Goal: Task Accomplishment & Management: Manage account settings

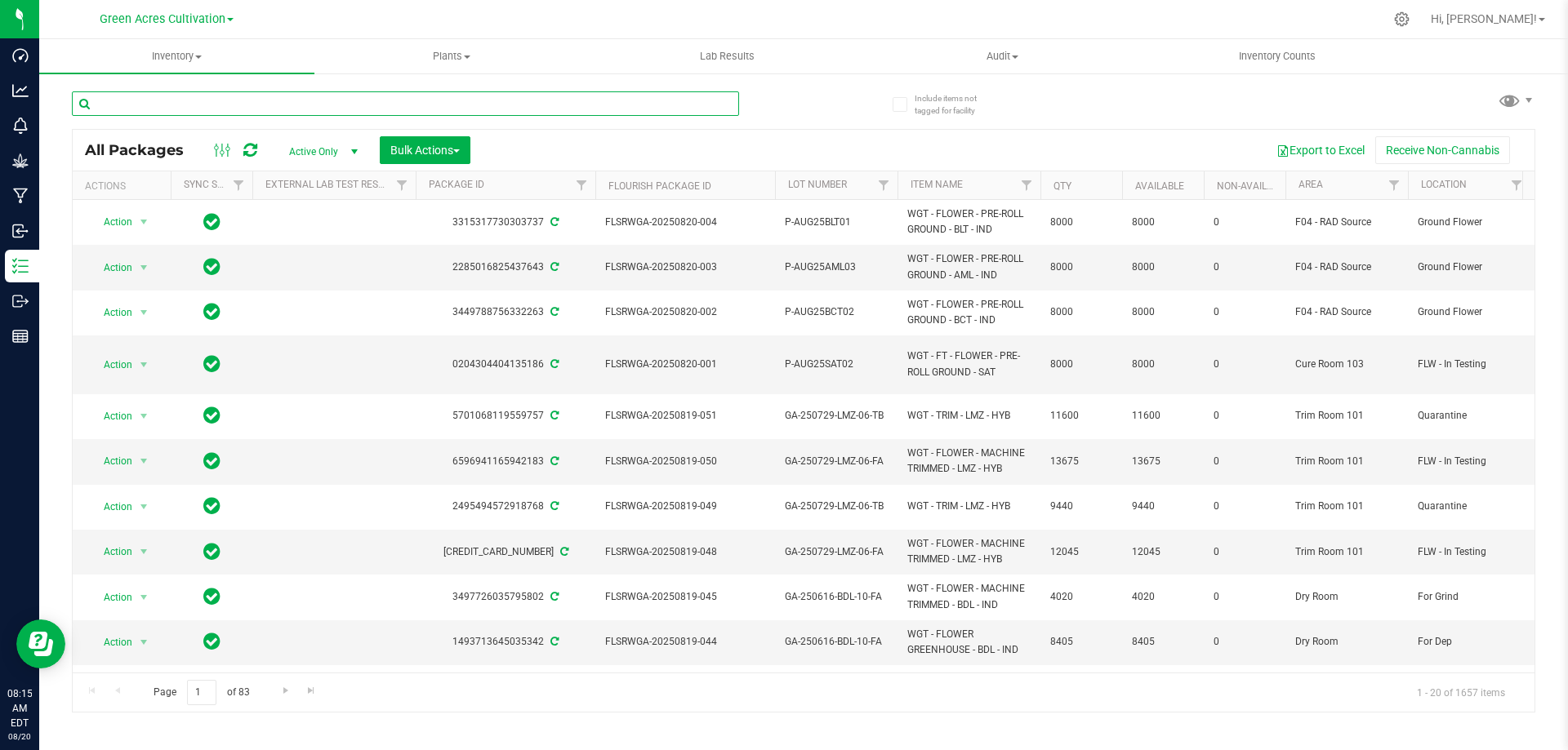
click at [214, 104] on input "text" at bounding box center [405, 104] width 667 height 24
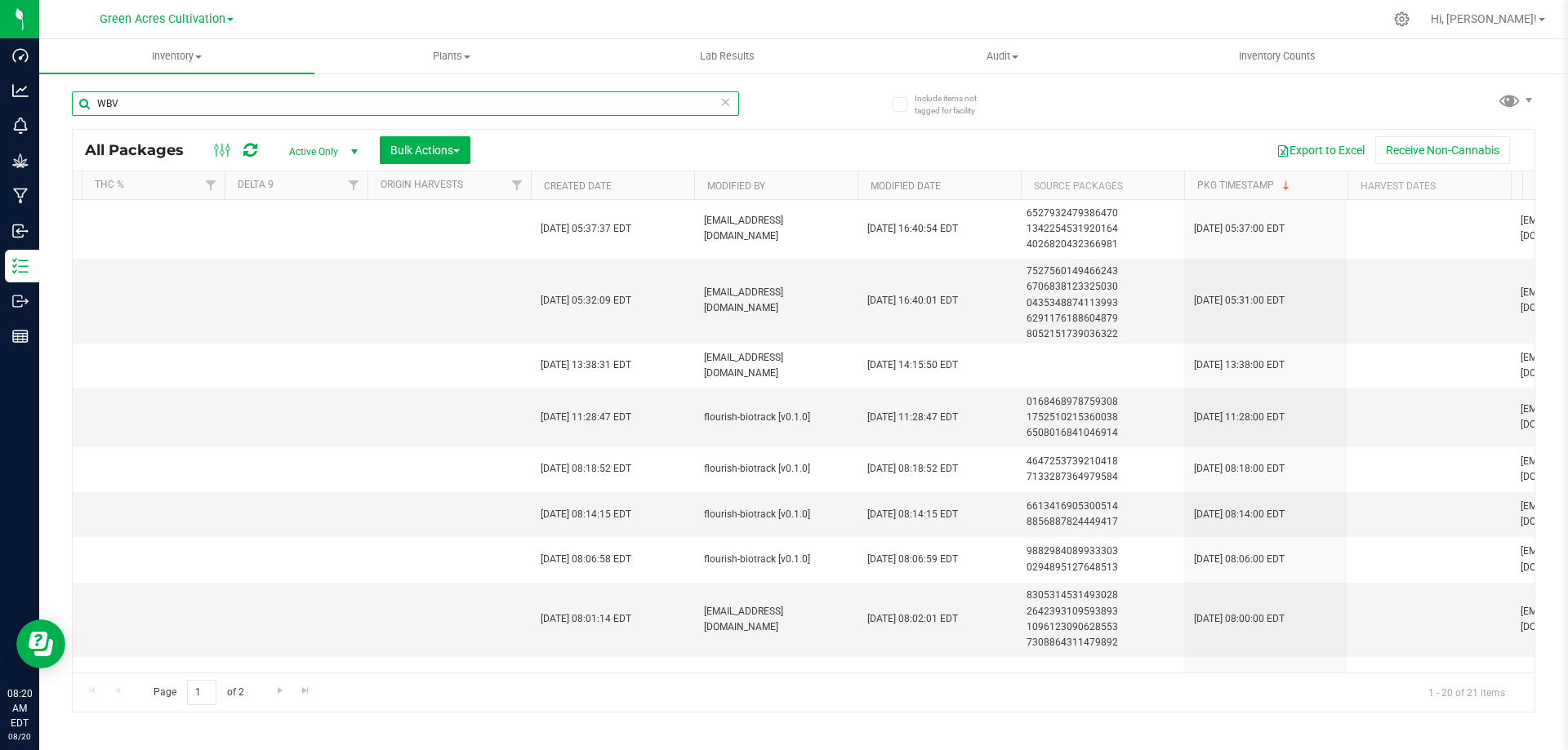
scroll to position [0, 1826]
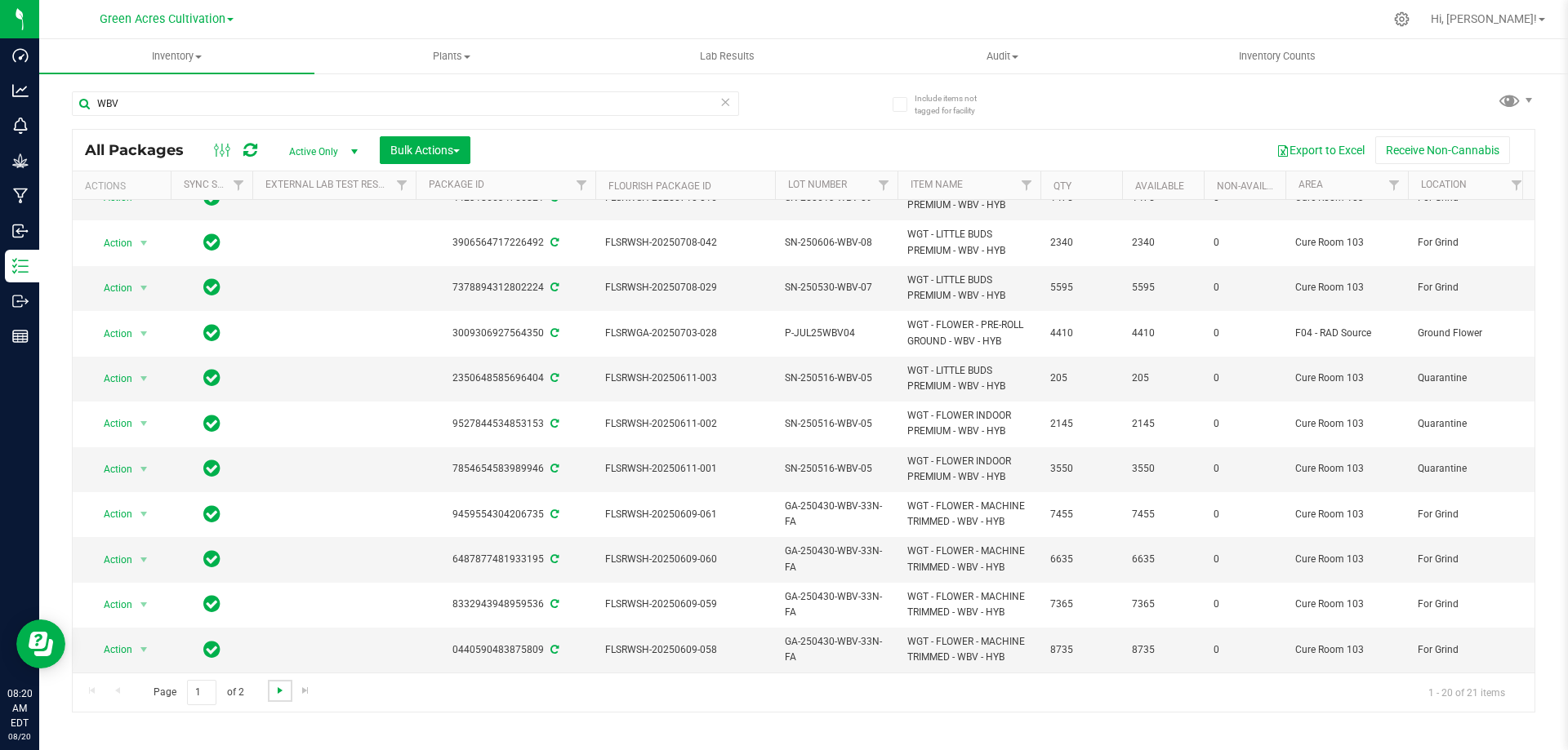
click at [274, 691] on span "Go to the next page" at bounding box center [281, 691] width 13 height 13
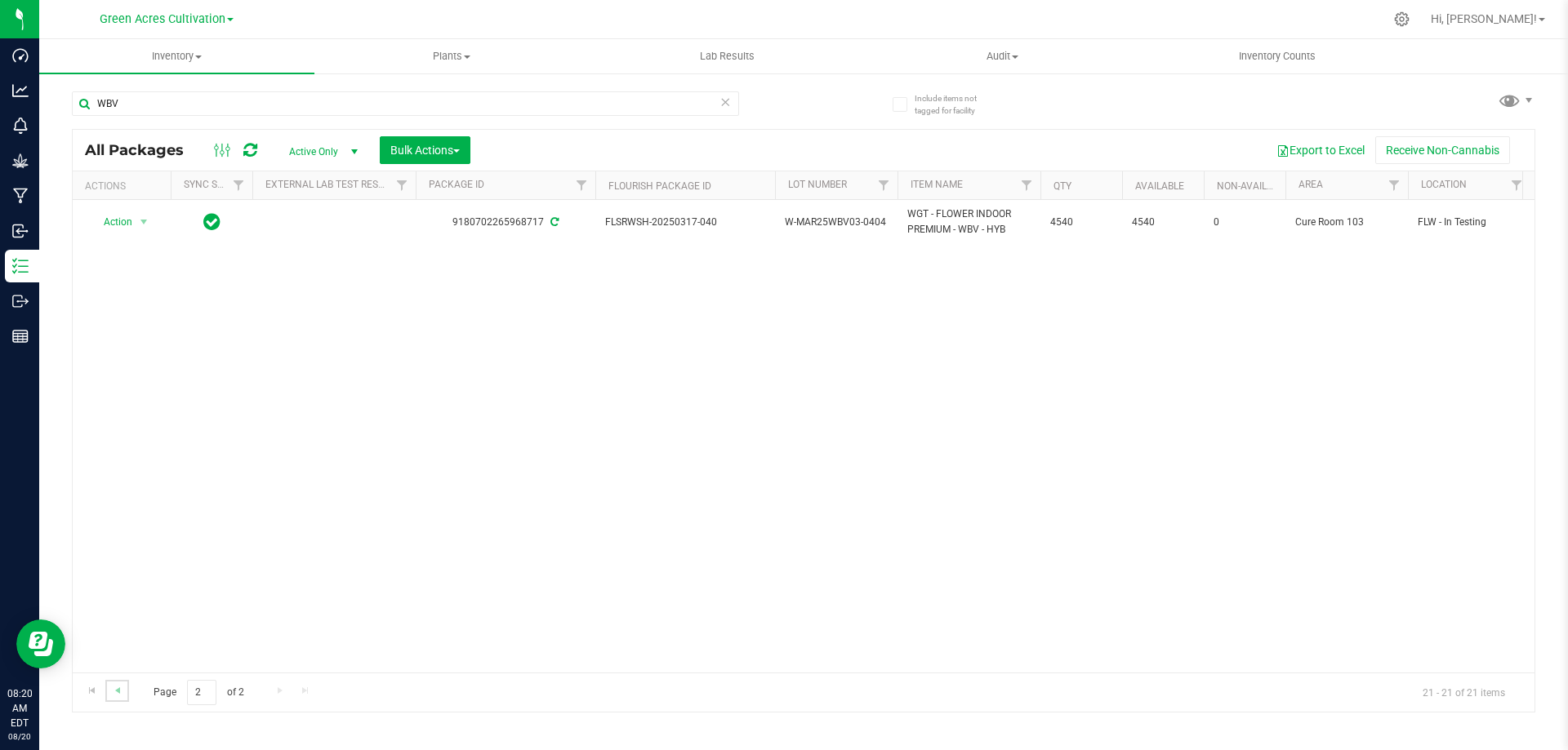
click at [118, 698] on link "Go to the previous page" at bounding box center [117, 691] width 23 height 22
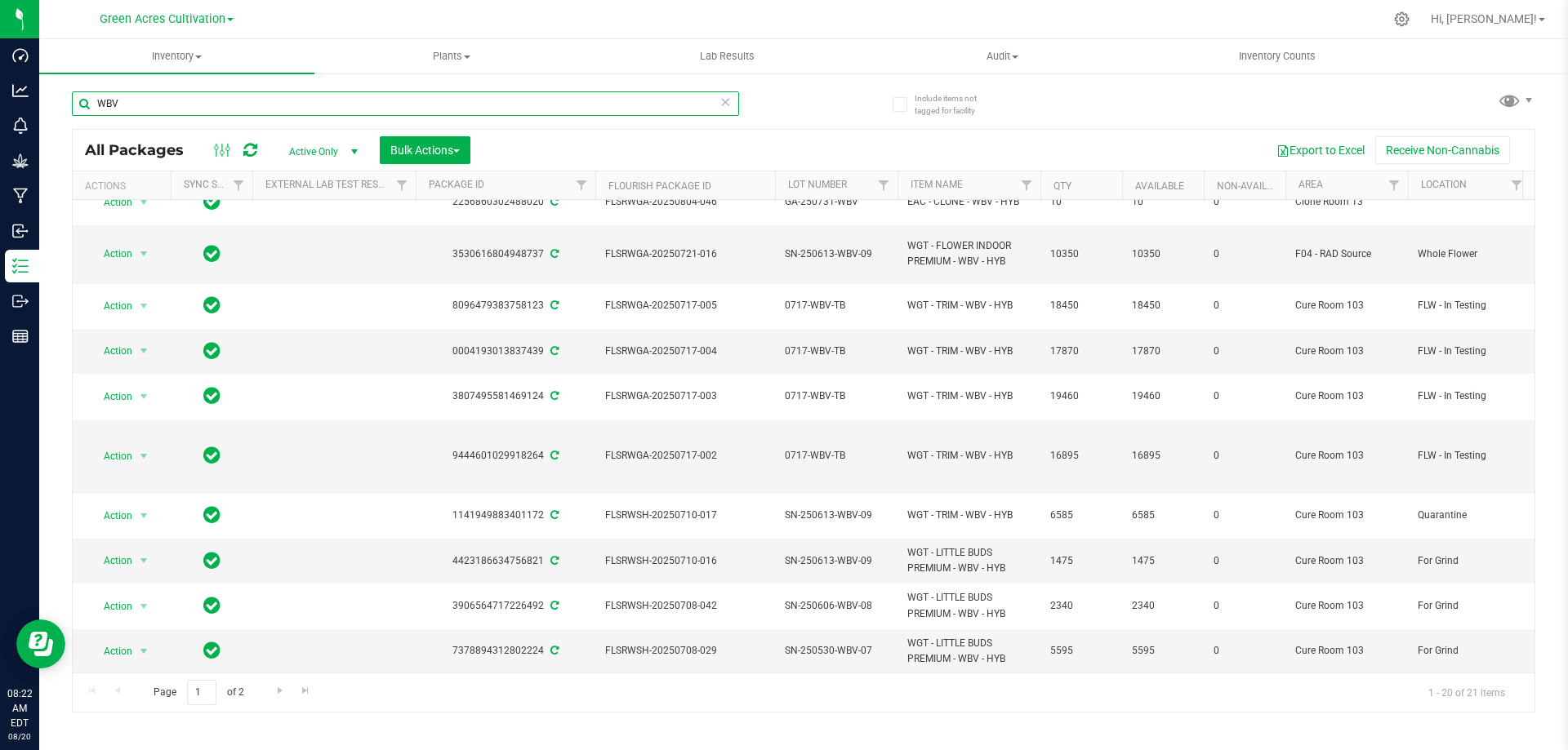
drag, startPoint x: 148, startPoint y: 105, endPoint x: 50, endPoint y: 103, distance: 98.0
click at [50, 103] on div "Include items not tagged for facility WBV All Packages Active Only Active Only …" at bounding box center [803, 321] width 1529 height 498
paste input "GA-JUL25WBV02"
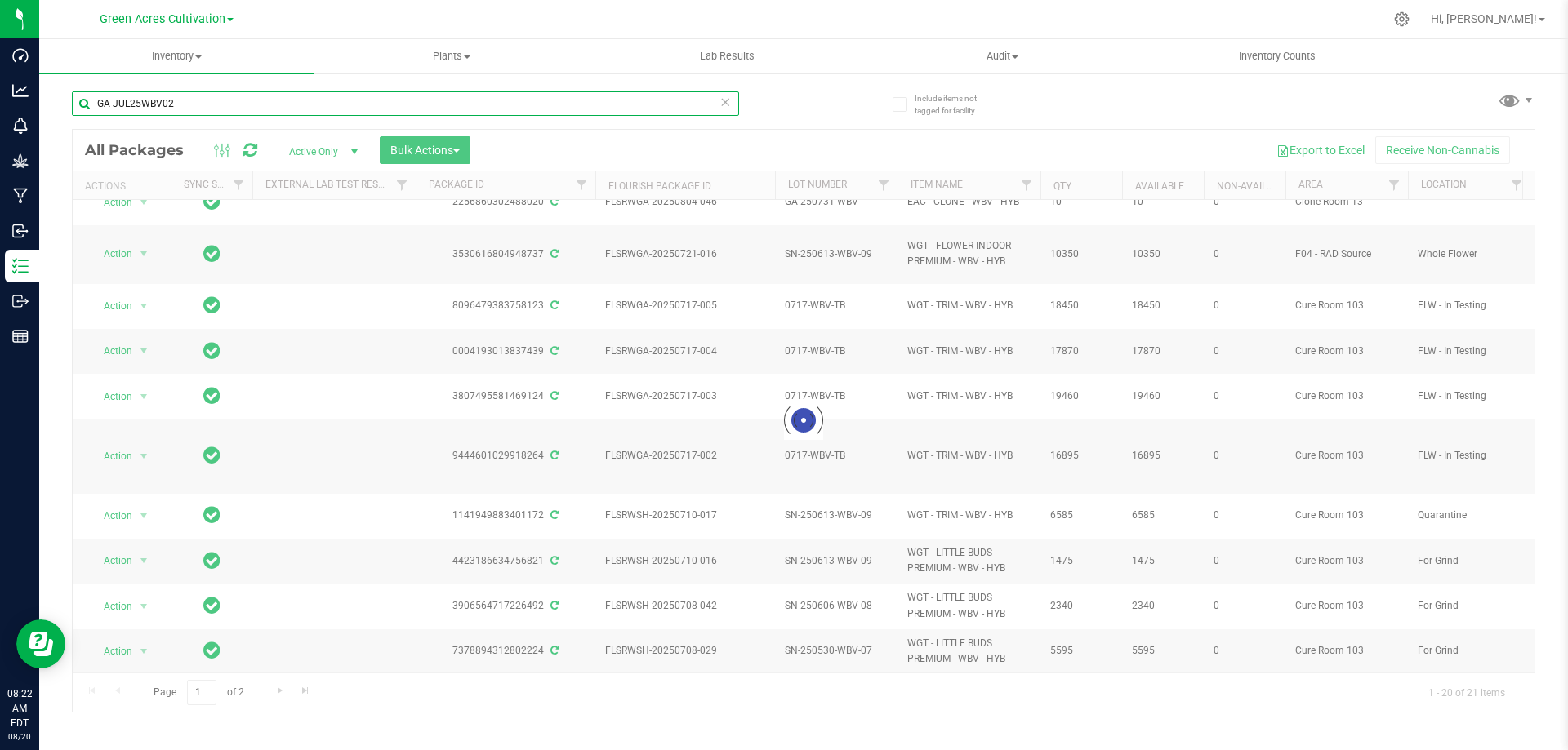
click at [108, 102] on input "GA-JUL25WBV02" at bounding box center [405, 104] width 667 height 24
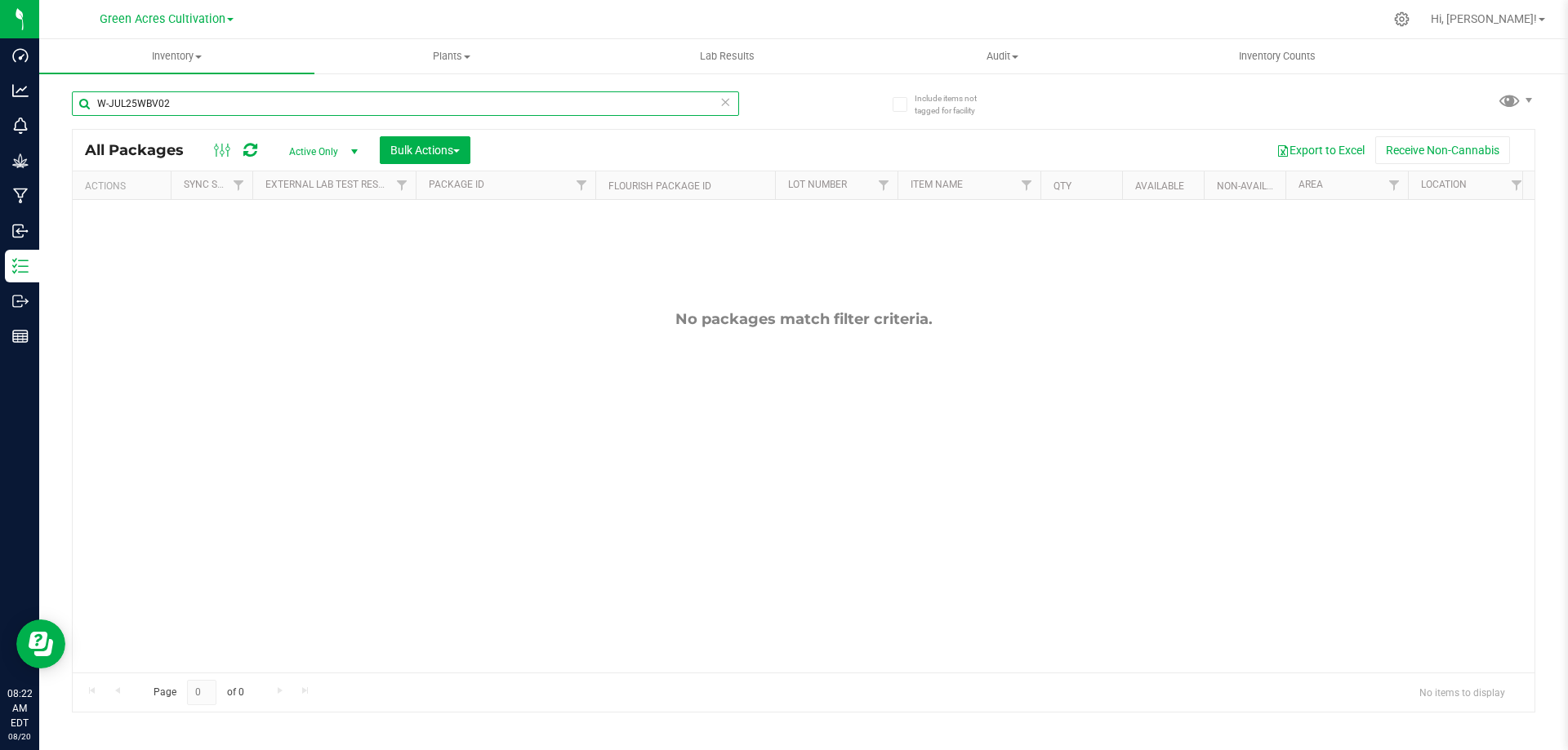
type input "W-JUL25WBV02"
click at [355, 151] on span "select" at bounding box center [354, 151] width 13 height 13
click at [323, 242] on li "All" at bounding box center [319, 251] width 88 height 24
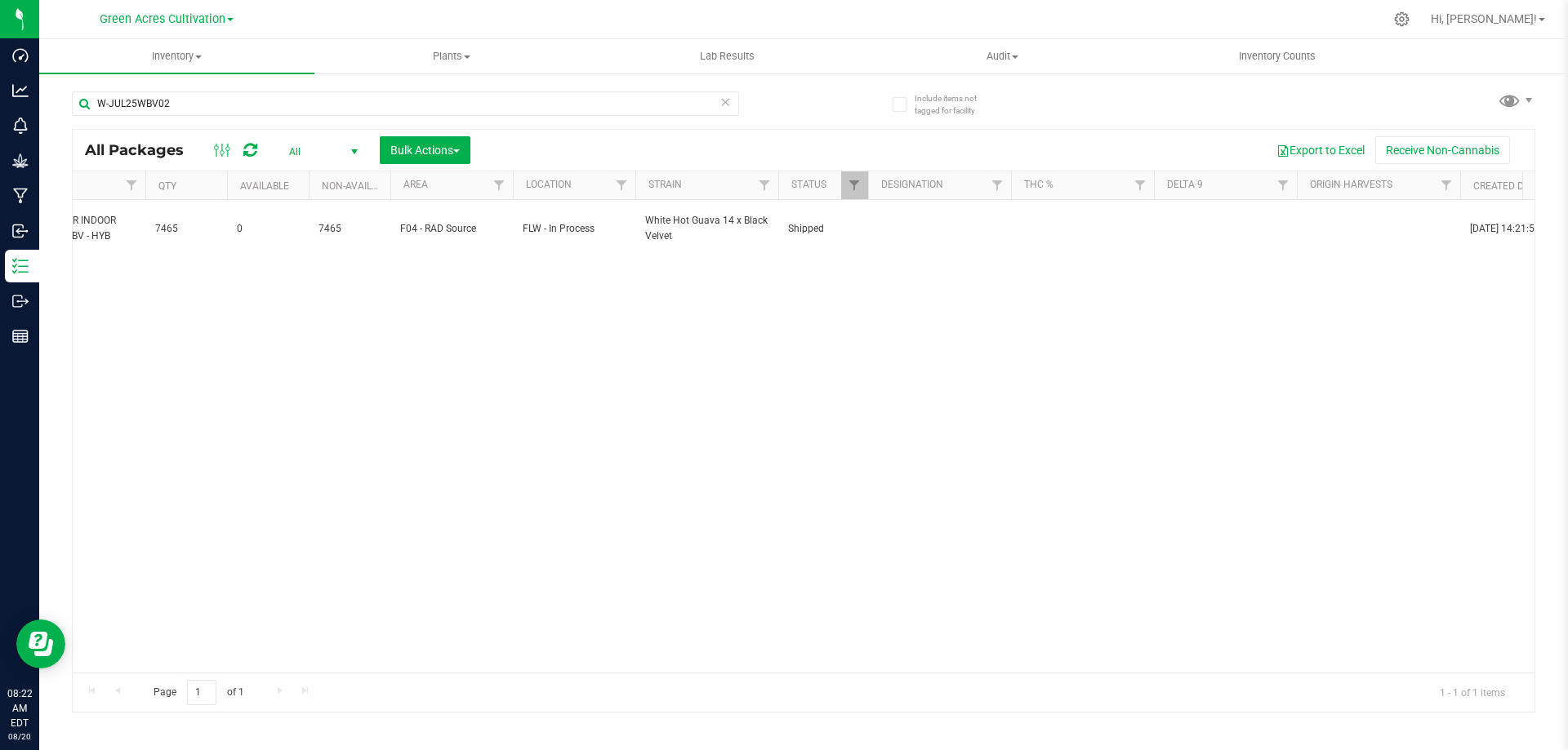
scroll to position [0, 671]
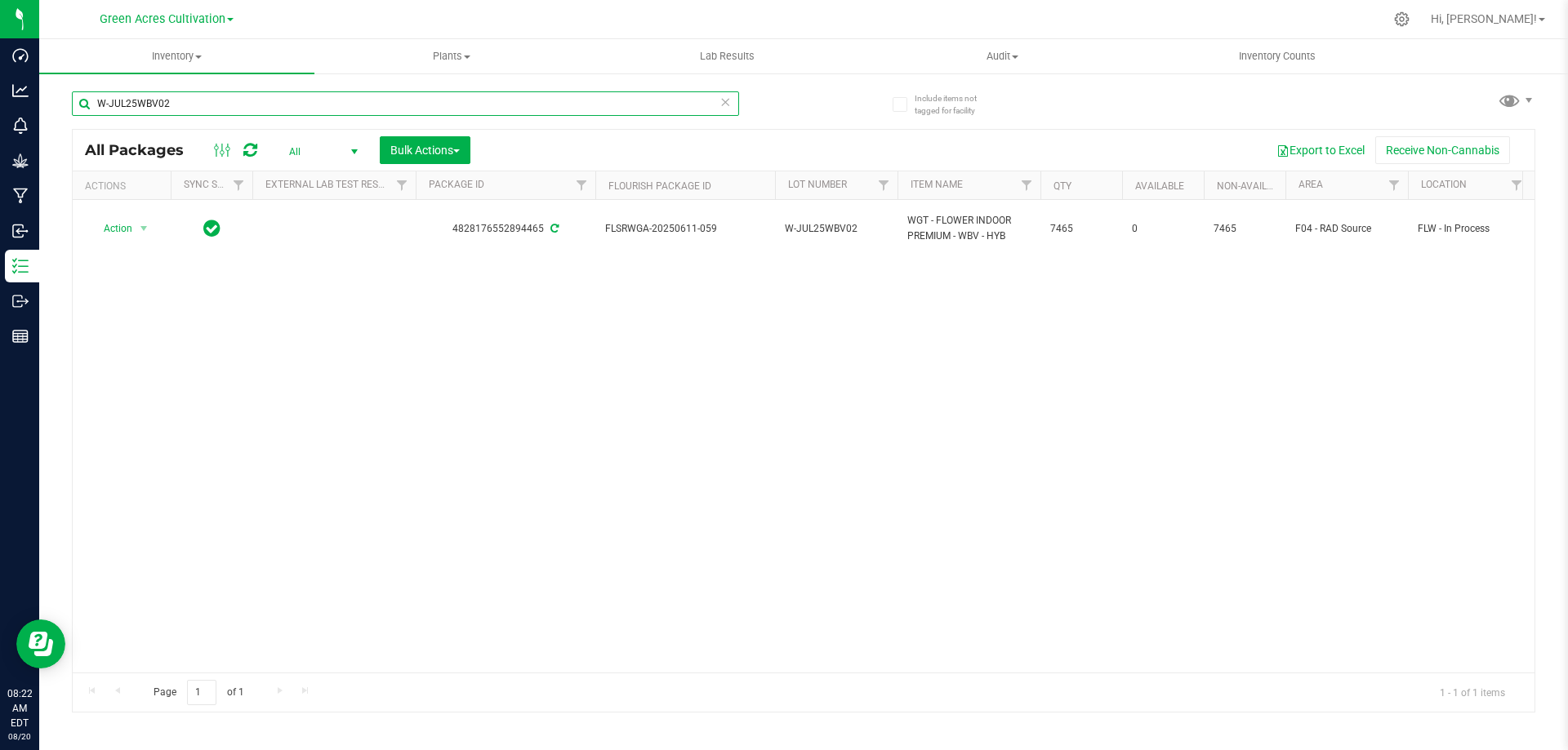
drag, startPoint x: 178, startPoint y: 99, endPoint x: 80, endPoint y: 108, distance: 98.4
click at [80, 108] on input "W-JUL25WBV02" at bounding box center [405, 104] width 667 height 24
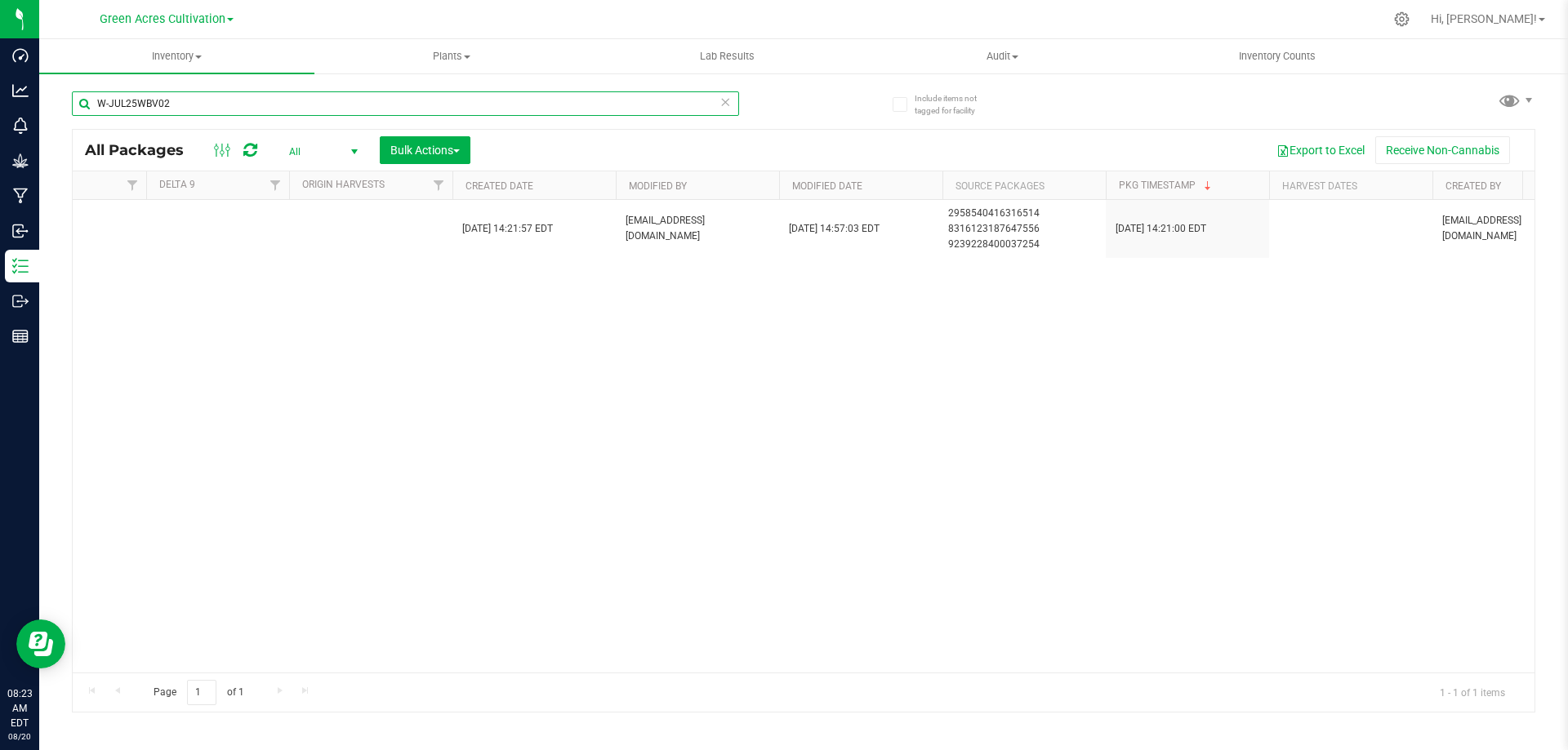
scroll to position [0, 2052]
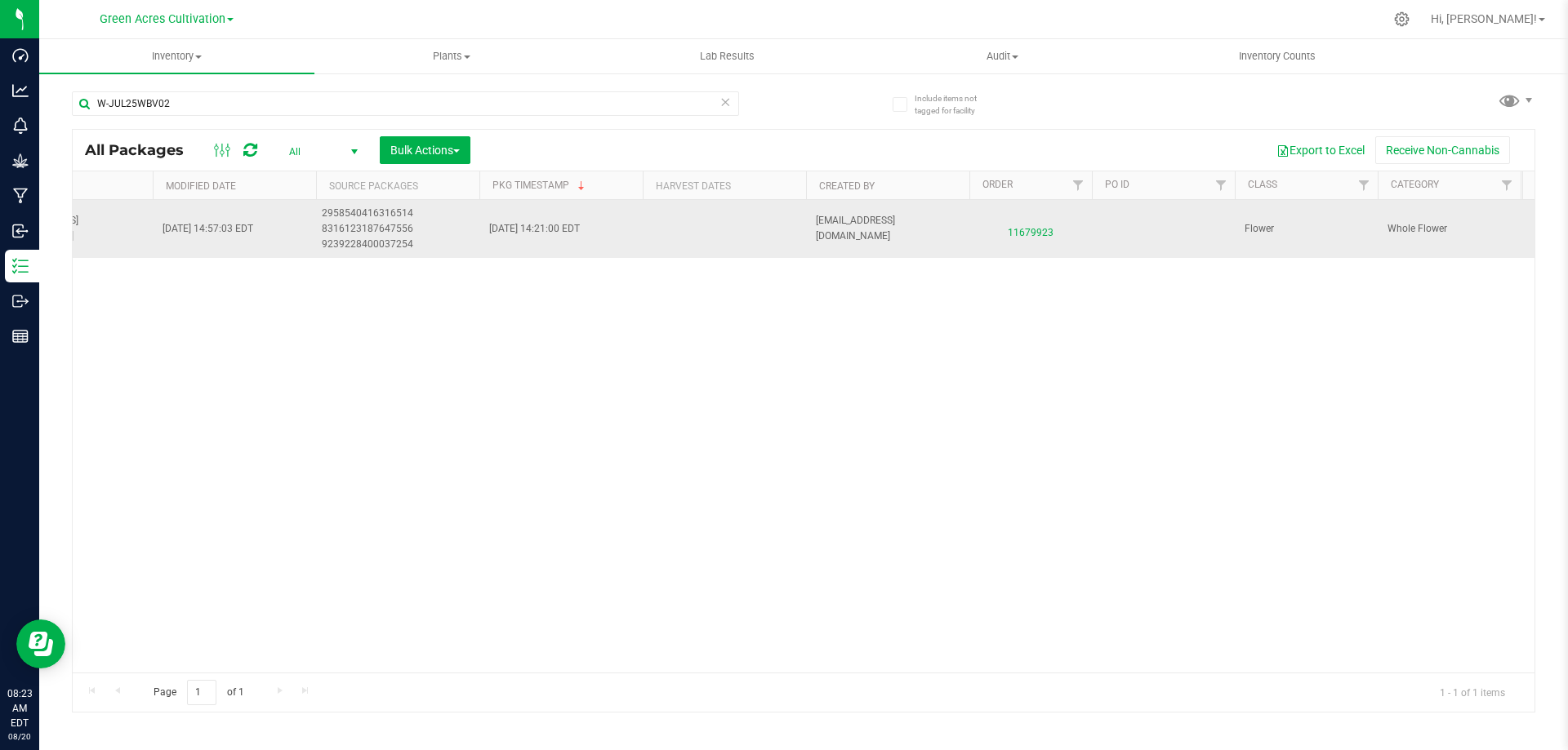
click at [1042, 228] on span "11679923" at bounding box center [1030, 228] width 103 height 23
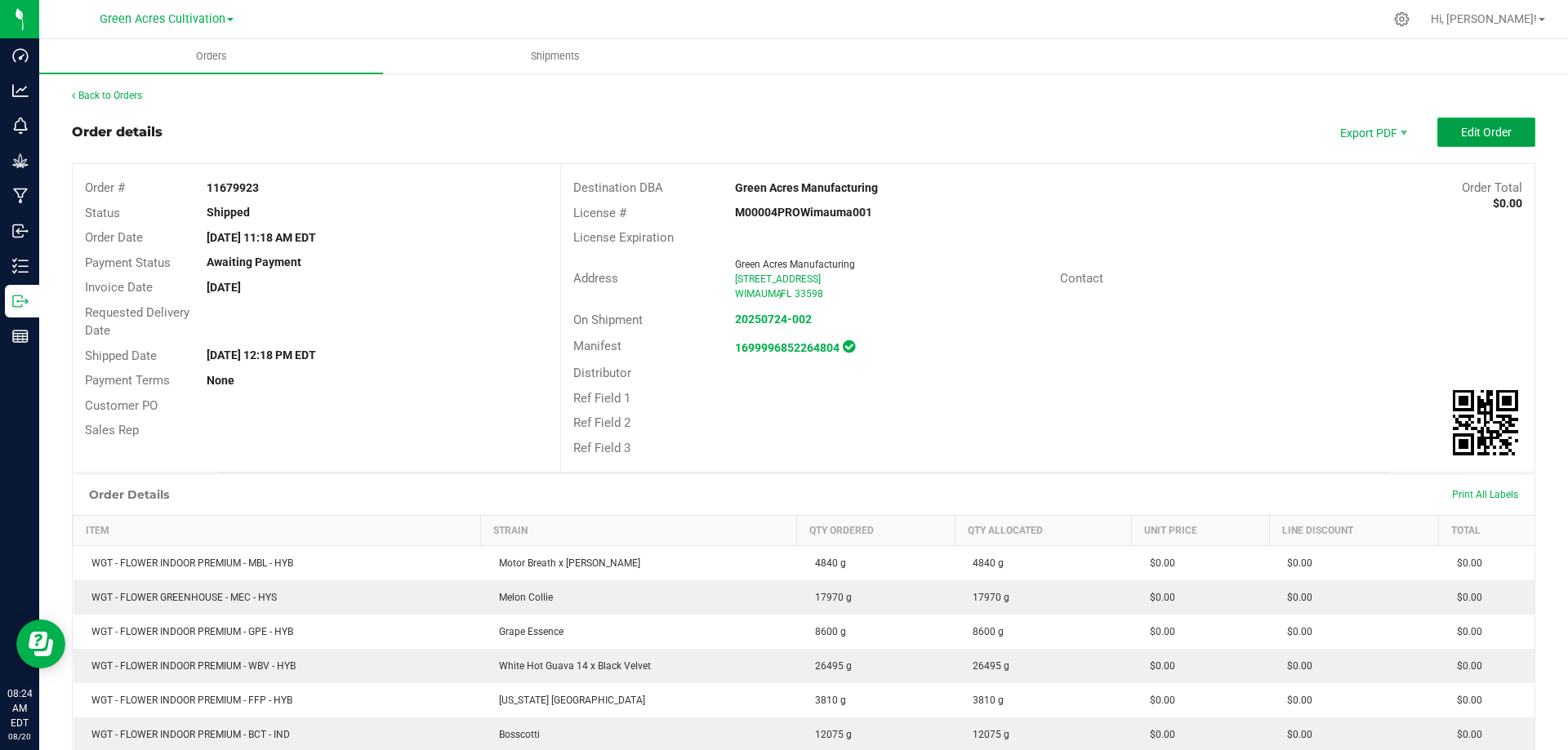
click at [1476, 126] on span "Edit Order" at bounding box center [1486, 132] width 50 height 13
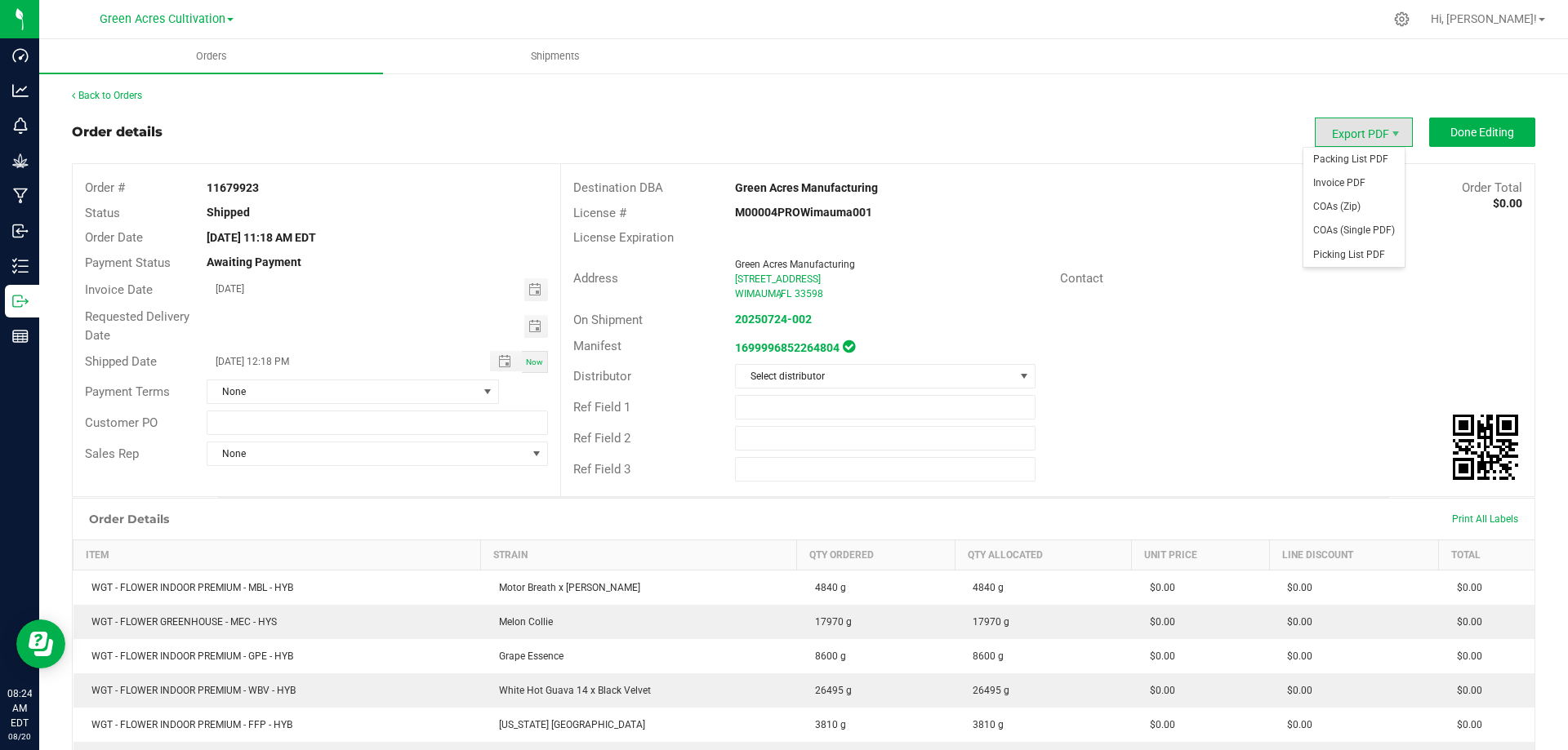
click at [1364, 127] on span "Export PDF" at bounding box center [1363, 132] width 98 height 29
click at [1351, 160] on span "Packing List PDF" at bounding box center [1354, 159] width 101 height 23
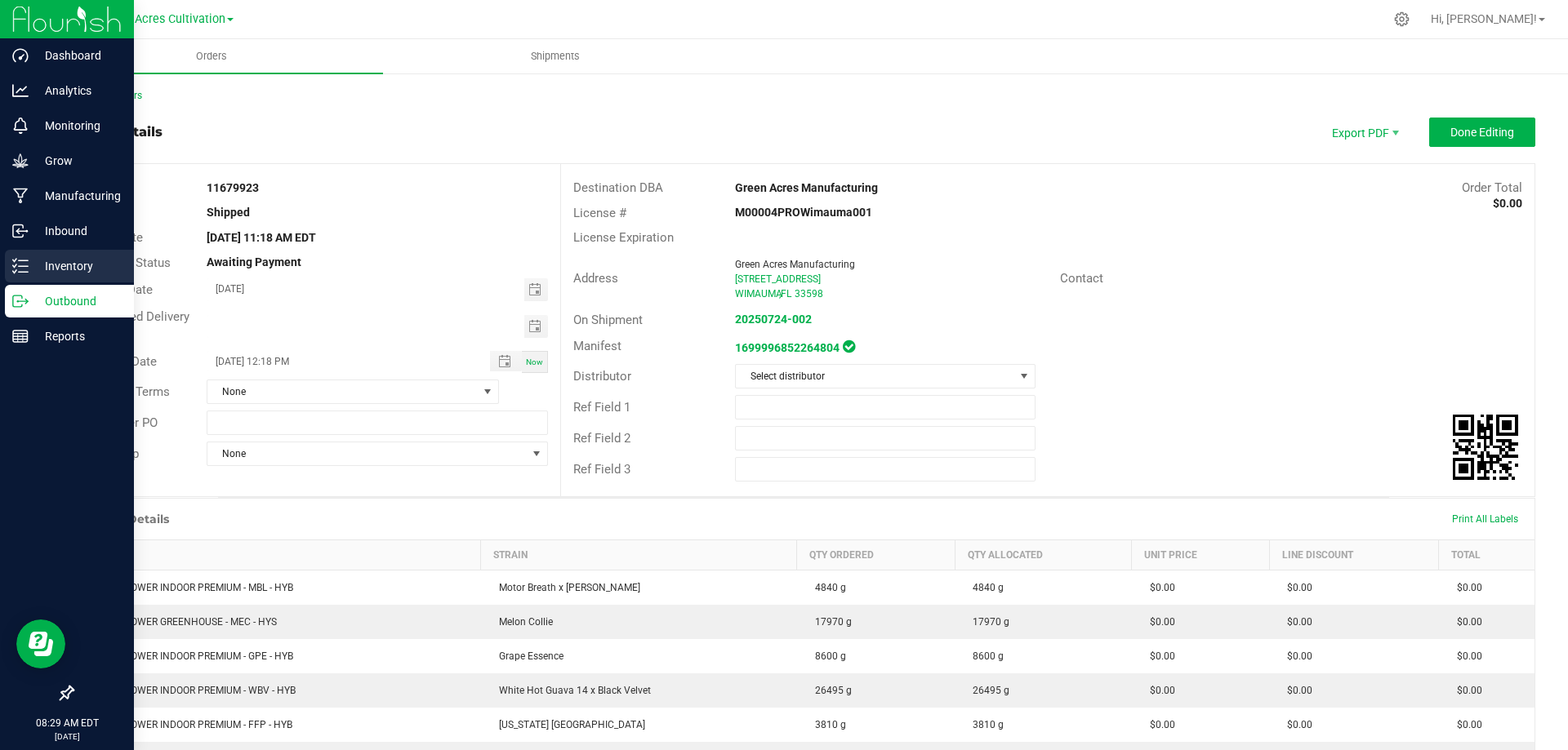
click at [38, 255] on div "Inventory" at bounding box center [69, 266] width 129 height 33
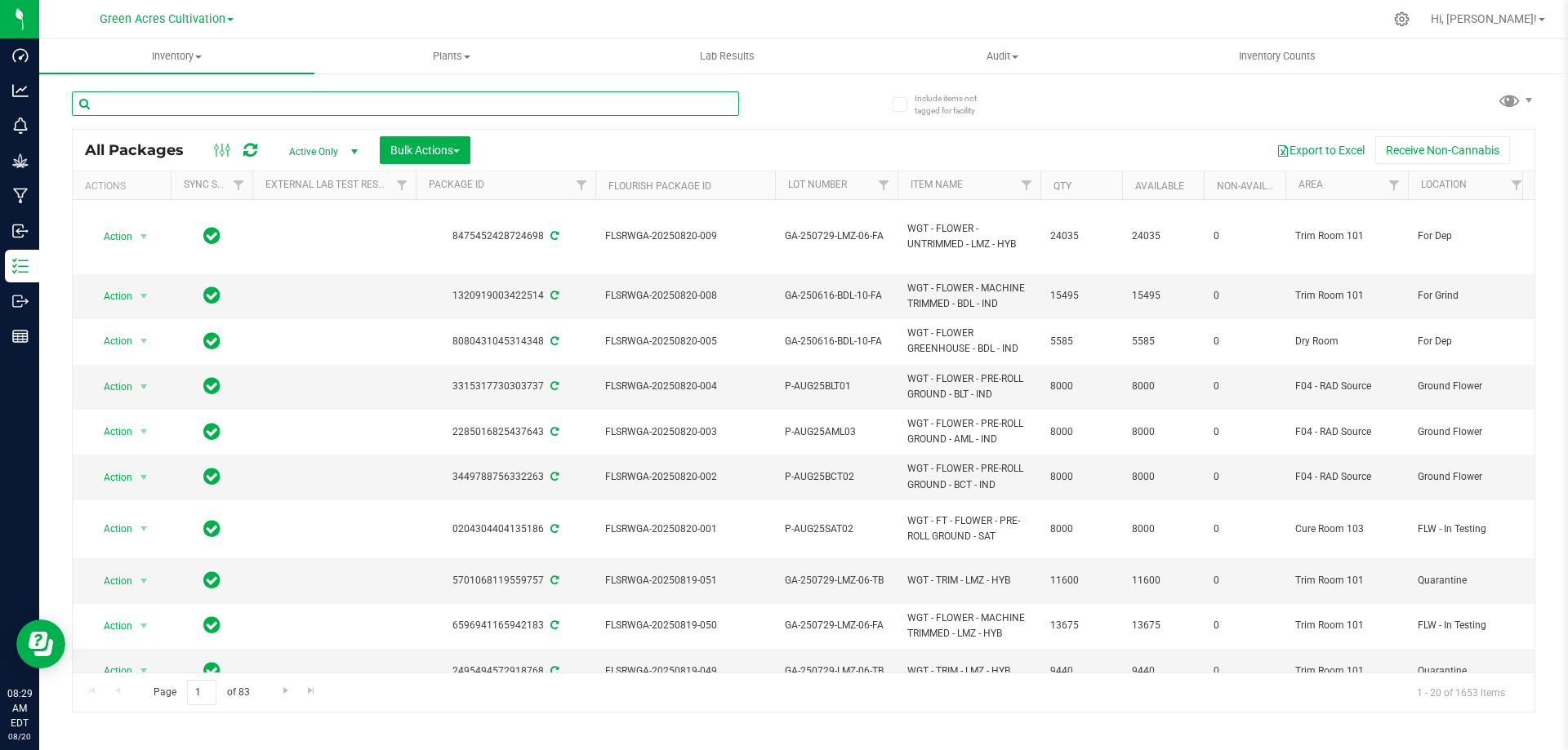
click at [203, 112] on input "text" at bounding box center [405, 104] width 667 height 24
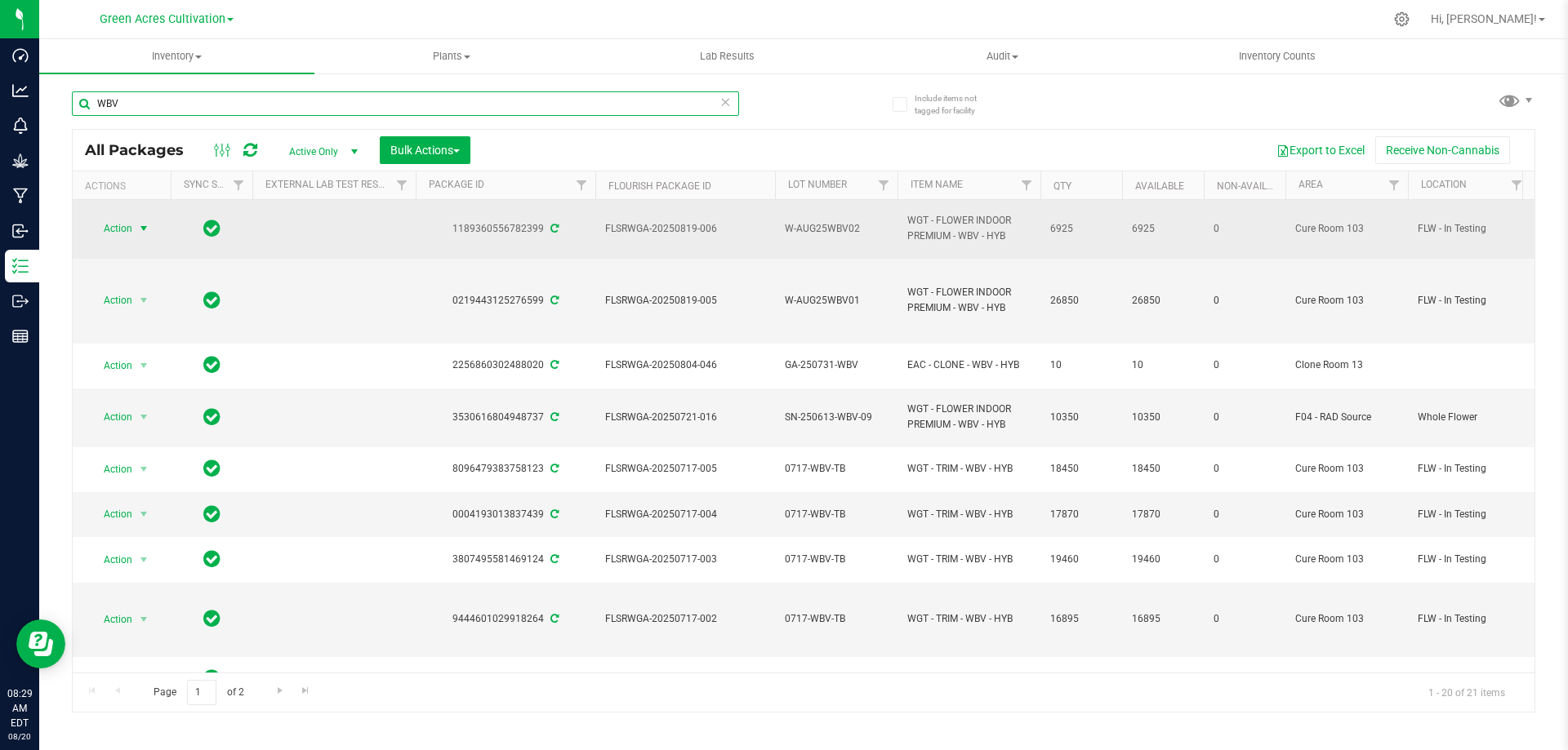
type input "WBV"
click at [111, 230] on span "Action" at bounding box center [110, 228] width 44 height 22
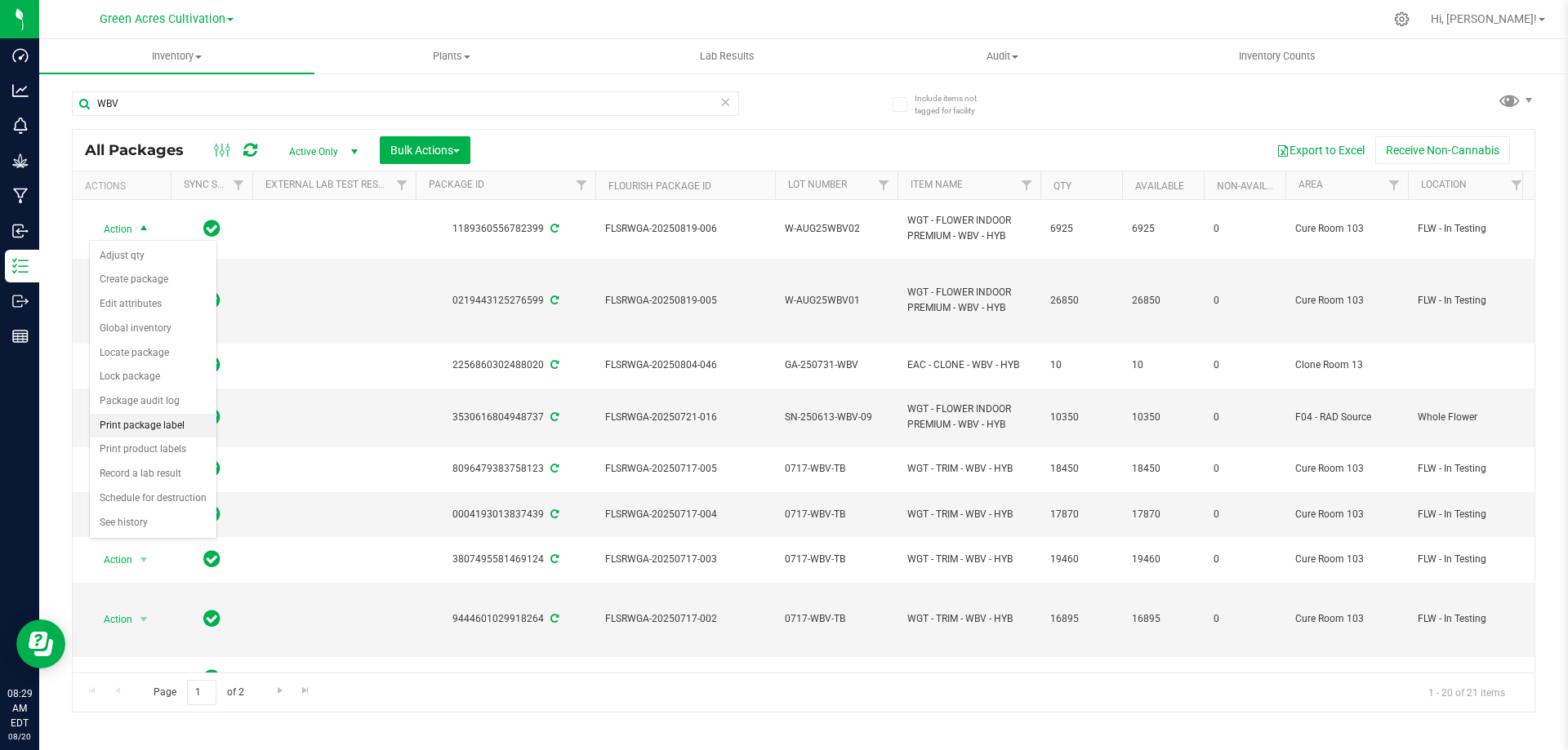
click at [174, 430] on li "Print package label" at bounding box center [152, 426] width 126 height 24
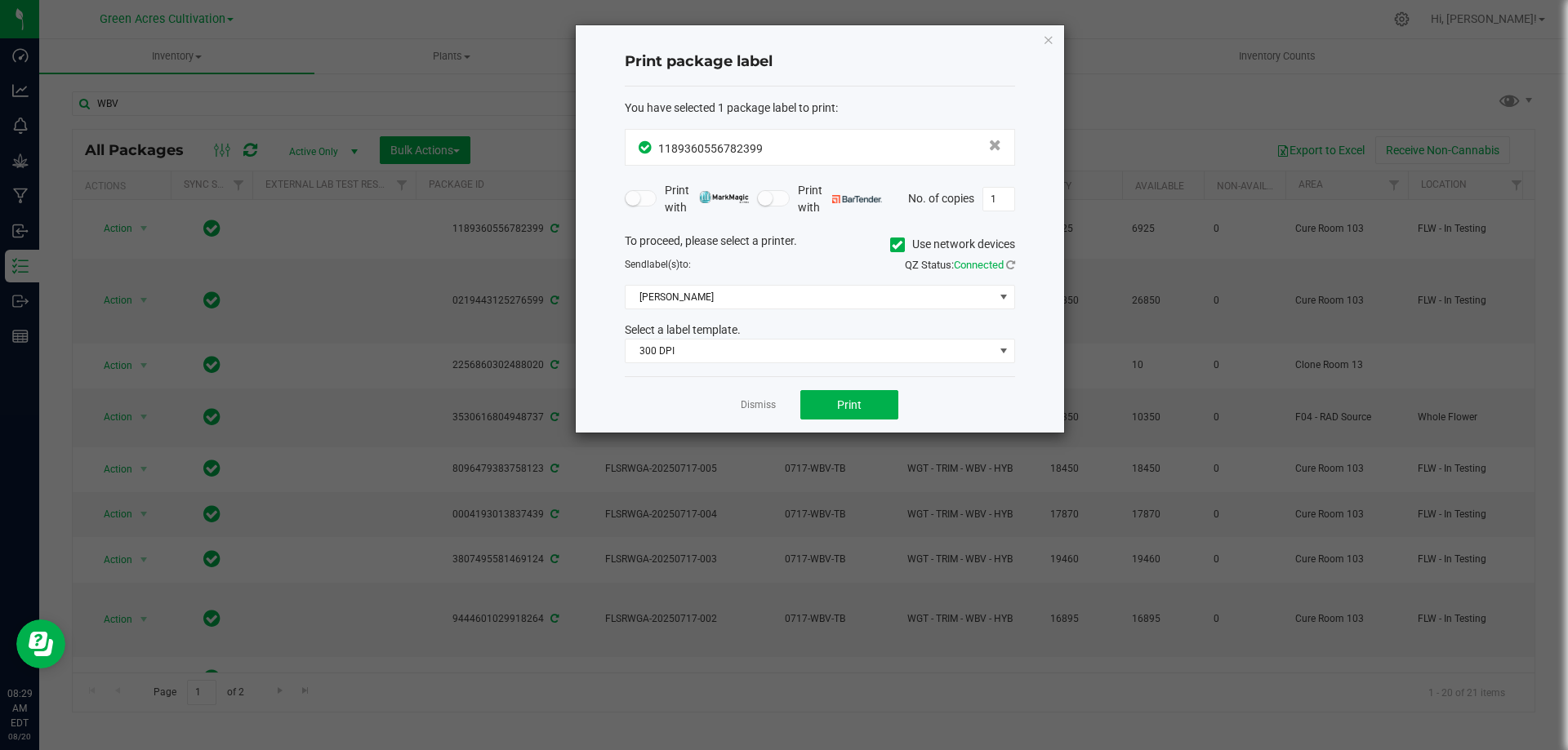
click at [890, 242] on span at bounding box center [898, 245] width 15 height 15
click at [0, 0] on input "Use network devices" at bounding box center [0, 0] width 0 height 0
click at [786, 303] on span at bounding box center [810, 297] width 368 height 22
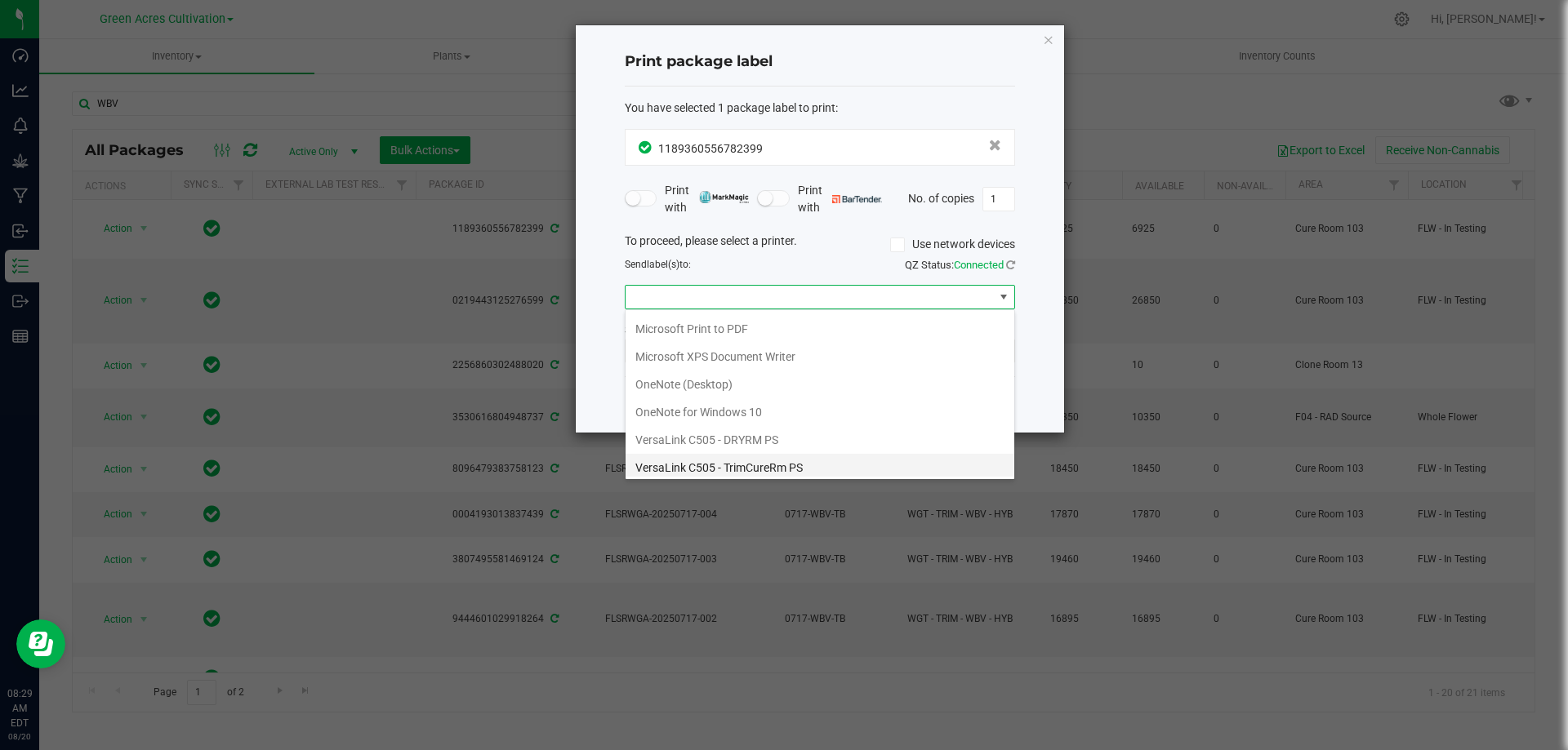
scroll to position [87, 0]
click at [691, 466] on ZPL "ZDesigner ZD420-203dpi ZPL" at bounding box center [820, 463] width 389 height 28
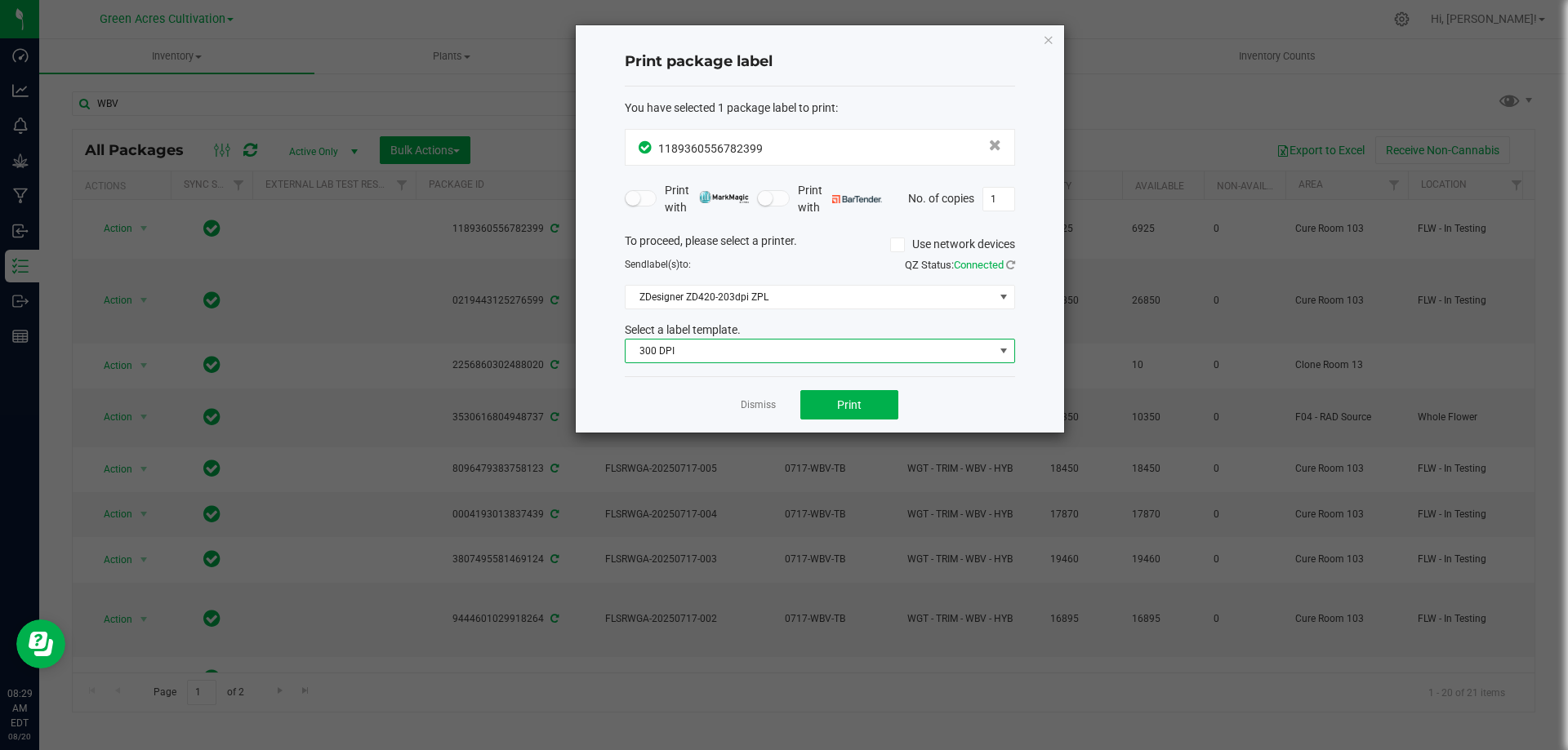
click at [705, 347] on span "300 DPI" at bounding box center [810, 351] width 368 height 22
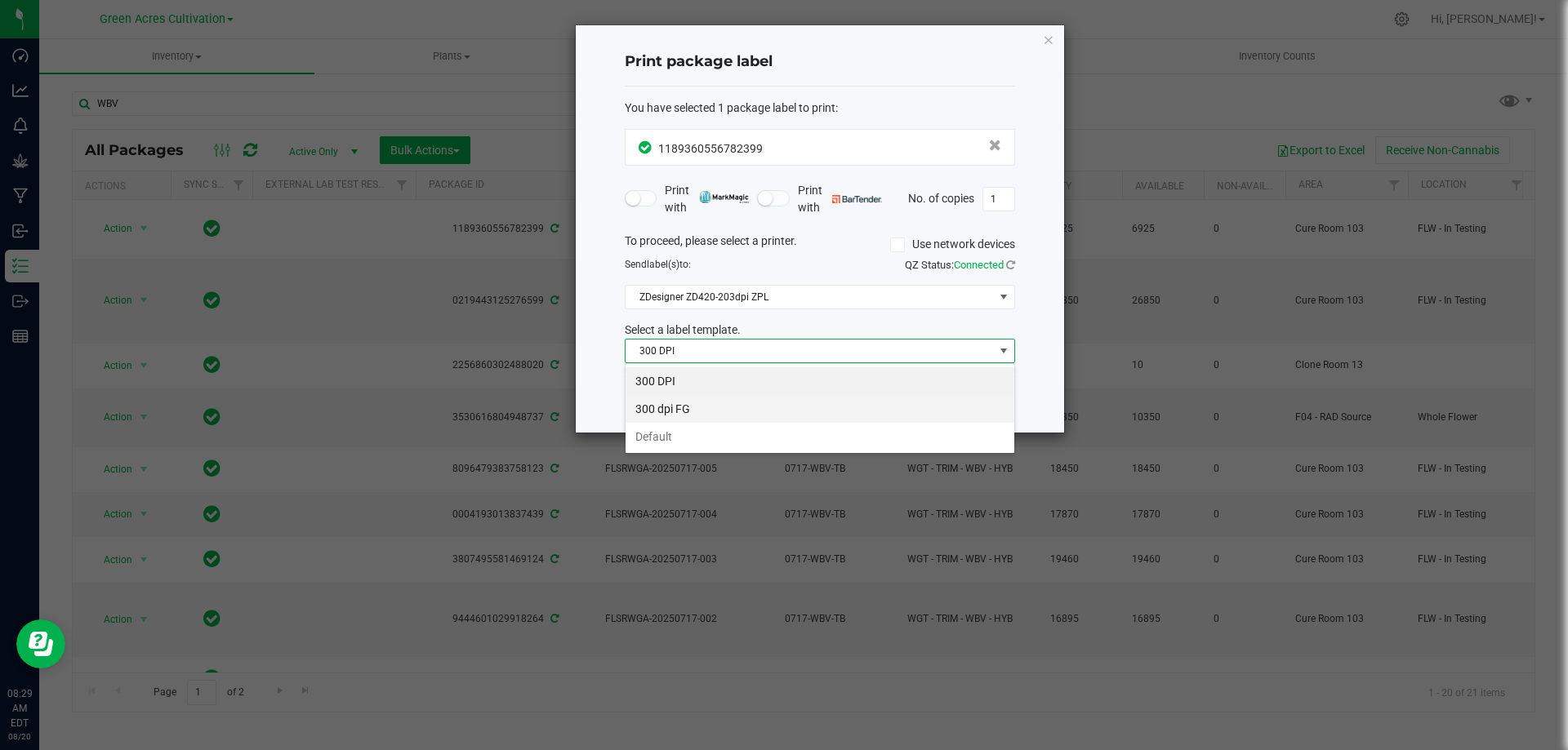
scroll to position [24, 390]
click at [697, 435] on li "Default" at bounding box center [820, 437] width 389 height 28
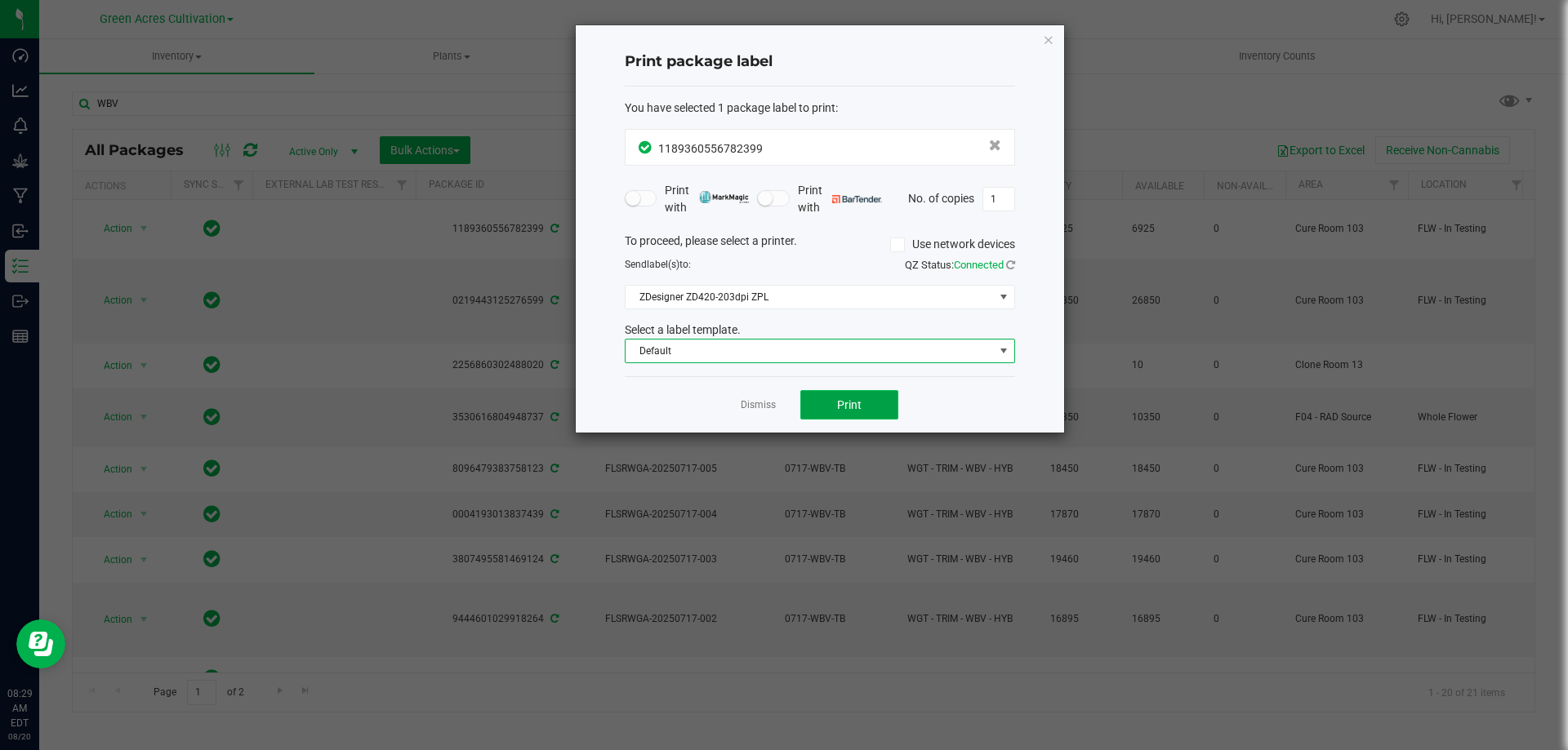
click at [858, 403] on span "Print" at bounding box center [849, 405] width 24 height 13
click at [1045, 44] on icon "button" at bounding box center [1048, 38] width 11 height 20
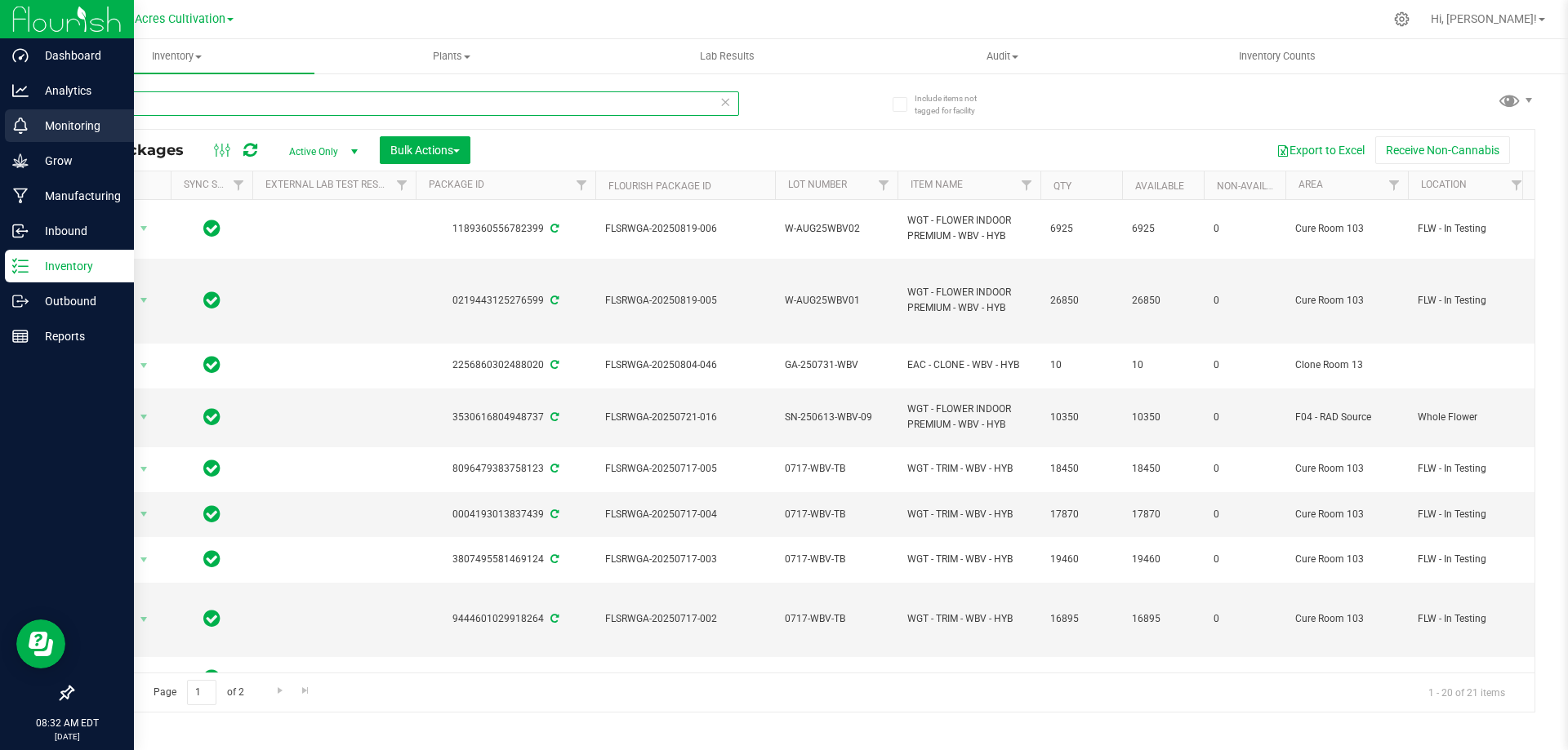
drag, startPoint x: 232, startPoint y: 109, endPoint x: 1, endPoint y: 123, distance: 231.4
click at [1, 123] on div "Dashboard Analytics Monitoring Grow Manufacturing Inbound Inventory Outbound Re…" at bounding box center [784, 375] width 1568 height 750
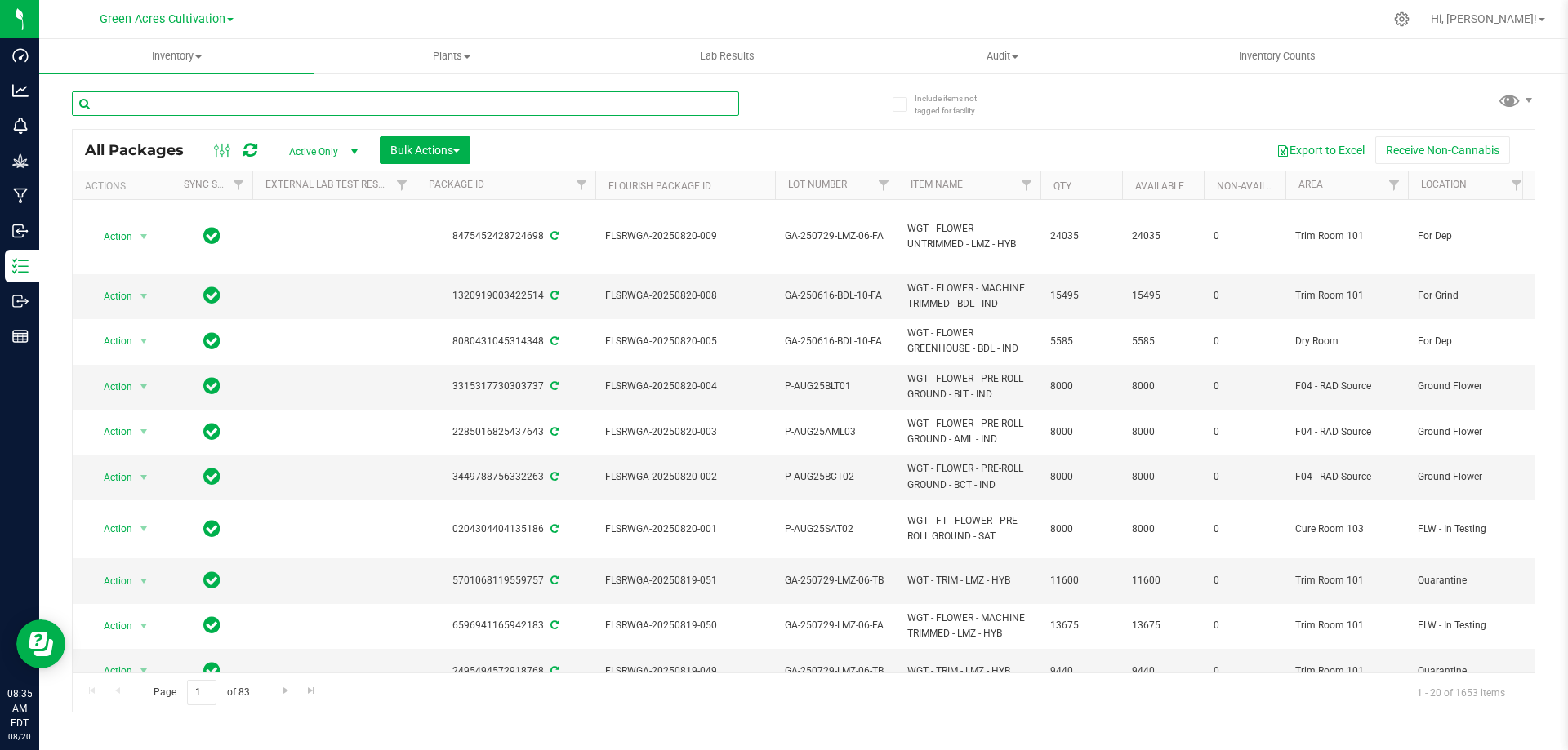
click at [121, 99] on input "text" at bounding box center [405, 104] width 667 height 24
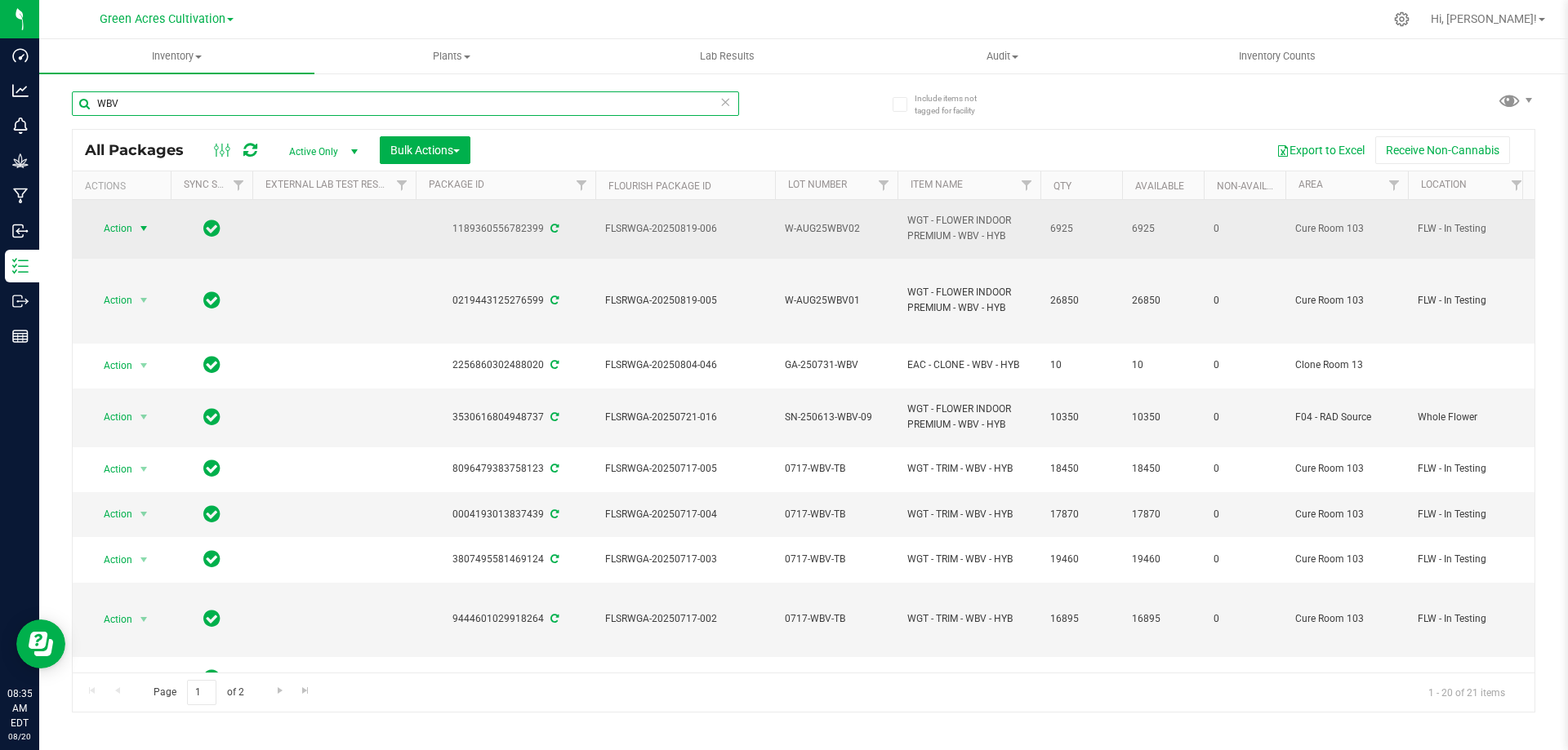
type input "WBV"
click at [137, 228] on span "select" at bounding box center [144, 229] width 13 height 13
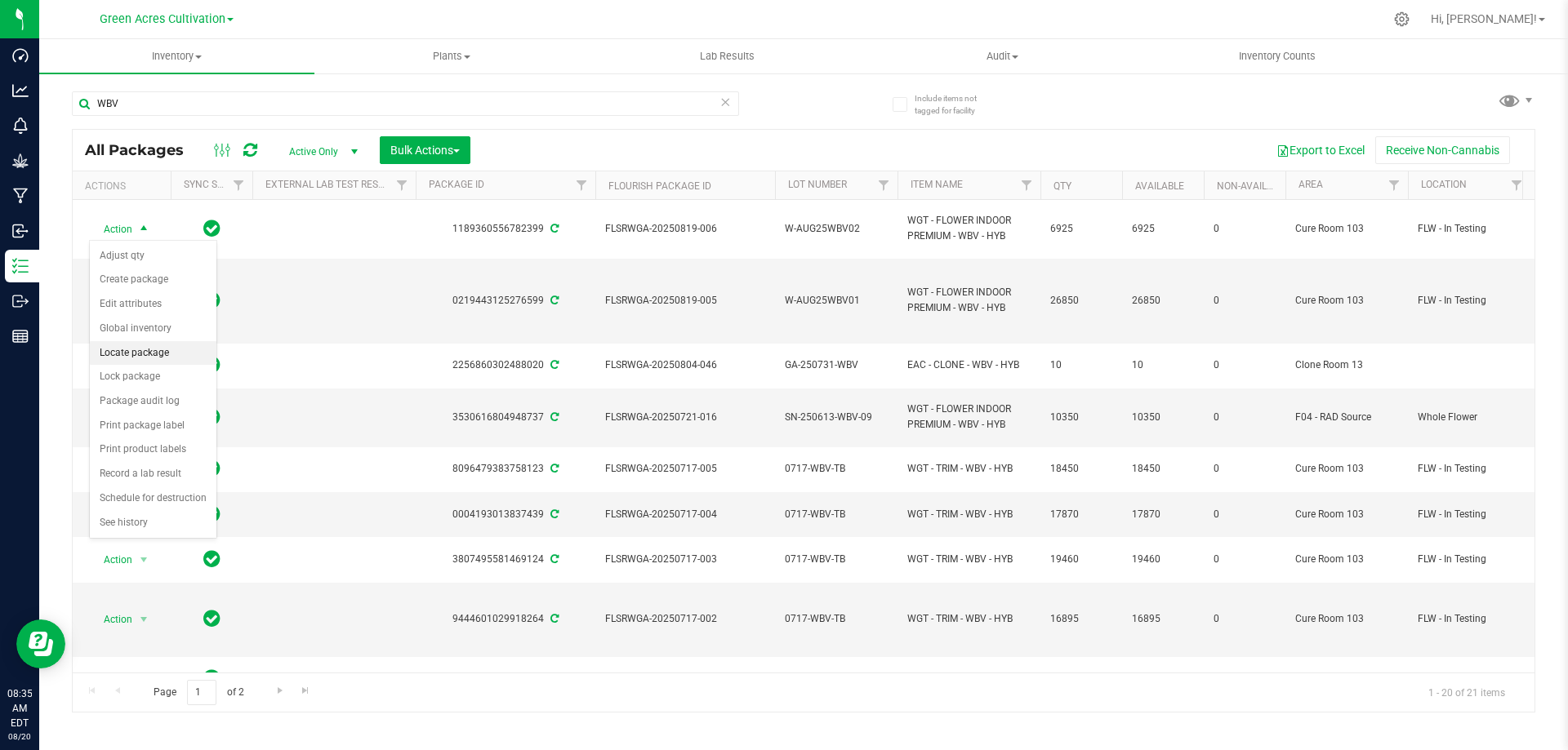
click at [169, 359] on li "Locate package" at bounding box center [152, 353] width 126 height 24
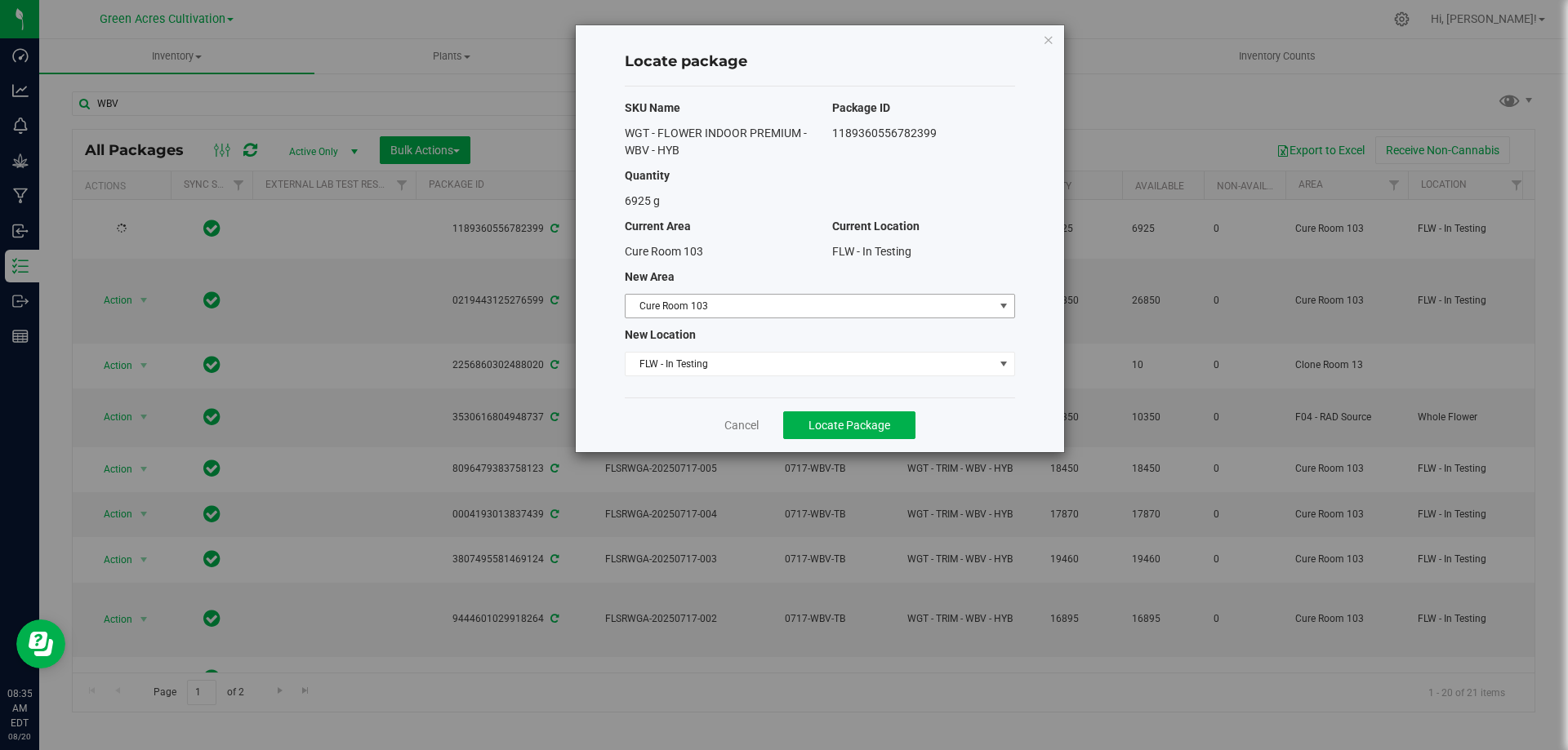
click at [775, 313] on span "Cure Room 103" at bounding box center [810, 306] width 368 height 22
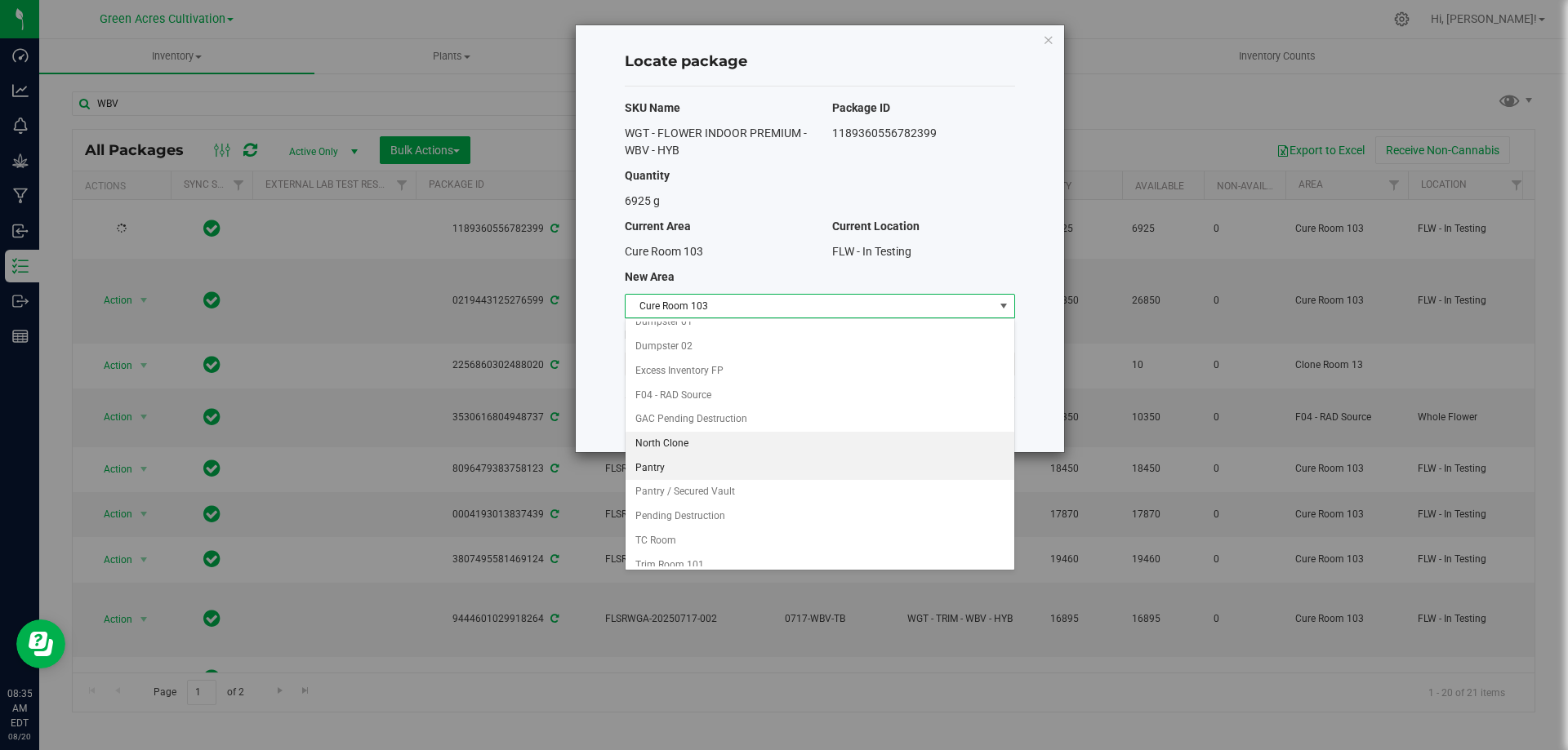
scroll to position [164, 0]
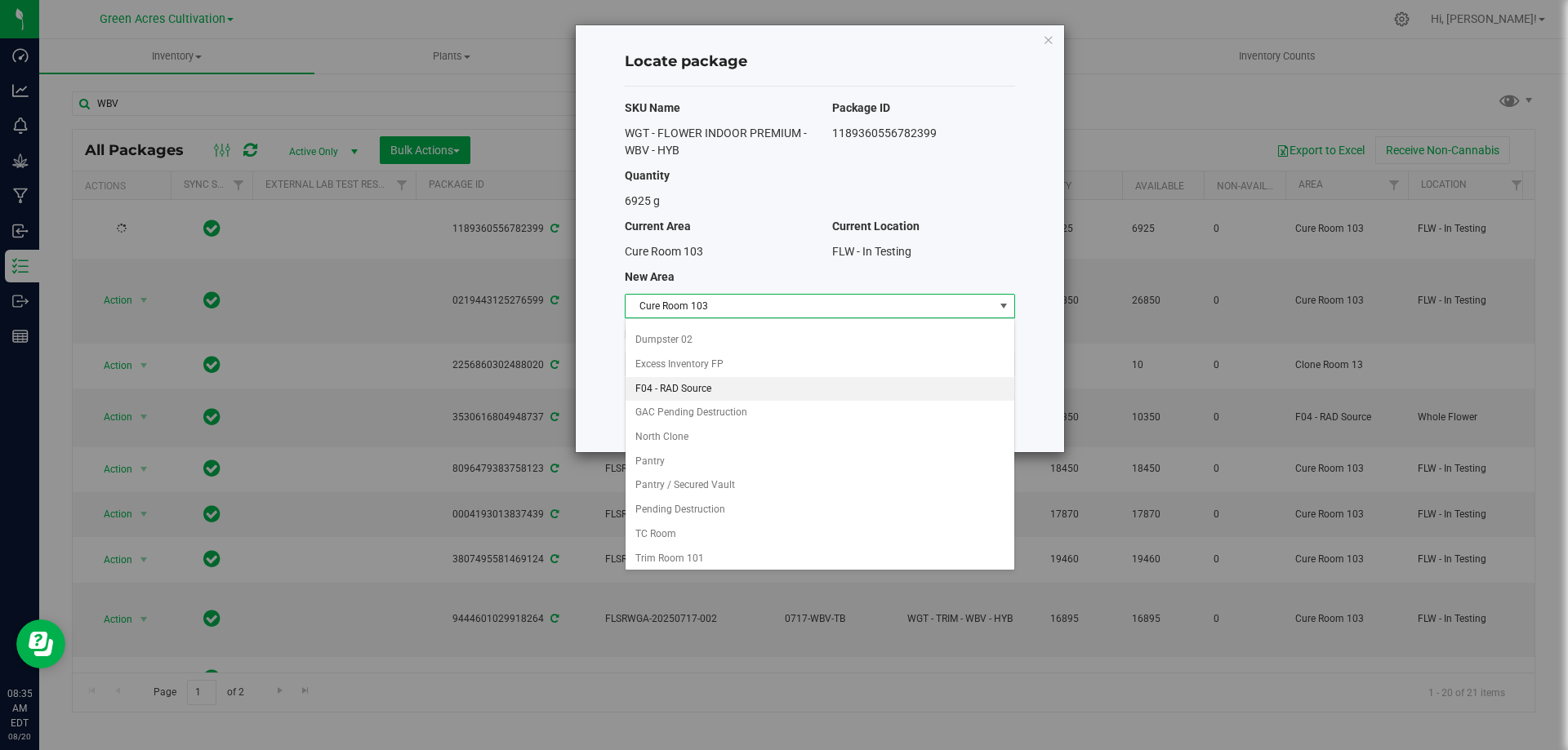
click at [690, 390] on li "F04 - RAD Source" at bounding box center [820, 389] width 389 height 24
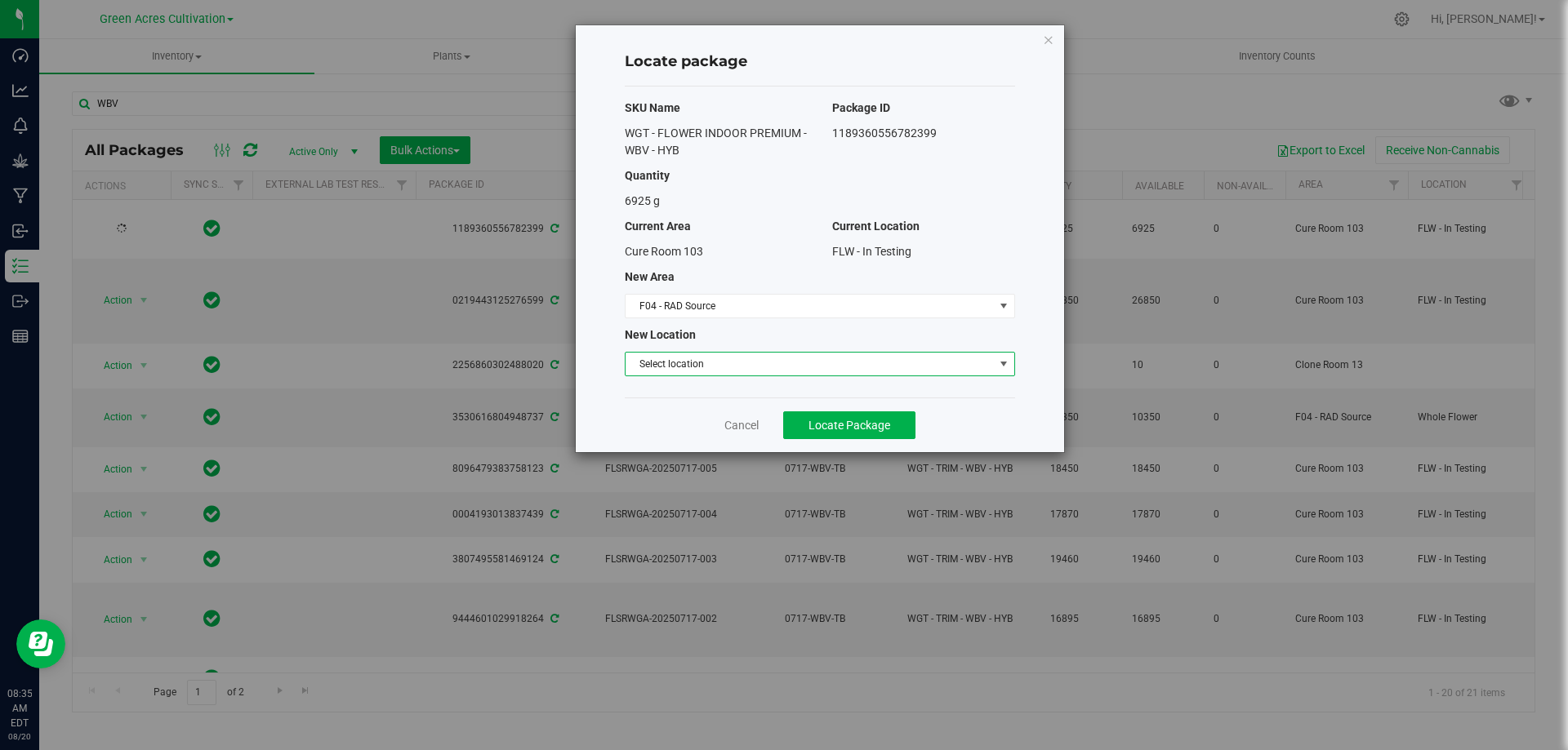
click at [892, 368] on span "Select location" at bounding box center [810, 364] width 368 height 22
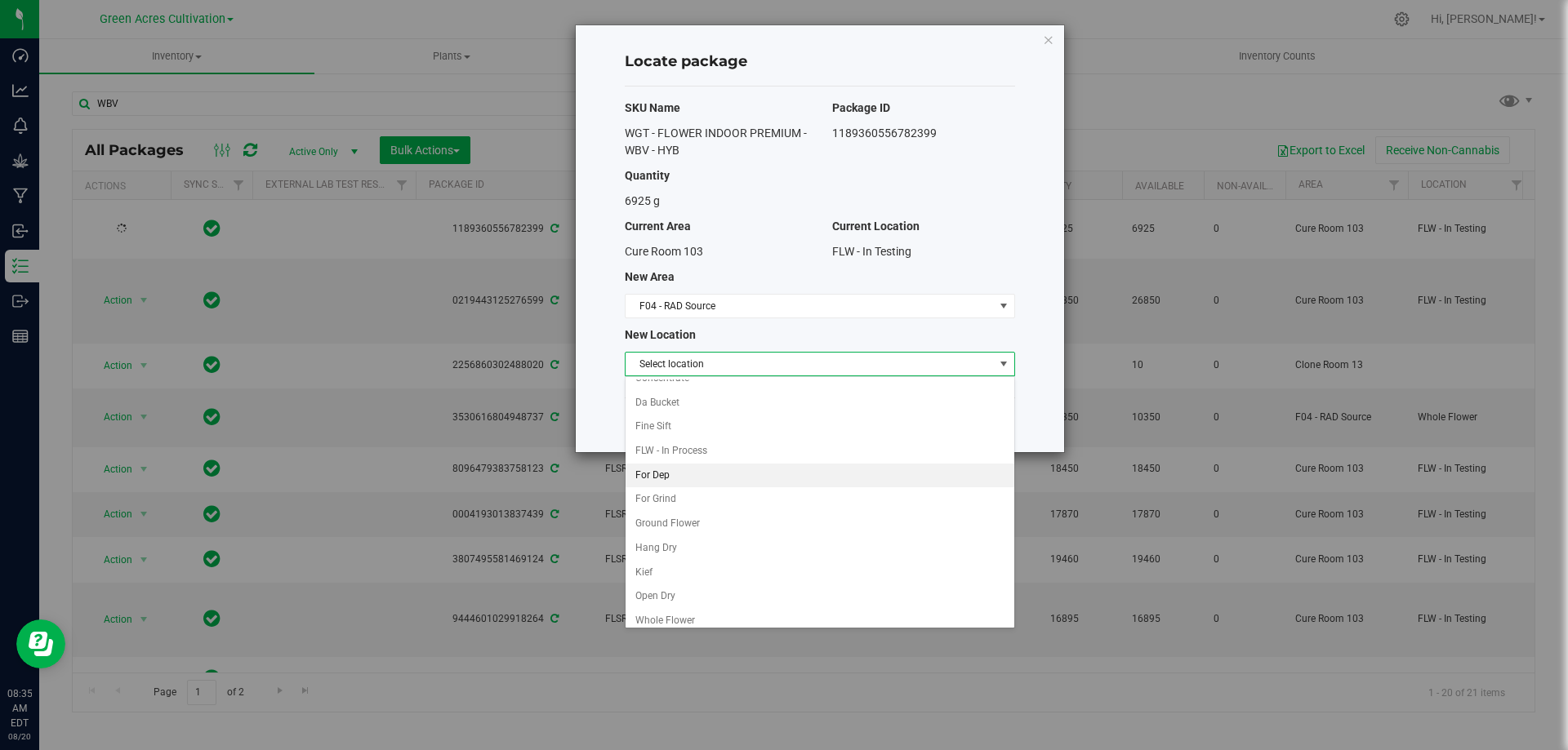
scroll to position [47, 0]
click at [770, 614] on li "Whole Flower" at bounding box center [820, 613] width 389 height 24
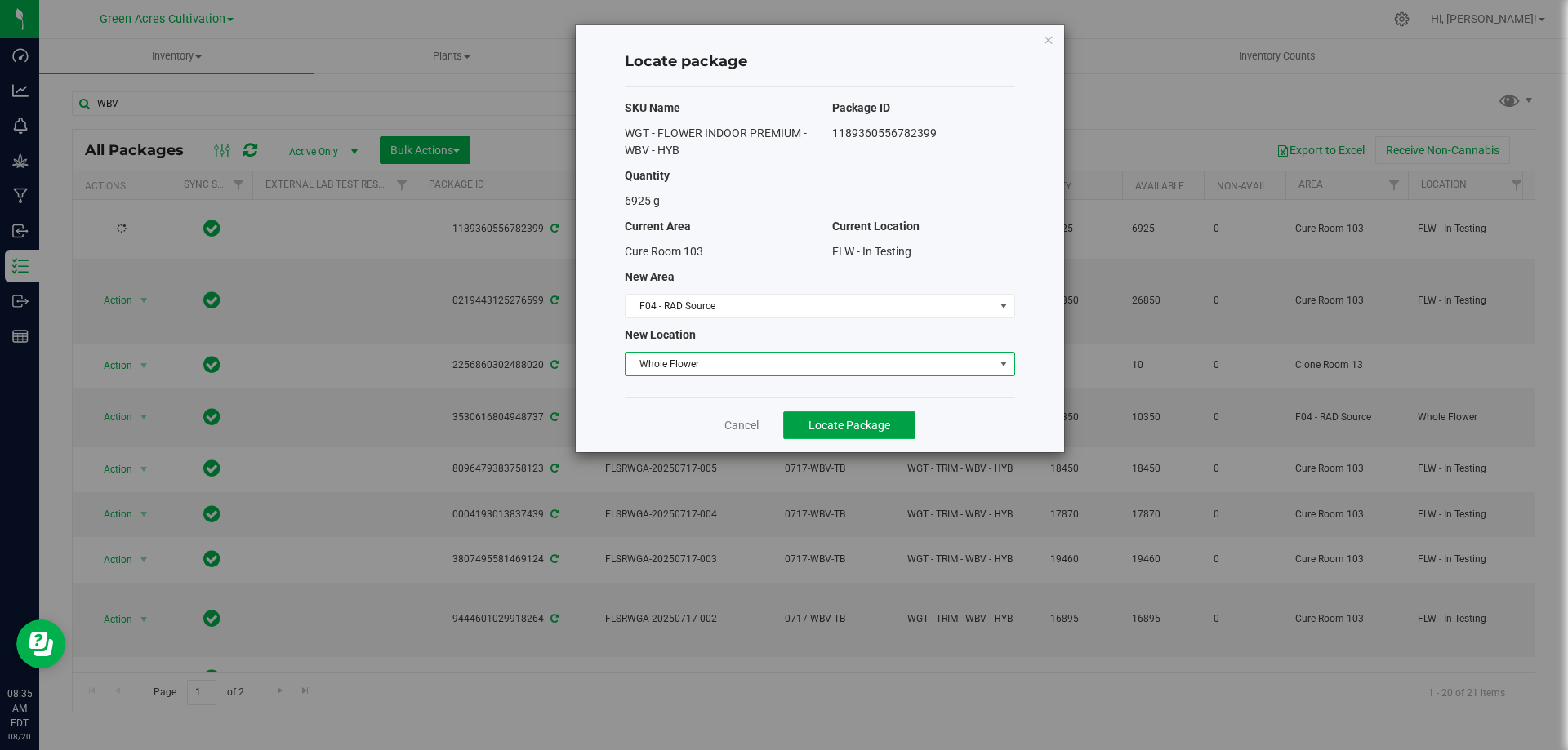
click at [823, 423] on span "Locate Package" at bounding box center [848, 425] width 81 height 13
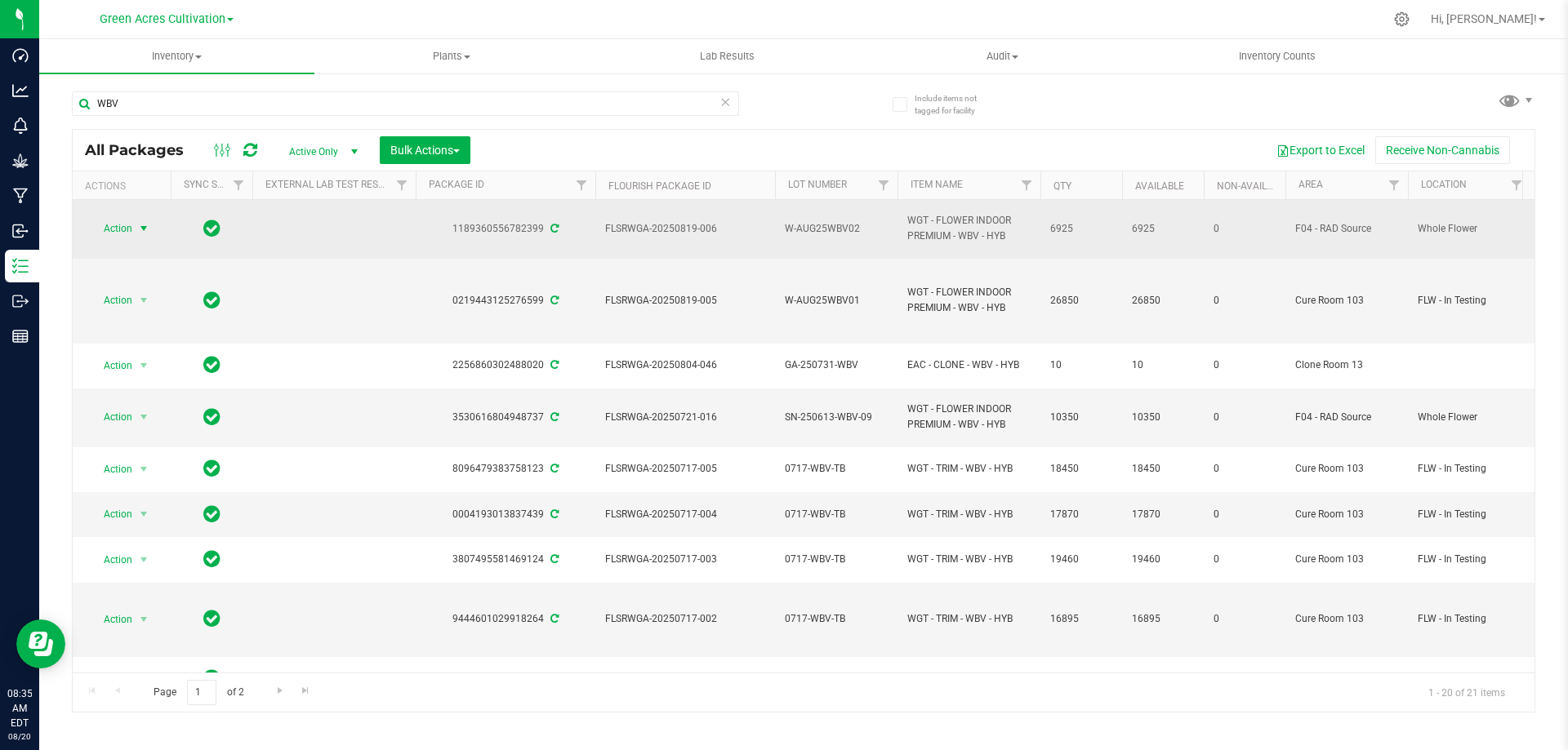
click at [138, 230] on span "select" at bounding box center [144, 229] width 13 height 13
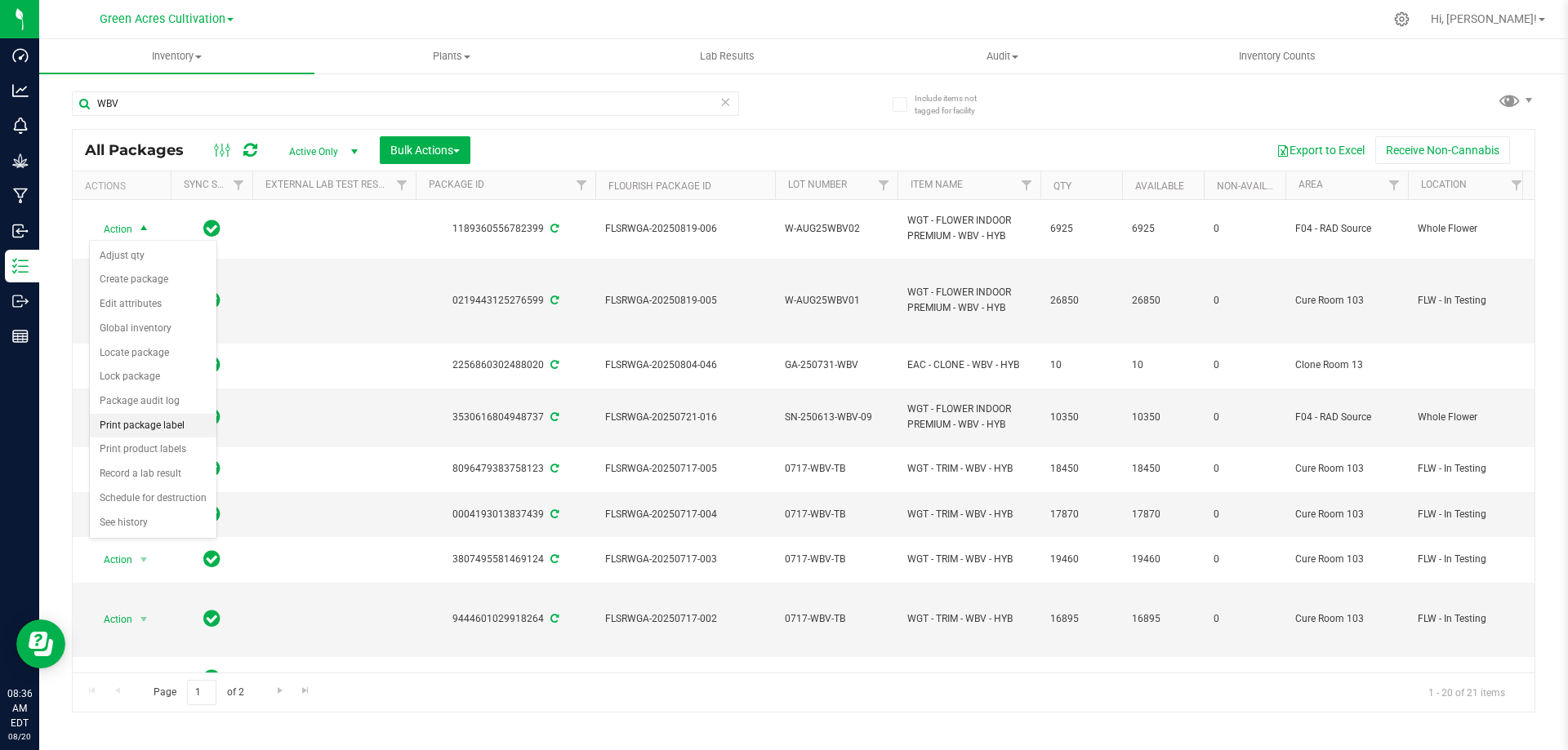
click at [167, 416] on li "Print package label" at bounding box center [152, 426] width 126 height 24
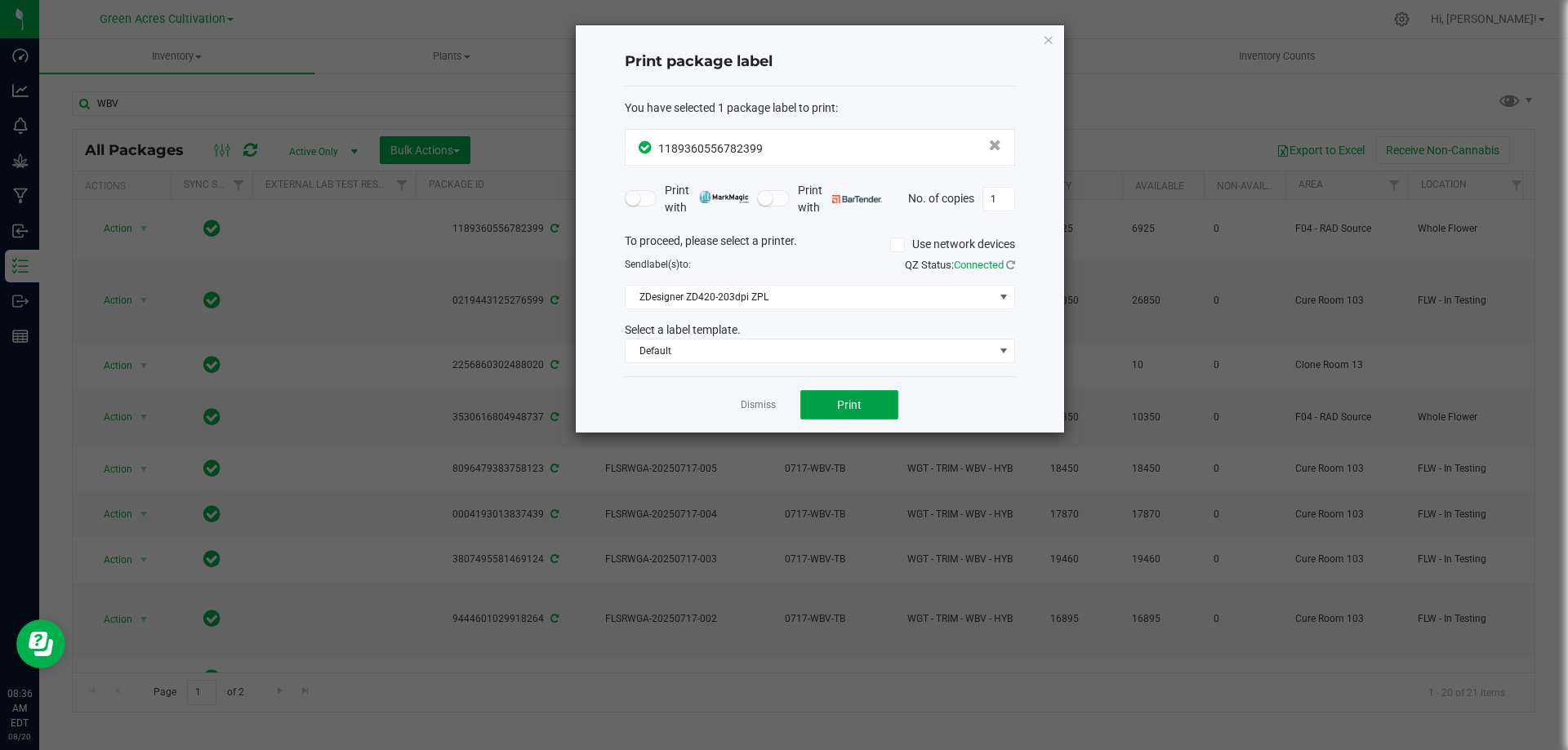
click at [842, 405] on span "Print" at bounding box center [849, 405] width 24 height 13
click at [1045, 41] on icon "button" at bounding box center [1048, 38] width 11 height 20
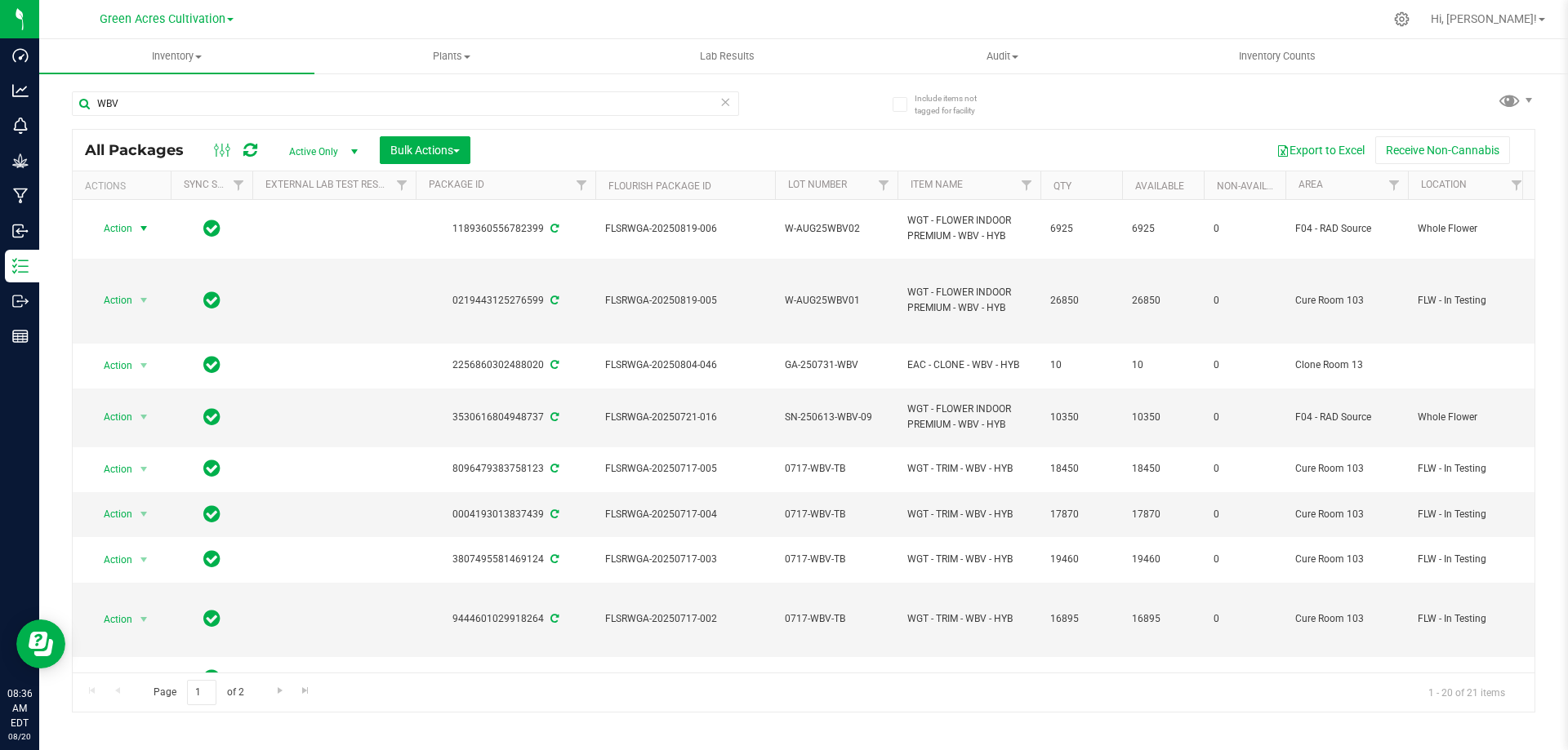
click at [790, 97] on div "WBV" at bounding box center [438, 103] width 731 height 52
click at [1386, 59] on uib-tab-heading "Inventory Counts" at bounding box center [1277, 56] width 274 height 33
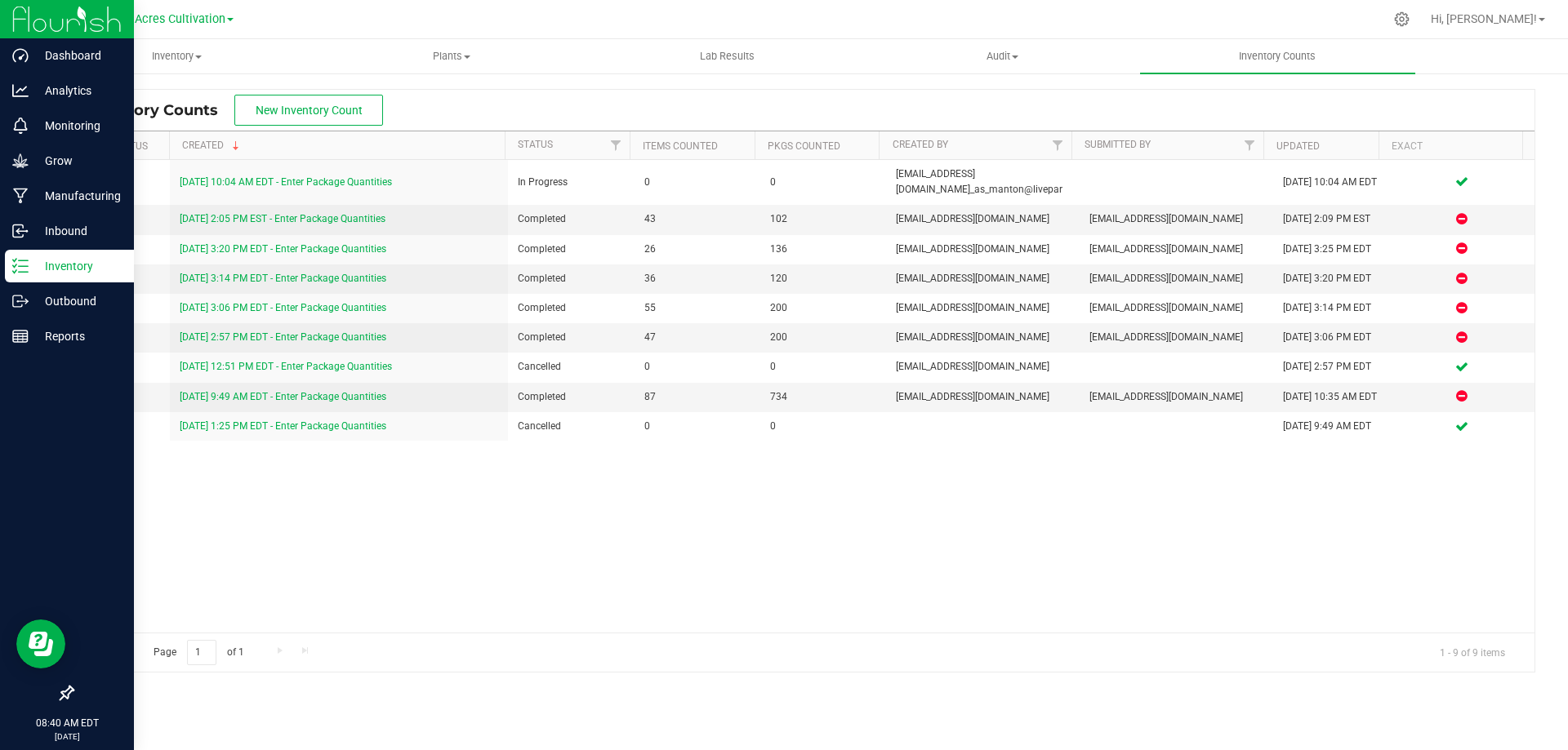
click at [24, 267] on line at bounding box center [23, 267] width 9 height 0
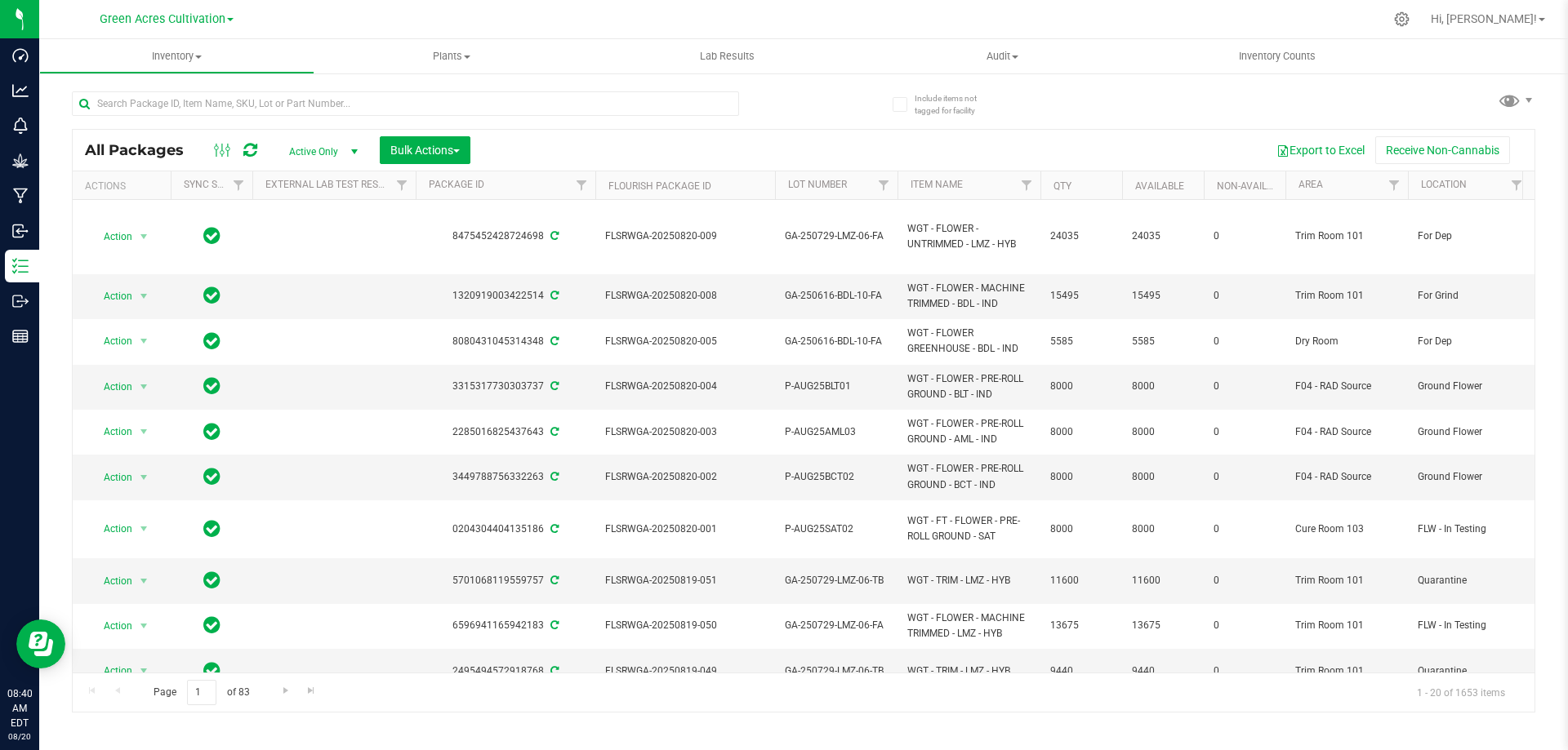
click at [831, 112] on div "All Packages Active Only Active Only Lab Samples Locked All External Internal B…" at bounding box center [803, 394] width 1463 height 637
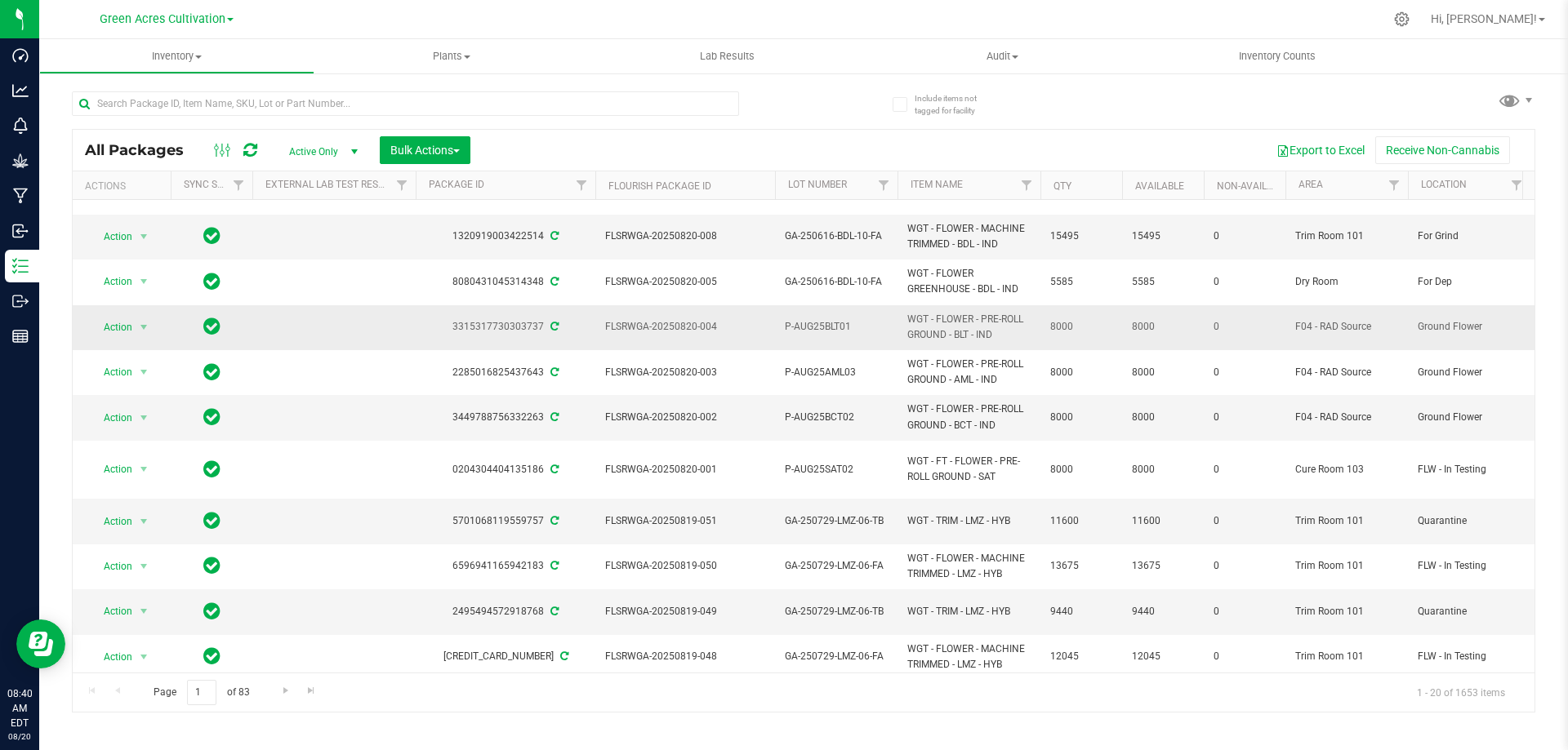
scroll to position [81, 0]
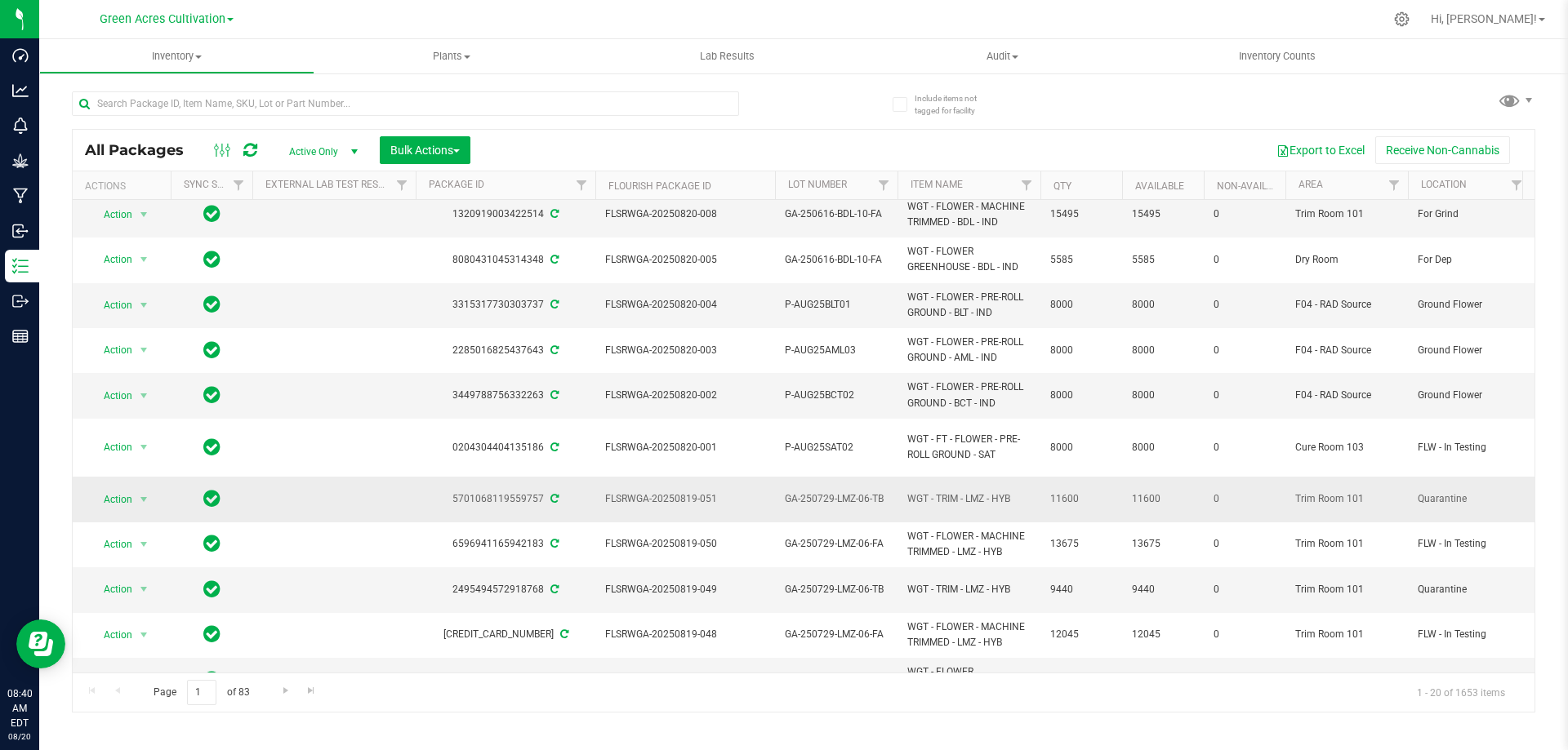
drag, startPoint x: 445, startPoint y: 351, endPoint x: 338, endPoint y: 502, distance: 185.1
drag, startPoint x: 338, startPoint y: 502, endPoint x: 828, endPoint y: 110, distance: 627.5
click at [828, 110] on div "All Packages Active Only Active Only Lab Samples Locked All External Internal B…" at bounding box center [803, 394] width 1463 height 637
click at [799, 102] on div at bounding box center [438, 103] width 731 height 52
click at [451, 99] on input "text" at bounding box center [405, 104] width 667 height 24
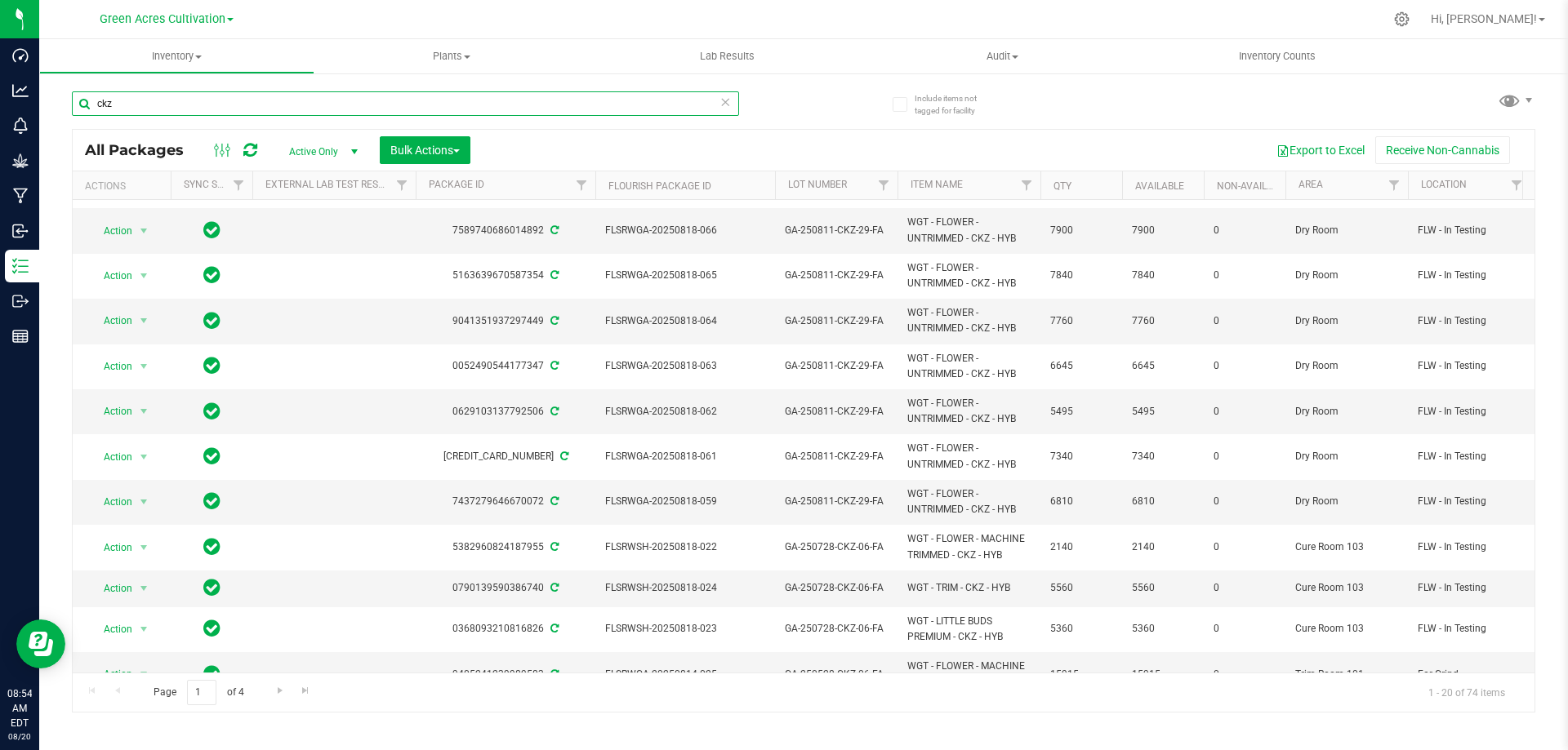
scroll to position [456, 0]
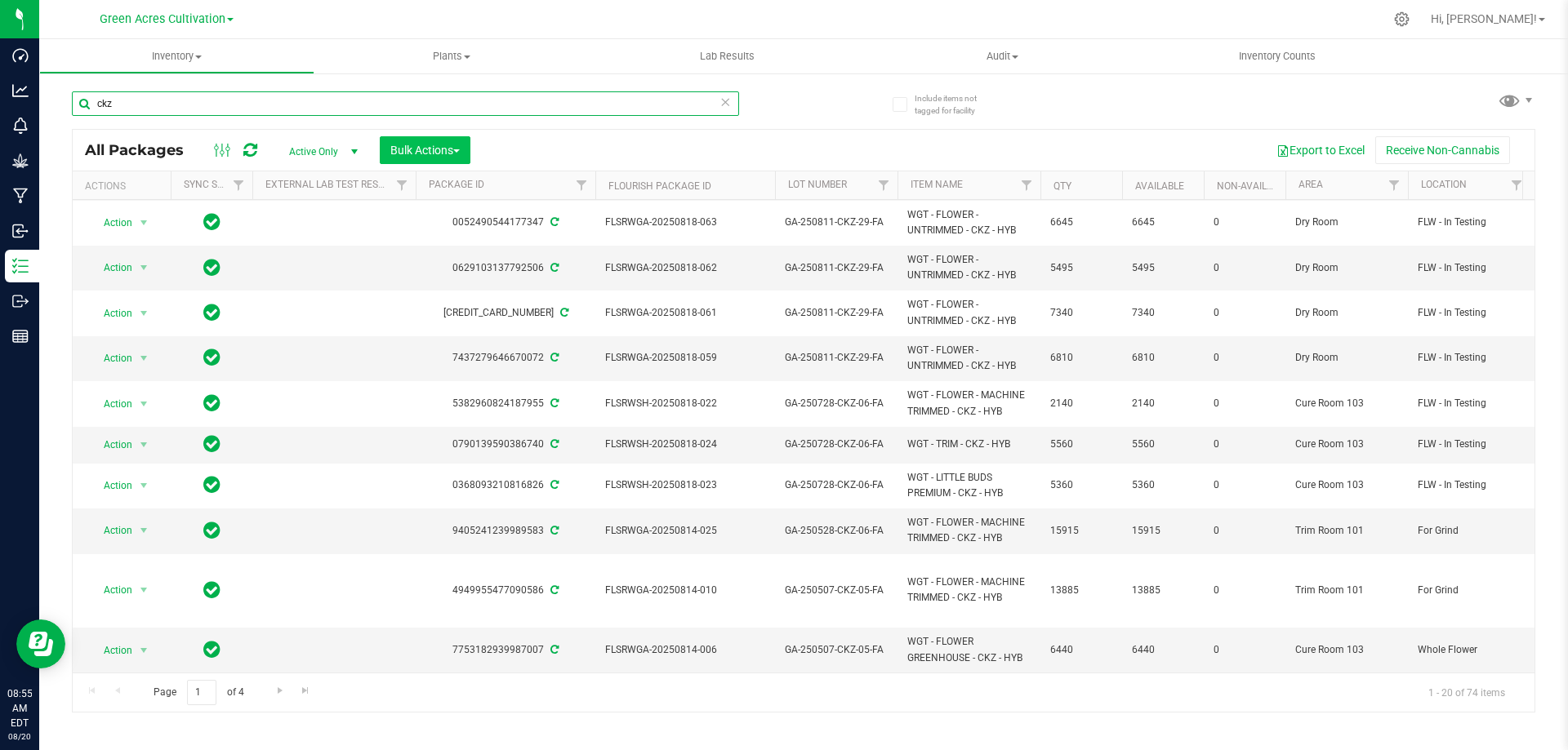
type input "ckz"
click at [458, 153] on span "Bulk Actions" at bounding box center [424, 151] width 69 height 13
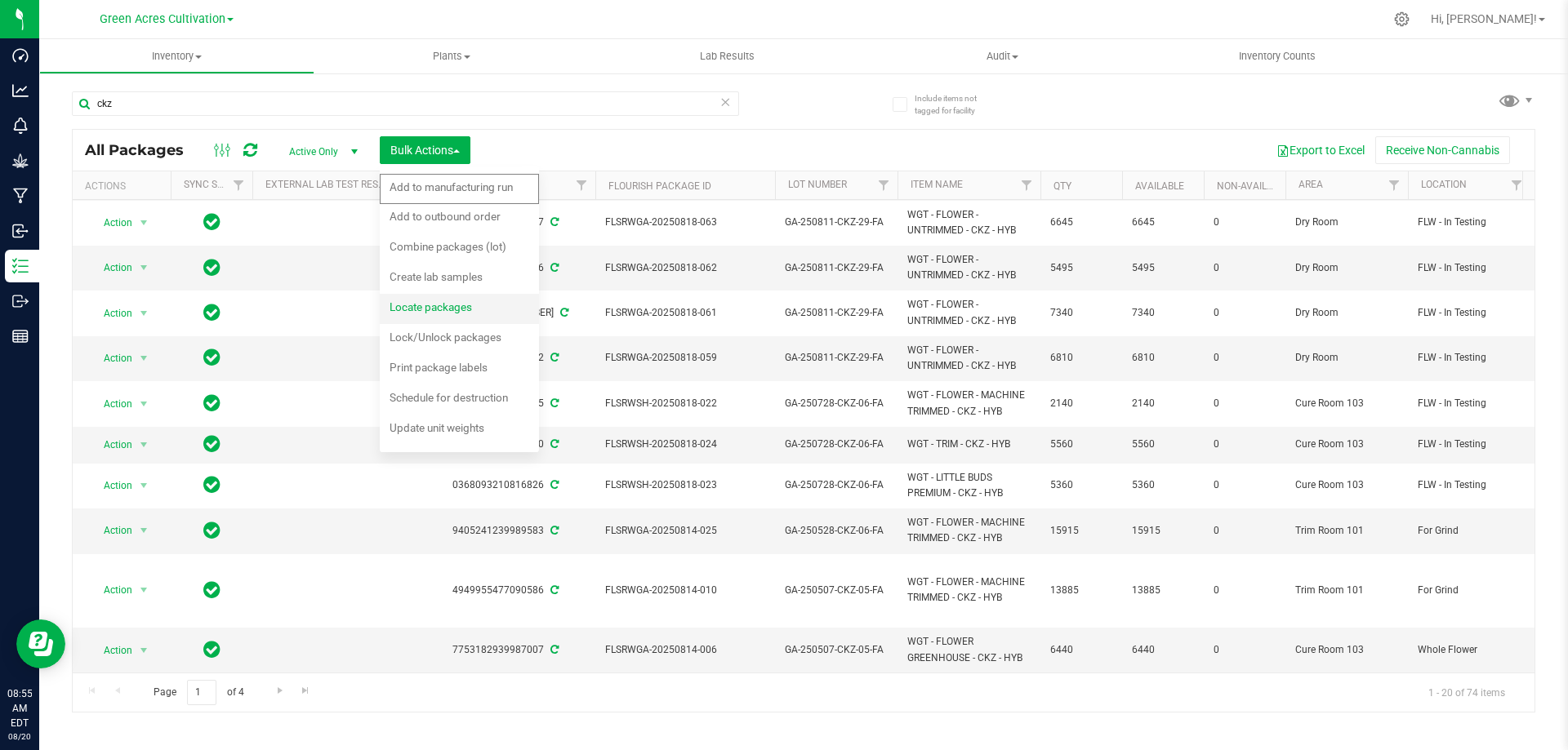
click at [470, 319] on div "Locate packages" at bounding box center [442, 310] width 105 height 26
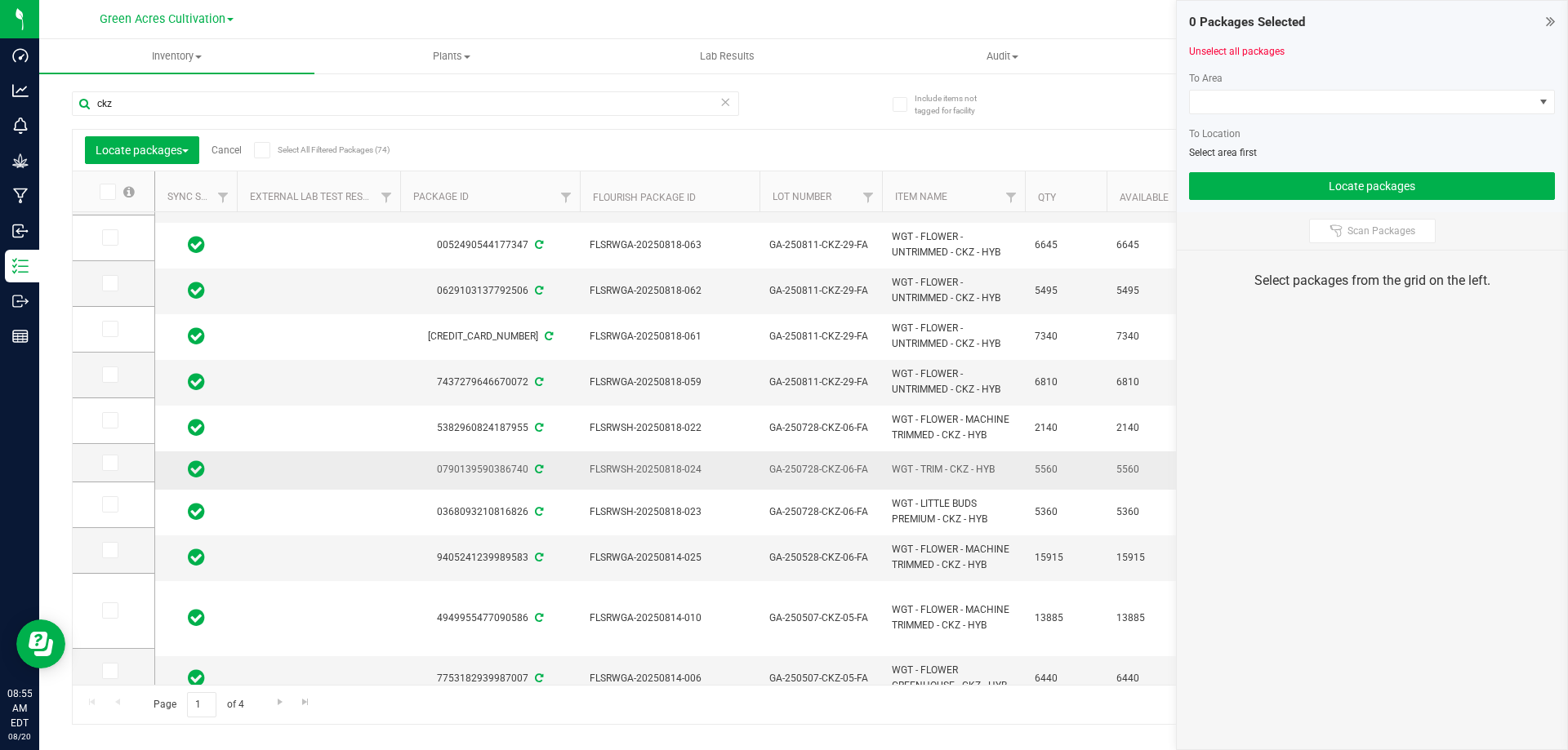
scroll to position [455, 0]
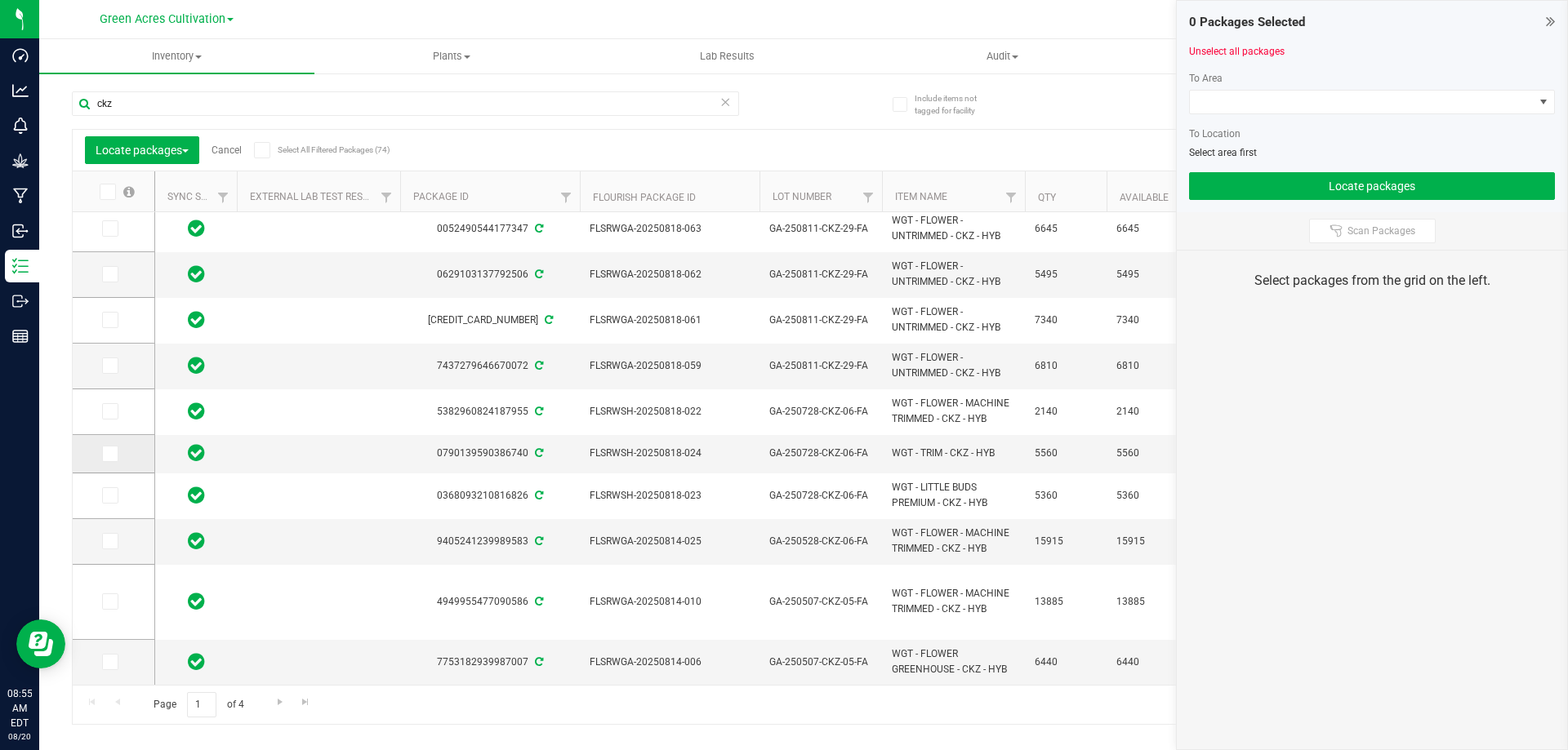
click at [103, 457] on span at bounding box center [109, 454] width 16 height 16
click at [0, 0] on input "checkbox" at bounding box center [0, 0] width 0 height 0
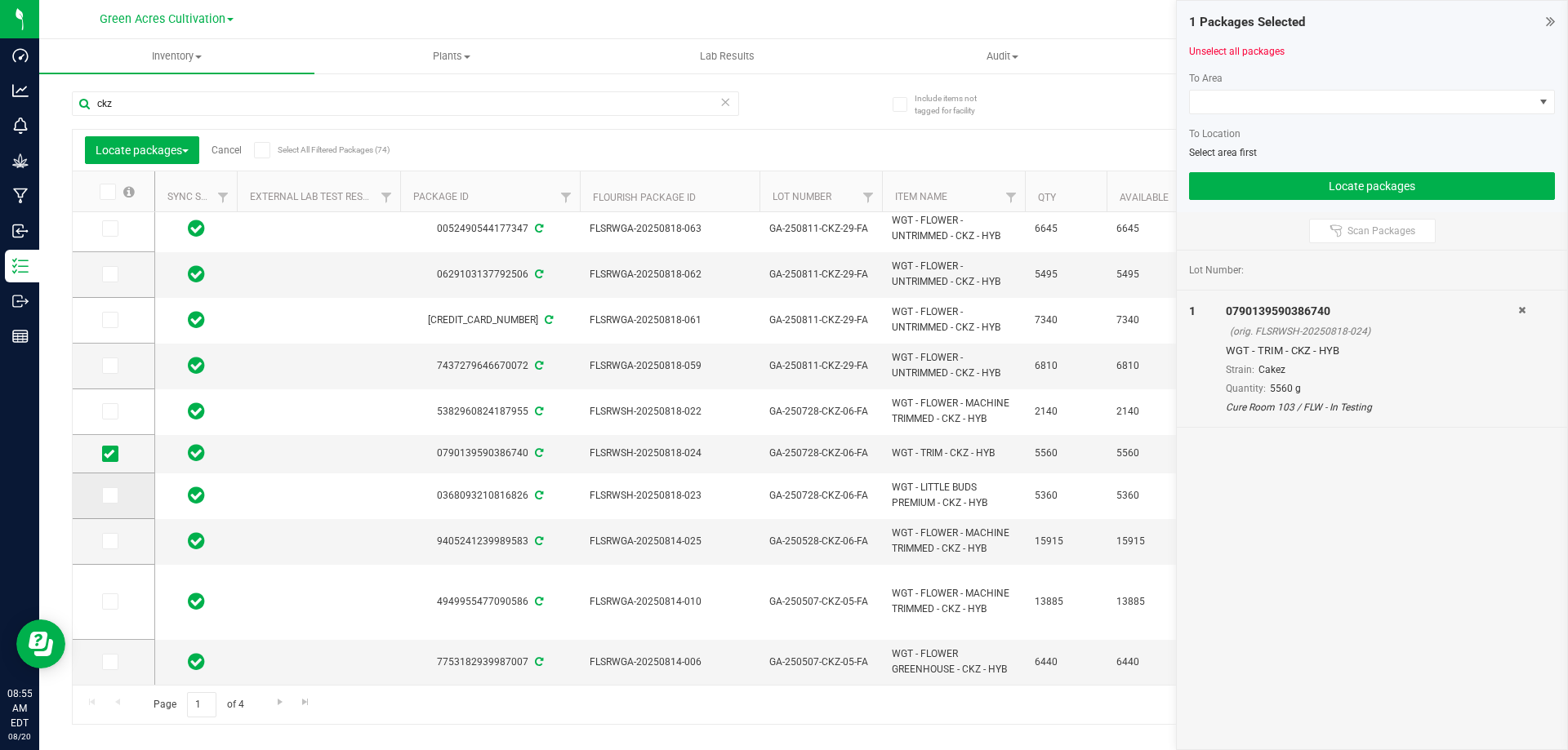
click at [106, 496] on icon at bounding box center [108, 496] width 10 height 0
click at [0, 0] on input "checkbox" at bounding box center [0, 0] width 0 height 0
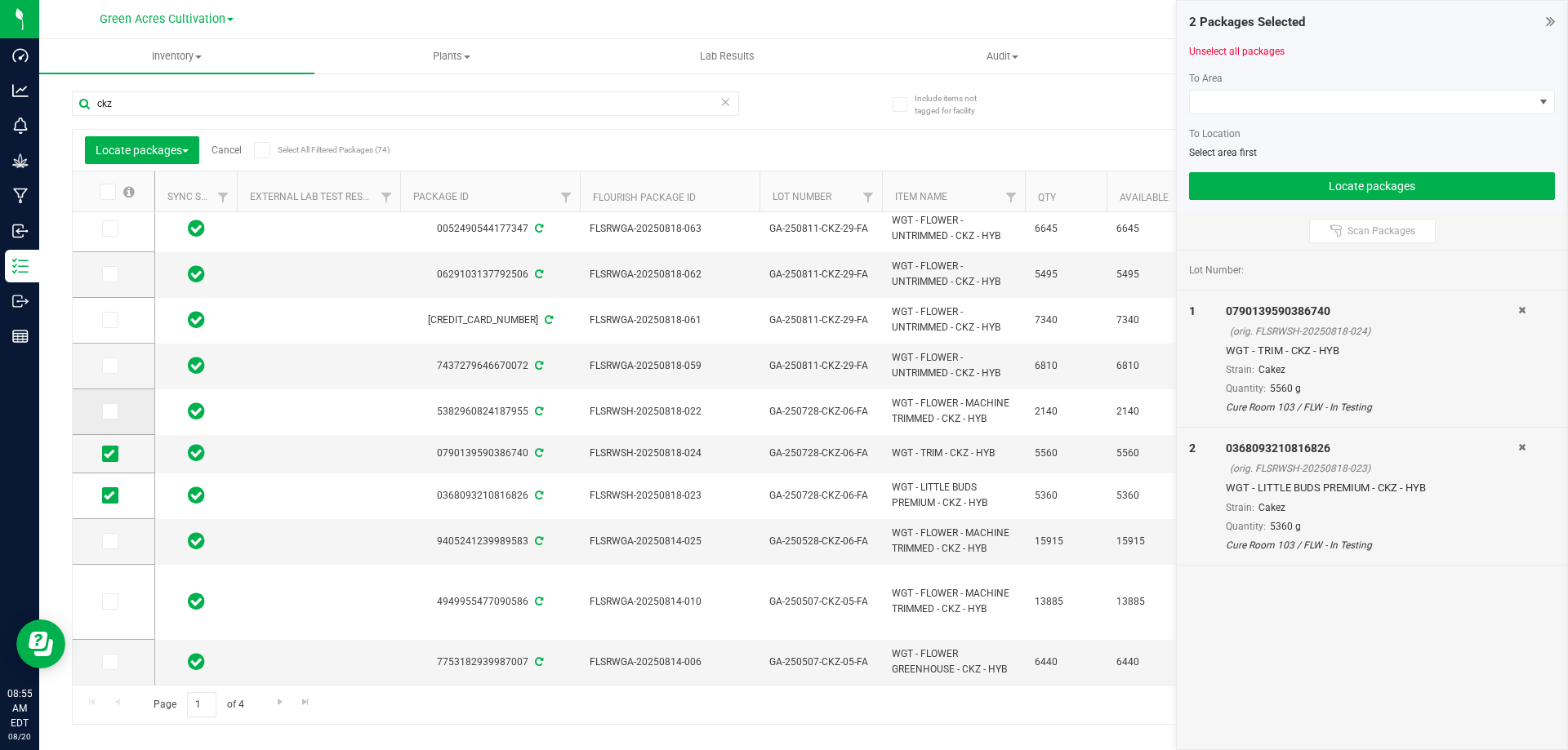
click at [116, 412] on span at bounding box center [109, 411] width 16 height 16
click at [0, 0] on input "checkbox" at bounding box center [0, 0] width 0 height 0
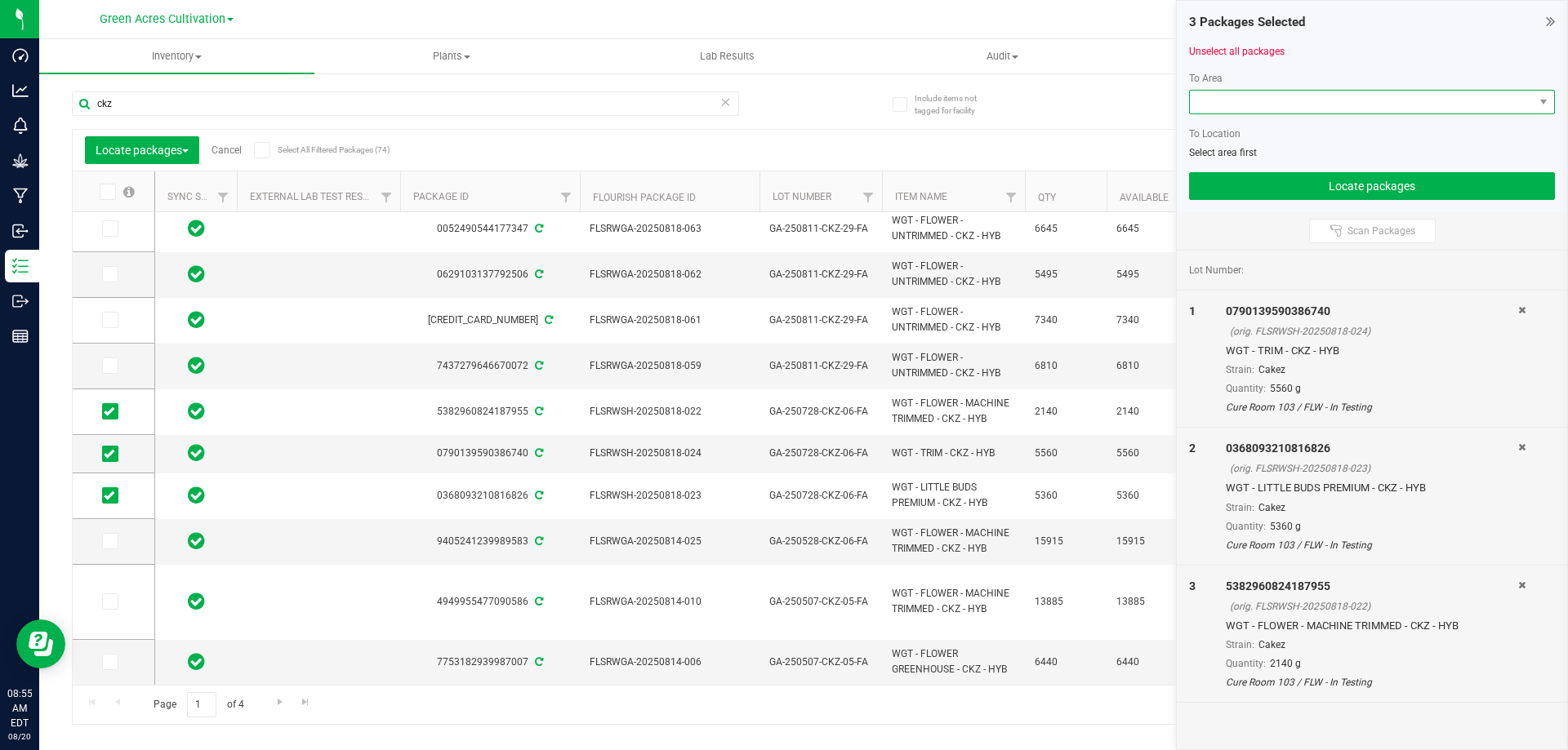
click at [1297, 100] on span at bounding box center [1361, 102] width 344 height 22
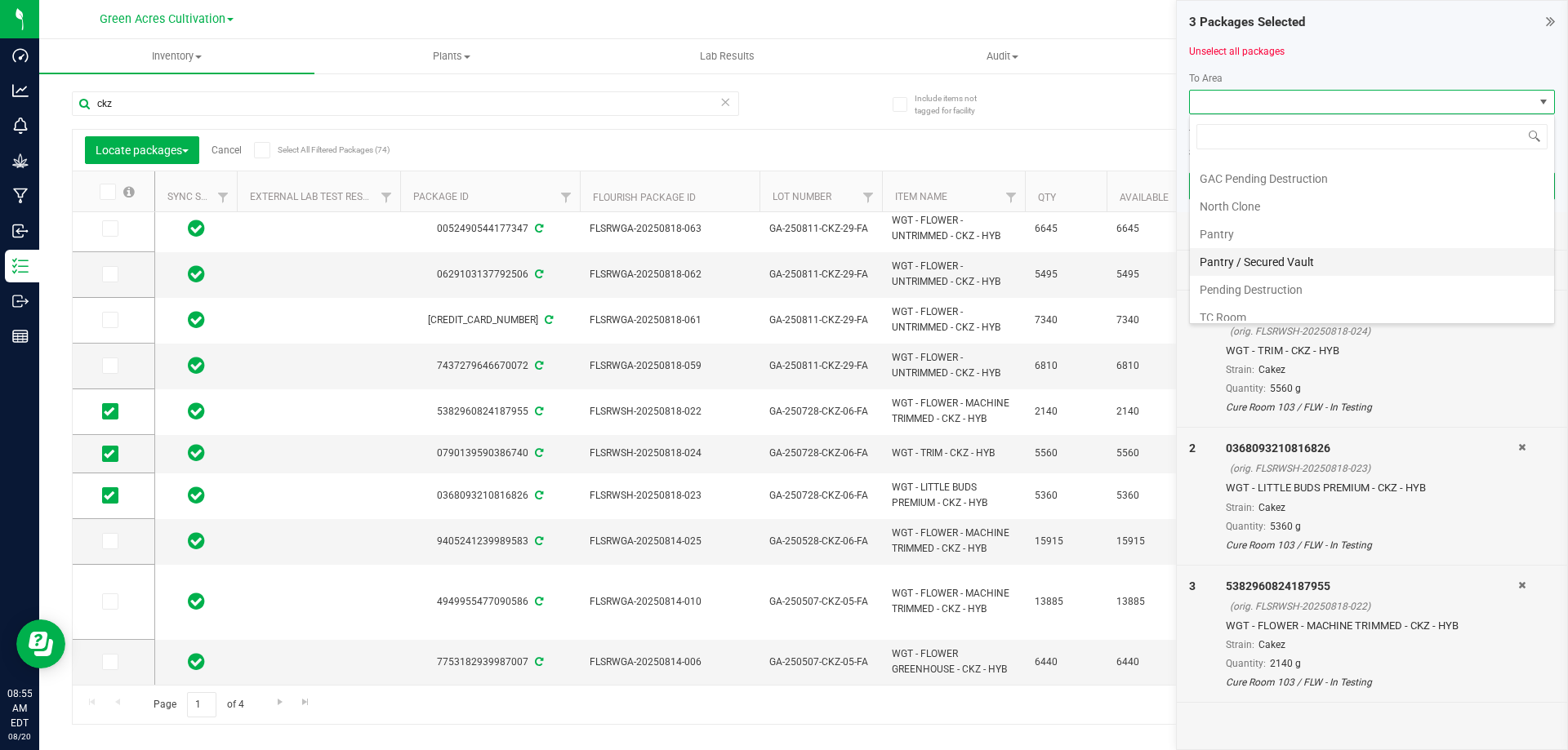
scroll to position [309, 0]
click at [1243, 305] on li "Trim Room 101" at bounding box center [1371, 307] width 364 height 28
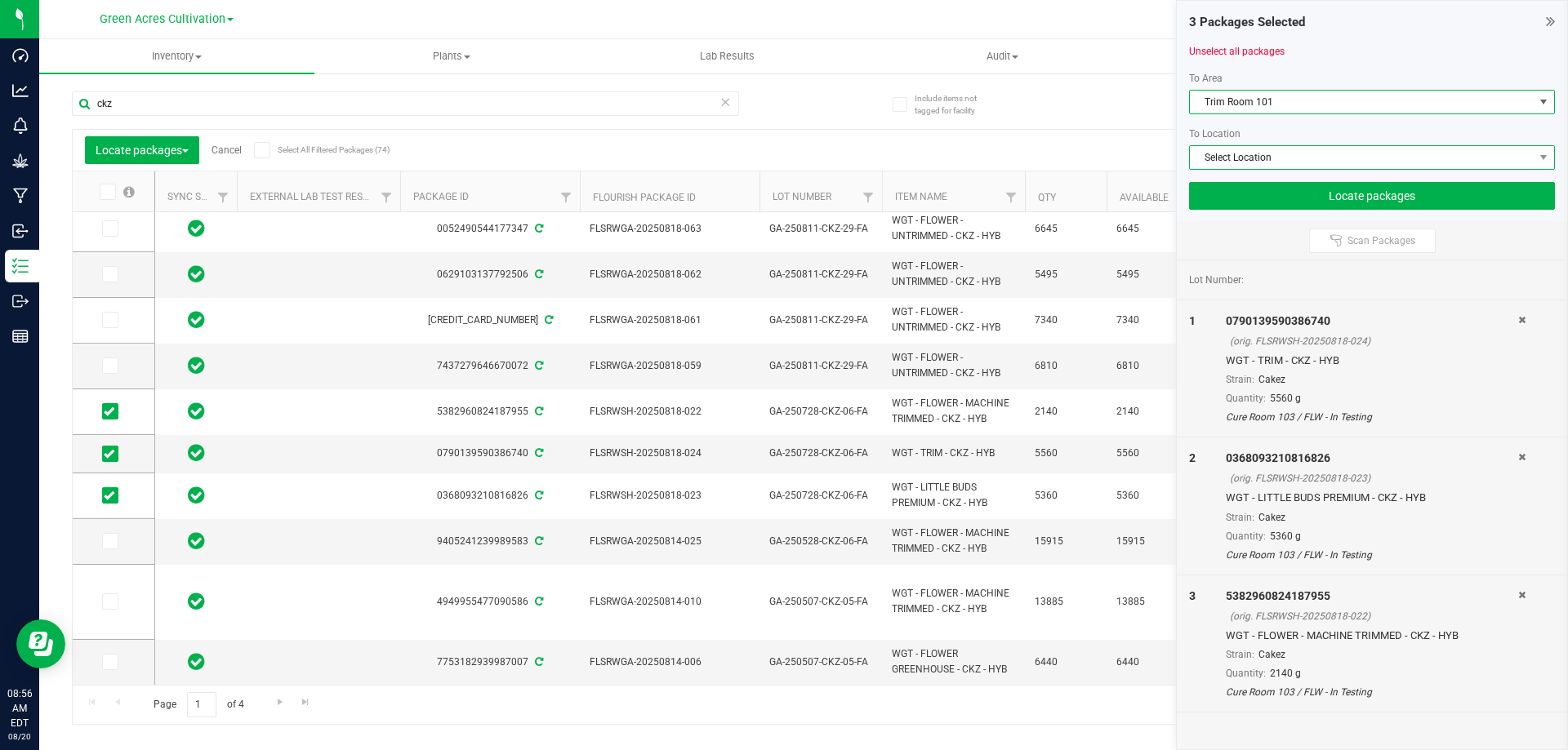
click at [1290, 156] on span "Select Location" at bounding box center [1361, 157] width 344 height 22
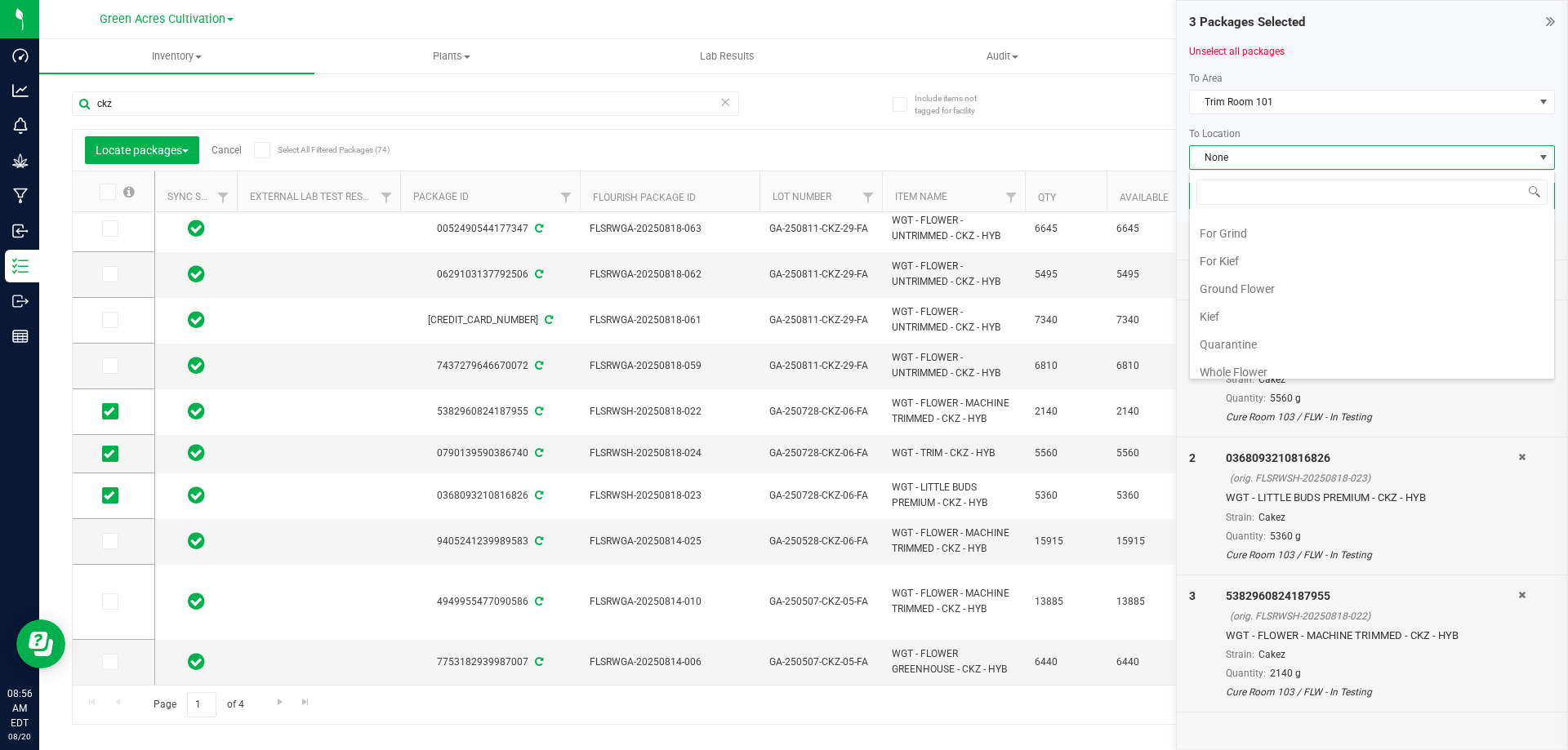
scroll to position [337, 0]
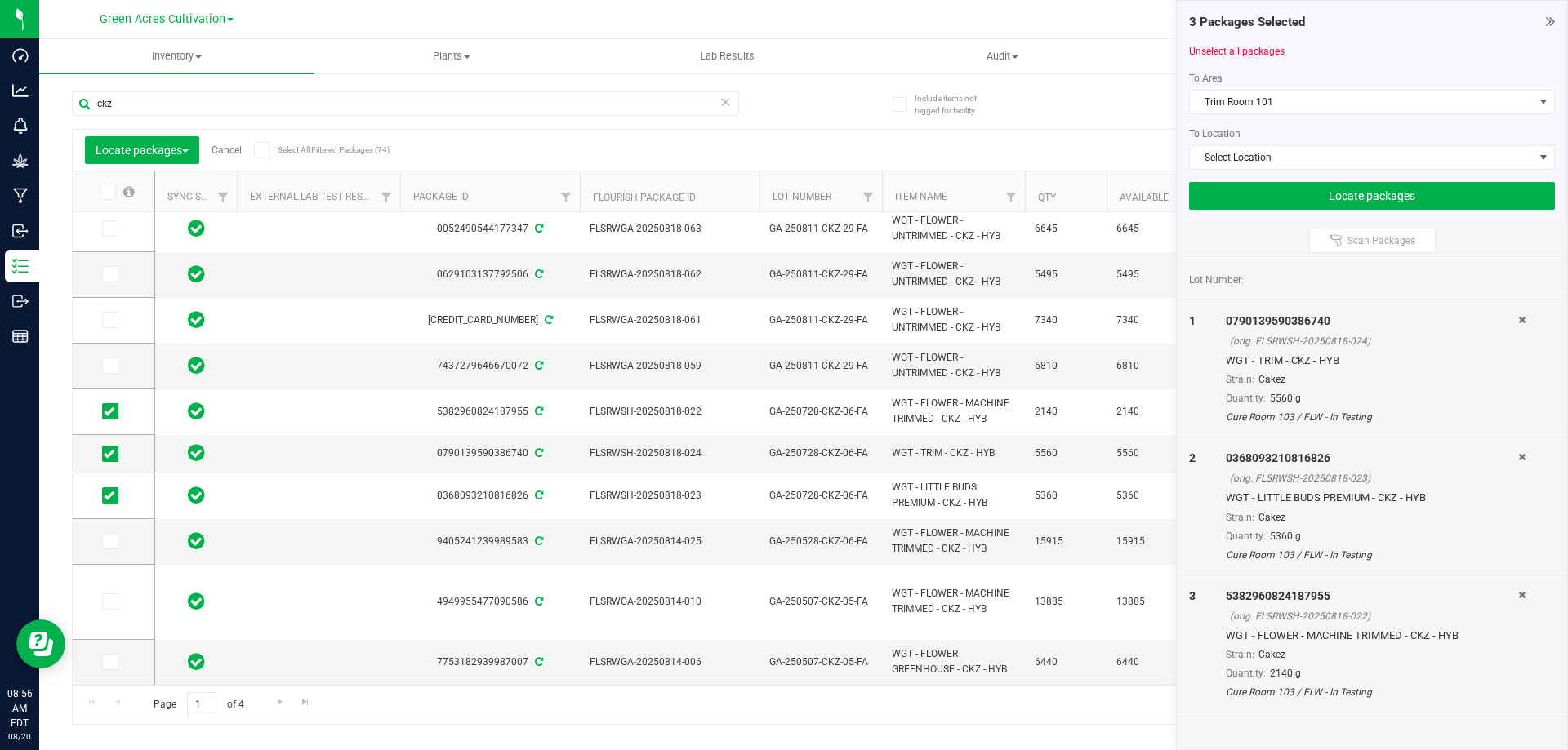
click at [1089, 113] on div "ckz Locate packages Cancel Select All Filtered Packages (74) Add to manufacturi…" at bounding box center [803, 400] width 1463 height 649
click at [1547, 19] on icon at bounding box center [1550, 21] width 9 height 16
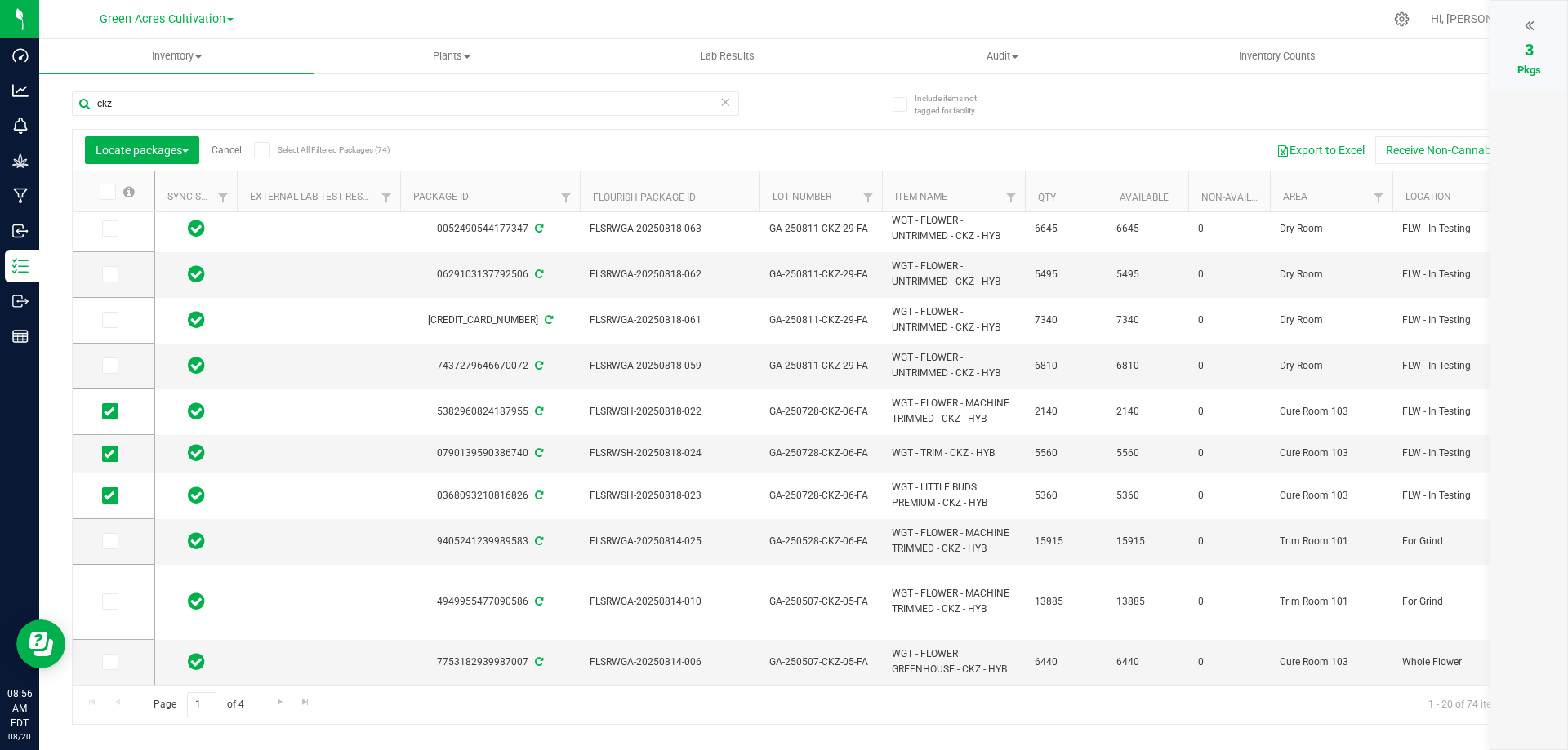
click at [1524, 24] on icon at bounding box center [1529, 24] width 9 height 16
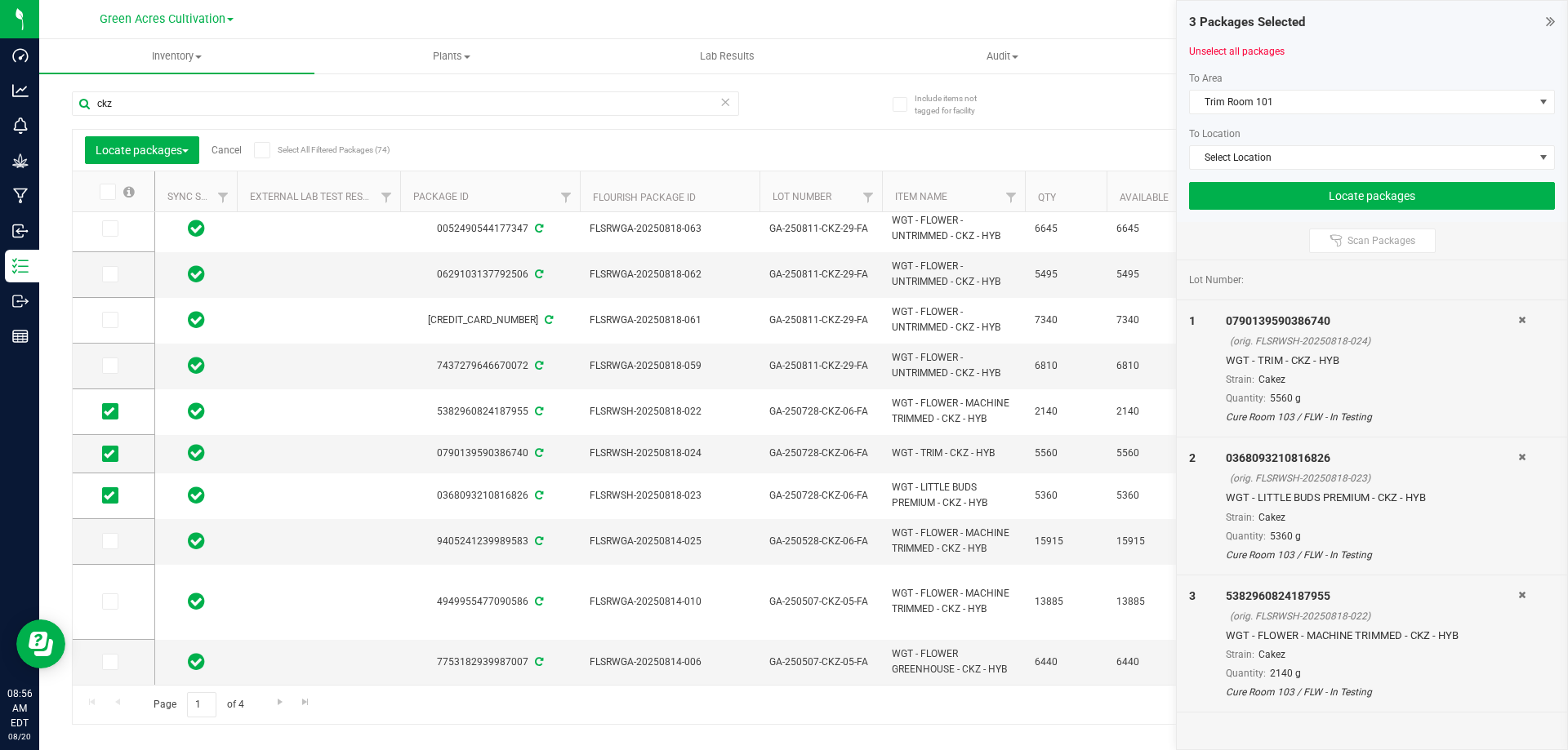
click at [1548, 19] on icon at bounding box center [1550, 21] width 9 height 16
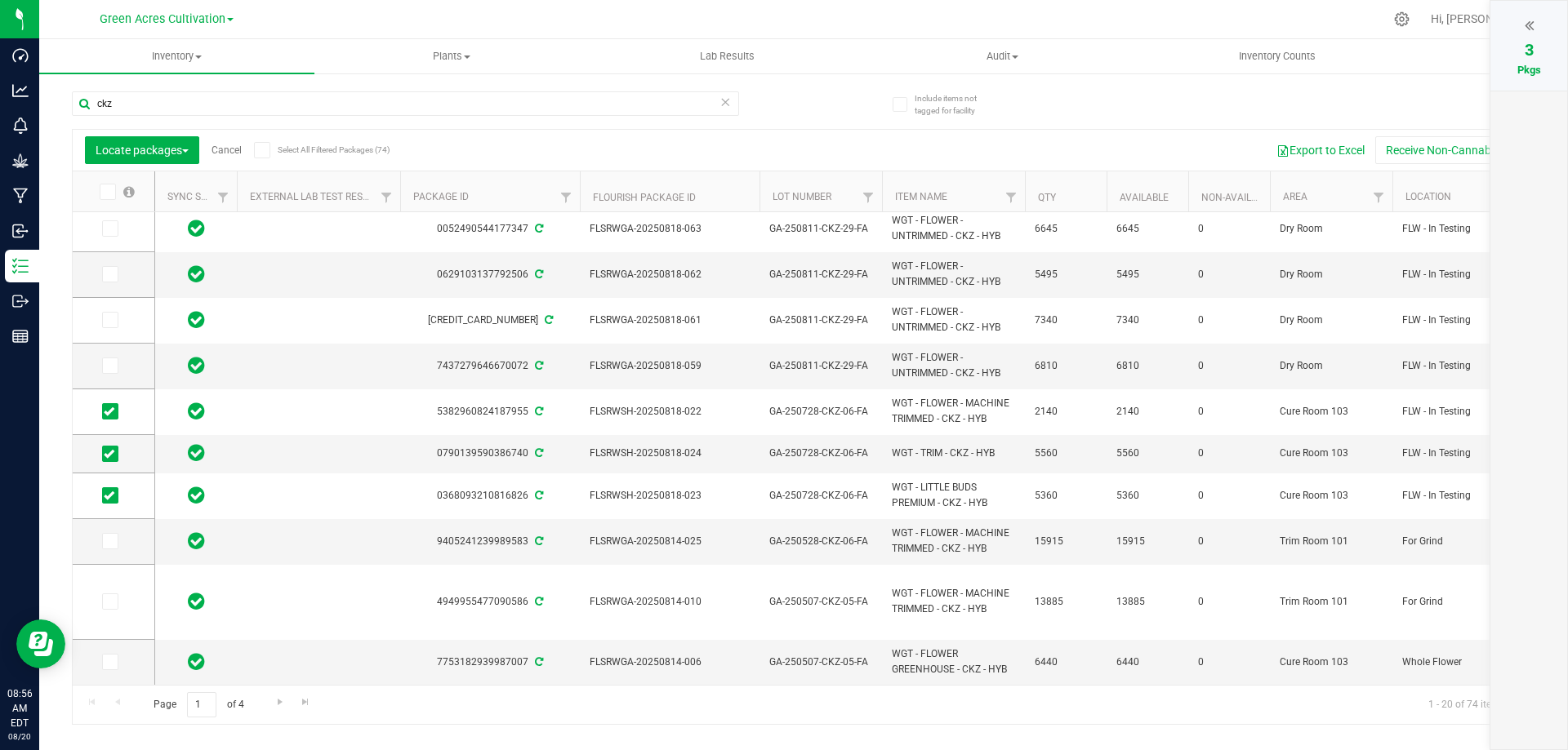
click at [1527, 22] on icon at bounding box center [1529, 24] width 9 height 16
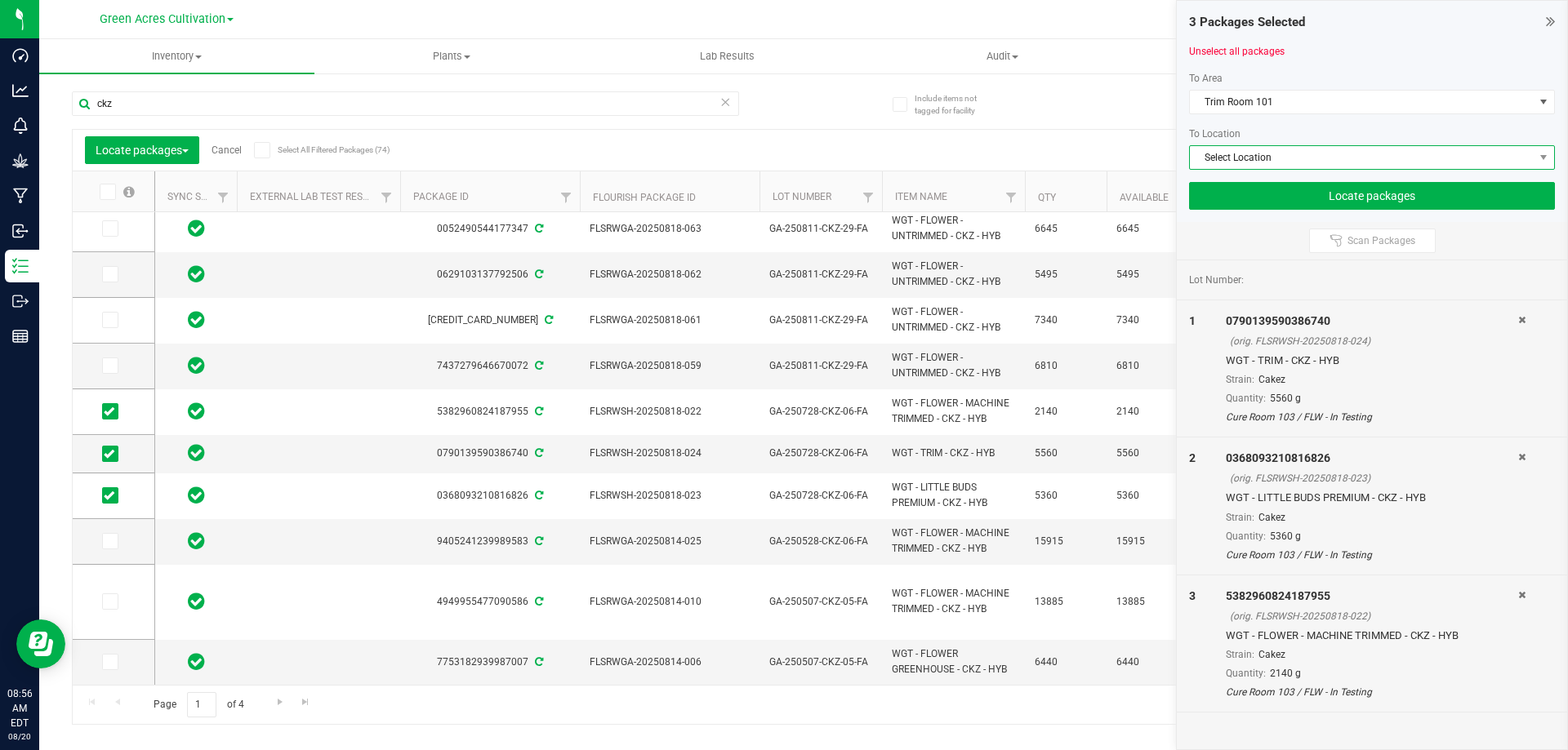
click at [1289, 151] on span "Select Location" at bounding box center [1361, 157] width 344 height 22
click at [870, 127] on div "ckz Locate packages Cancel Select All Filtered Packages (74) Add to manufacturi…" at bounding box center [803, 400] width 1463 height 649
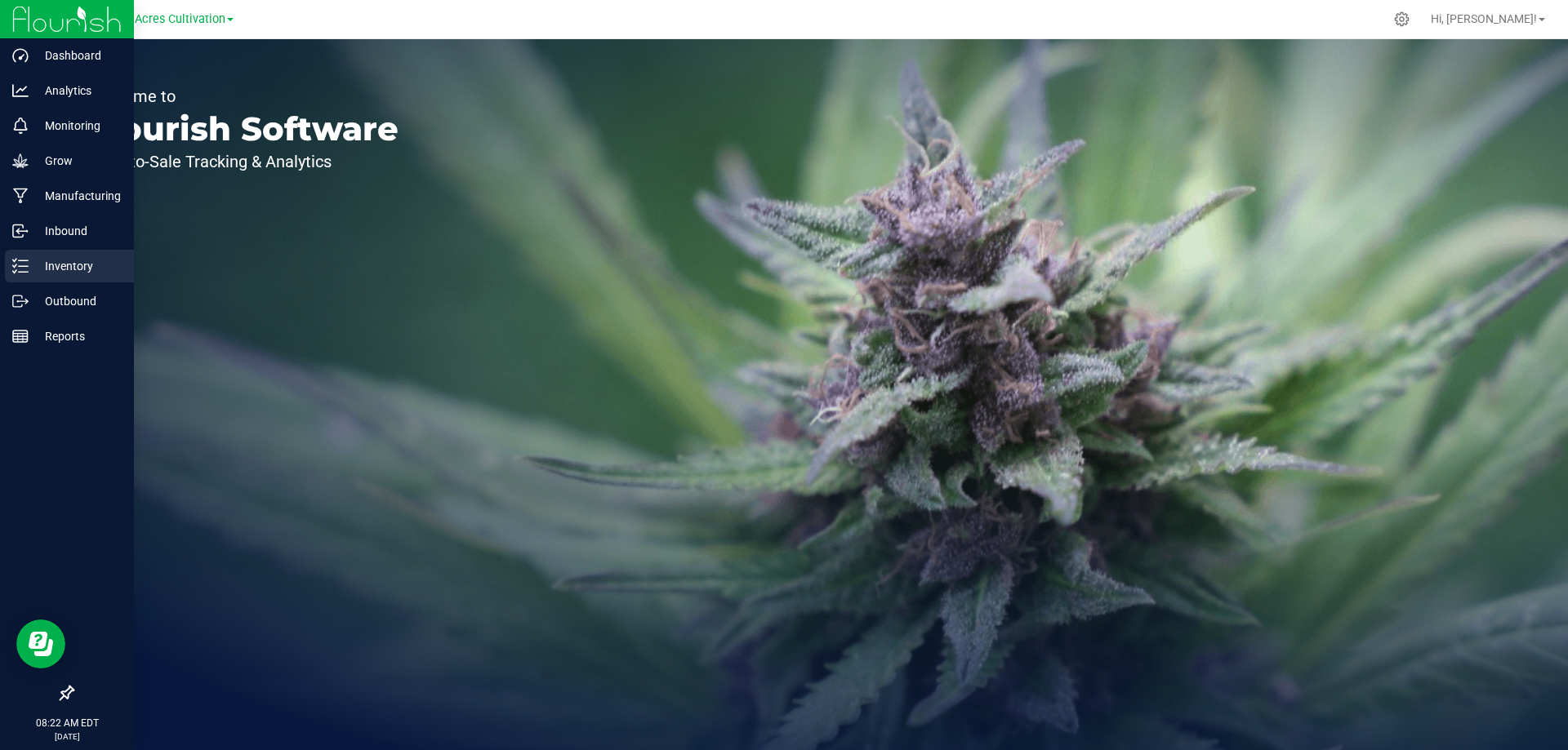
click at [45, 267] on p "Inventory" at bounding box center [78, 266] width 98 height 20
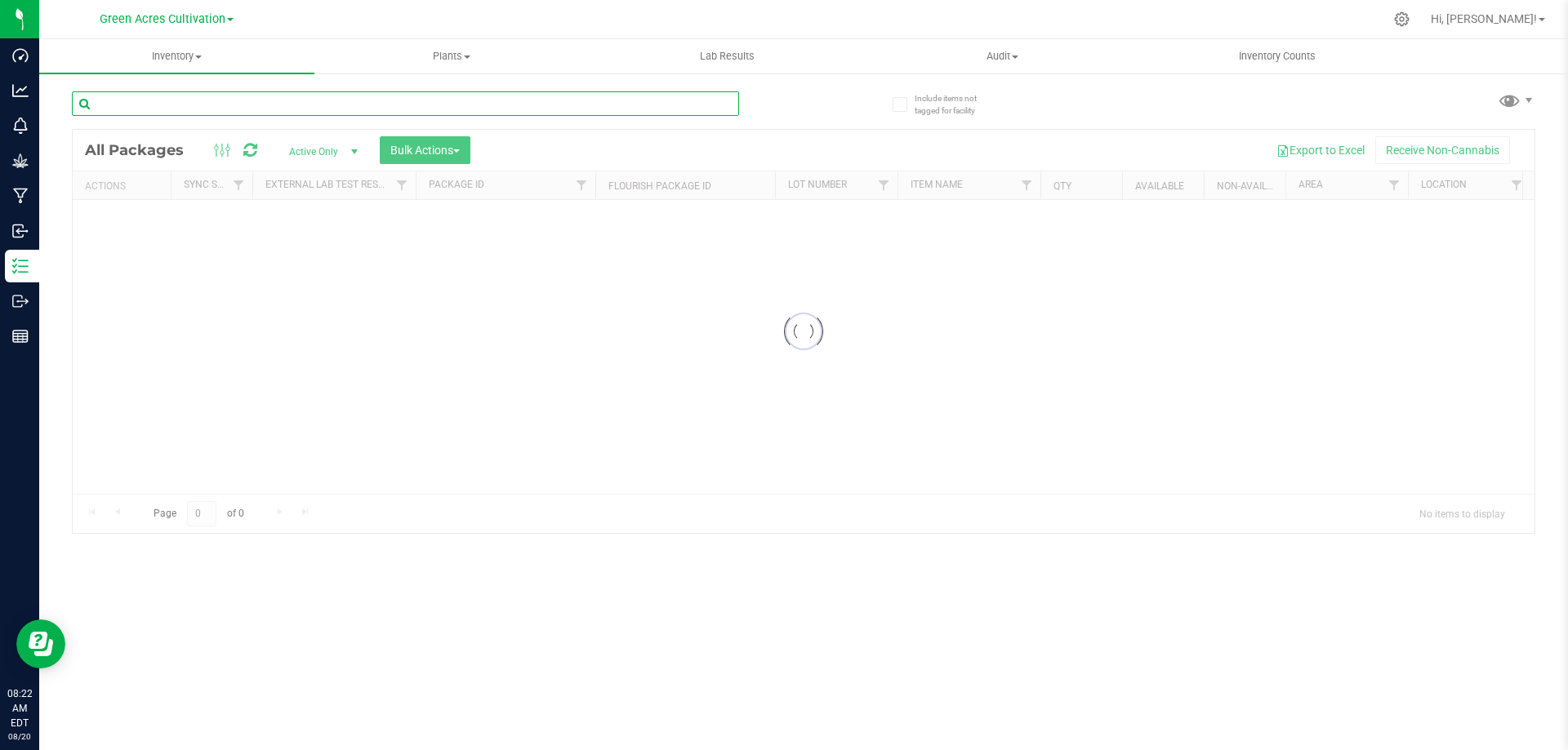
click at [264, 107] on input "text" at bounding box center [405, 104] width 667 height 24
type input "W-JUL25WBV02"
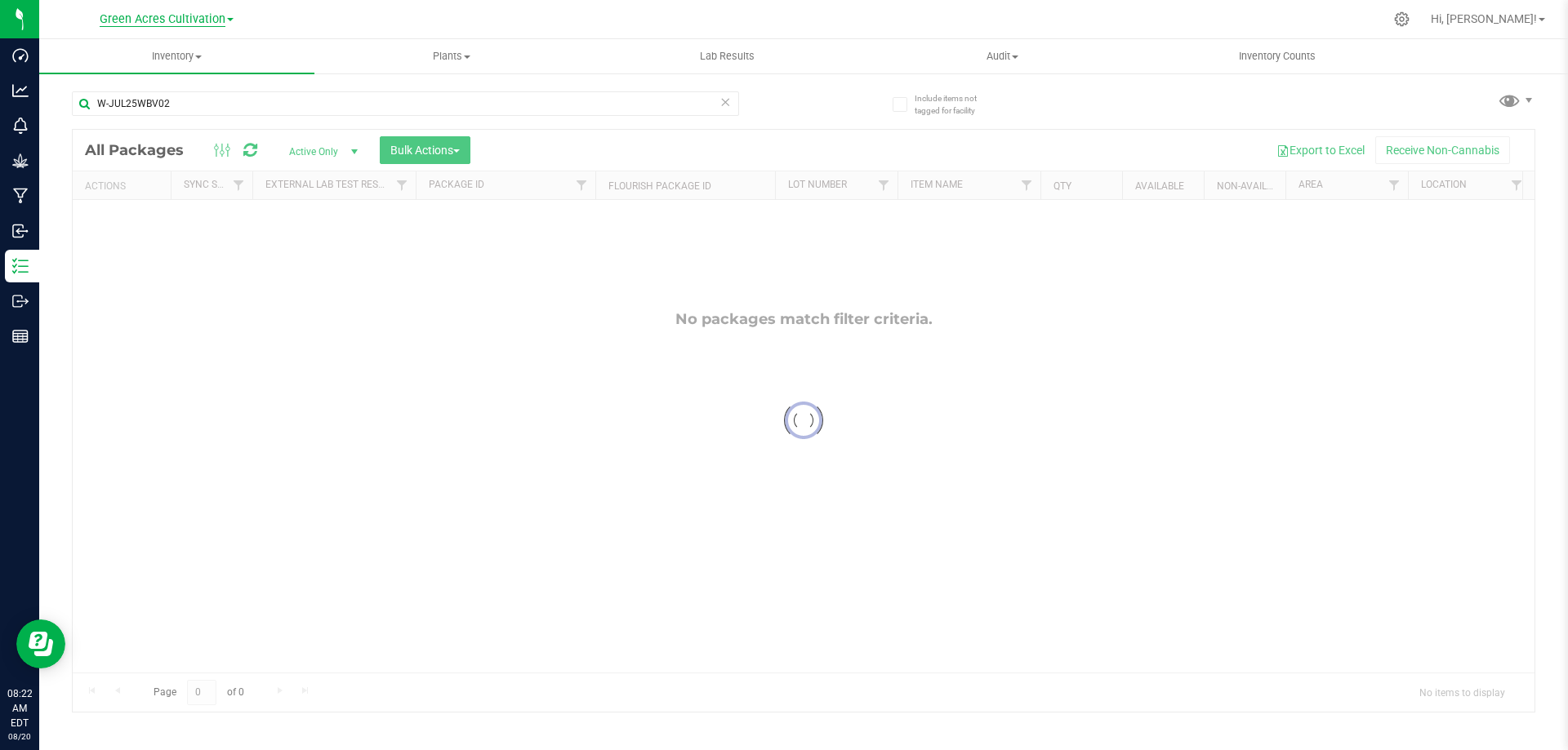
click at [216, 15] on span "Green Acres Cultivation" at bounding box center [163, 20] width 125 height 15
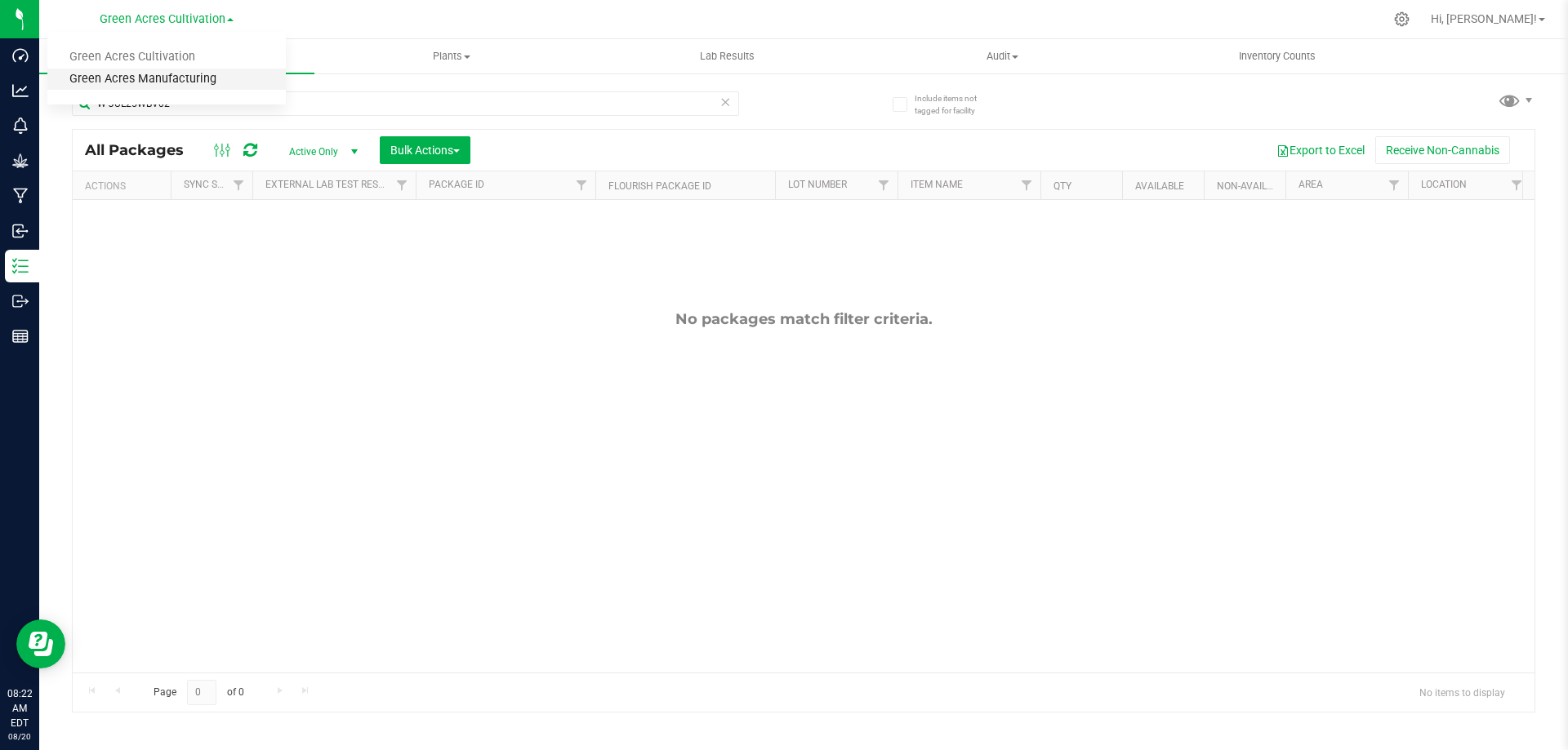
click at [212, 86] on link "Green Acres Manufacturing" at bounding box center [166, 79] width 238 height 22
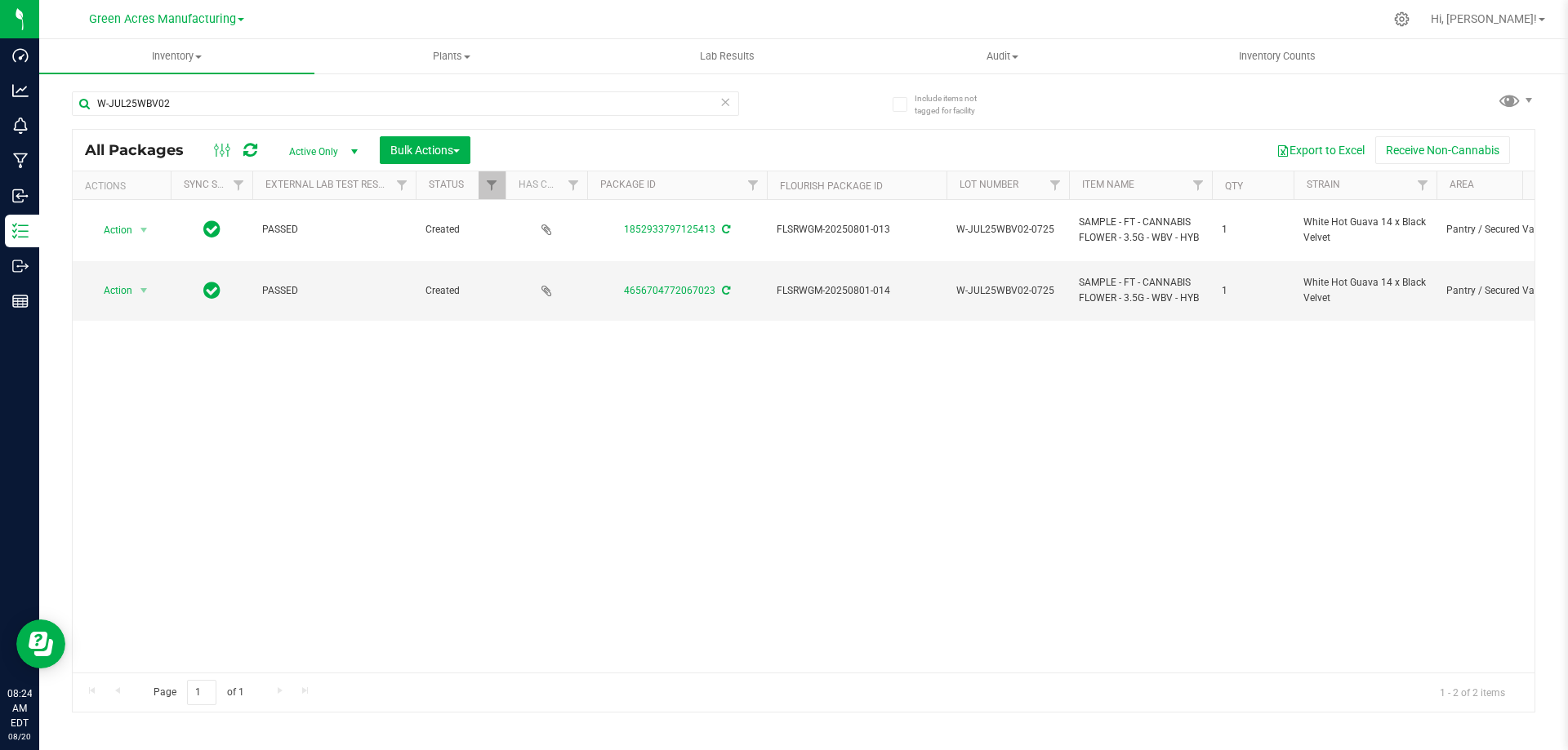
click at [346, 150] on span "select" at bounding box center [354, 151] width 21 height 22
click at [327, 248] on li "All" at bounding box center [319, 251] width 88 height 24
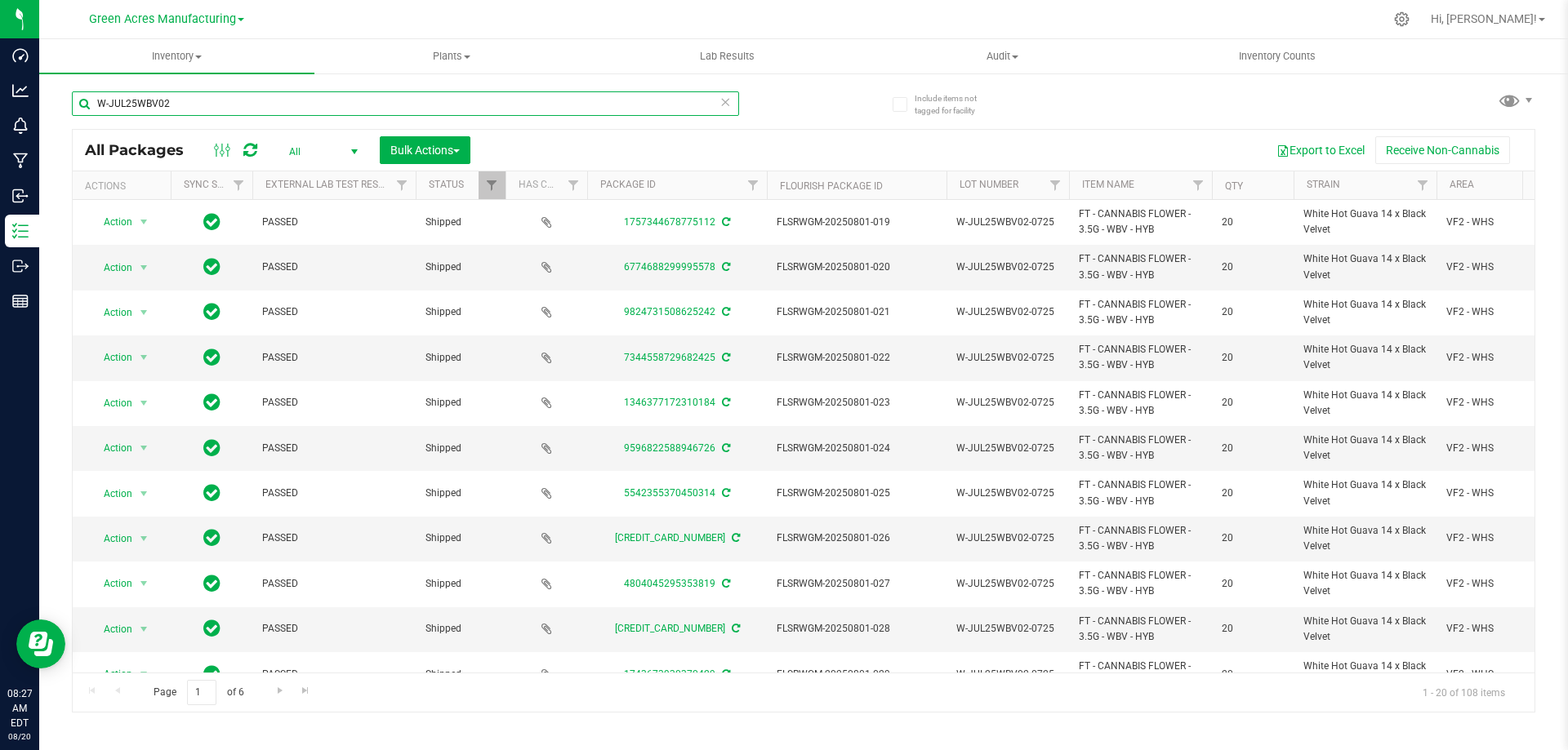
click at [170, 100] on input "W-JUL25WBV02" at bounding box center [405, 104] width 667 height 24
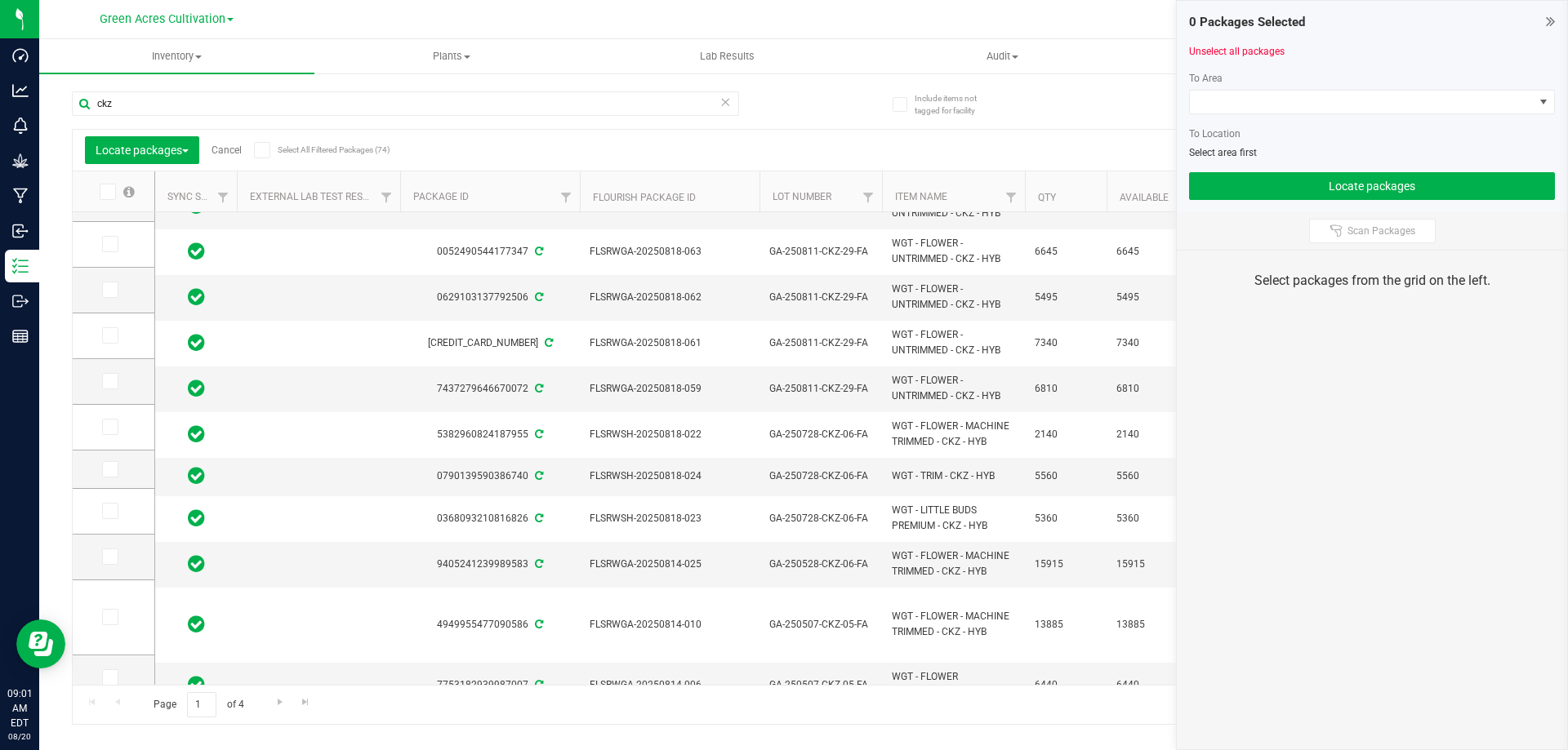
scroll to position [455, 0]
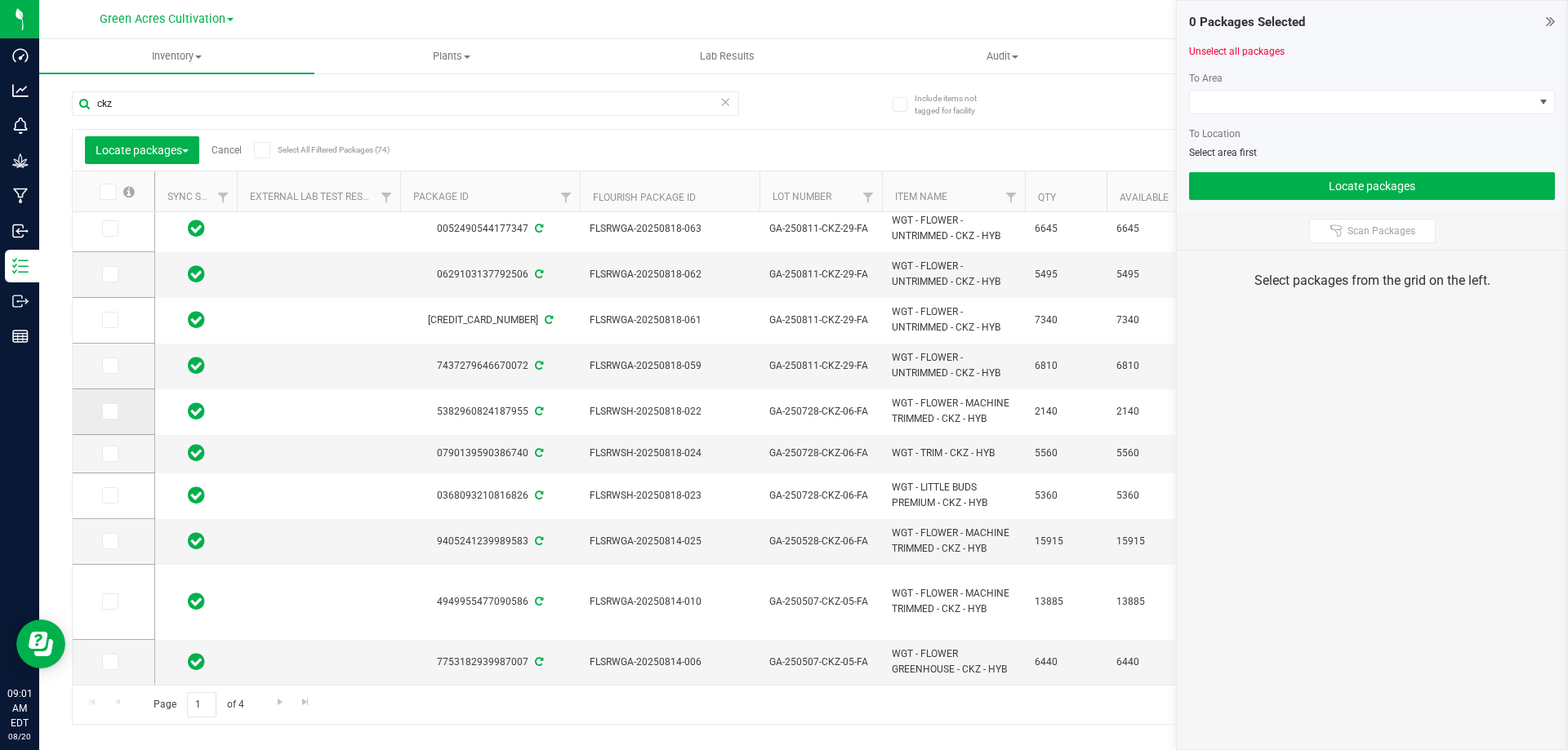
click at [107, 411] on icon at bounding box center [108, 411] width 10 height 0
click at [0, 0] on input "checkbox" at bounding box center [0, 0] width 0 height 0
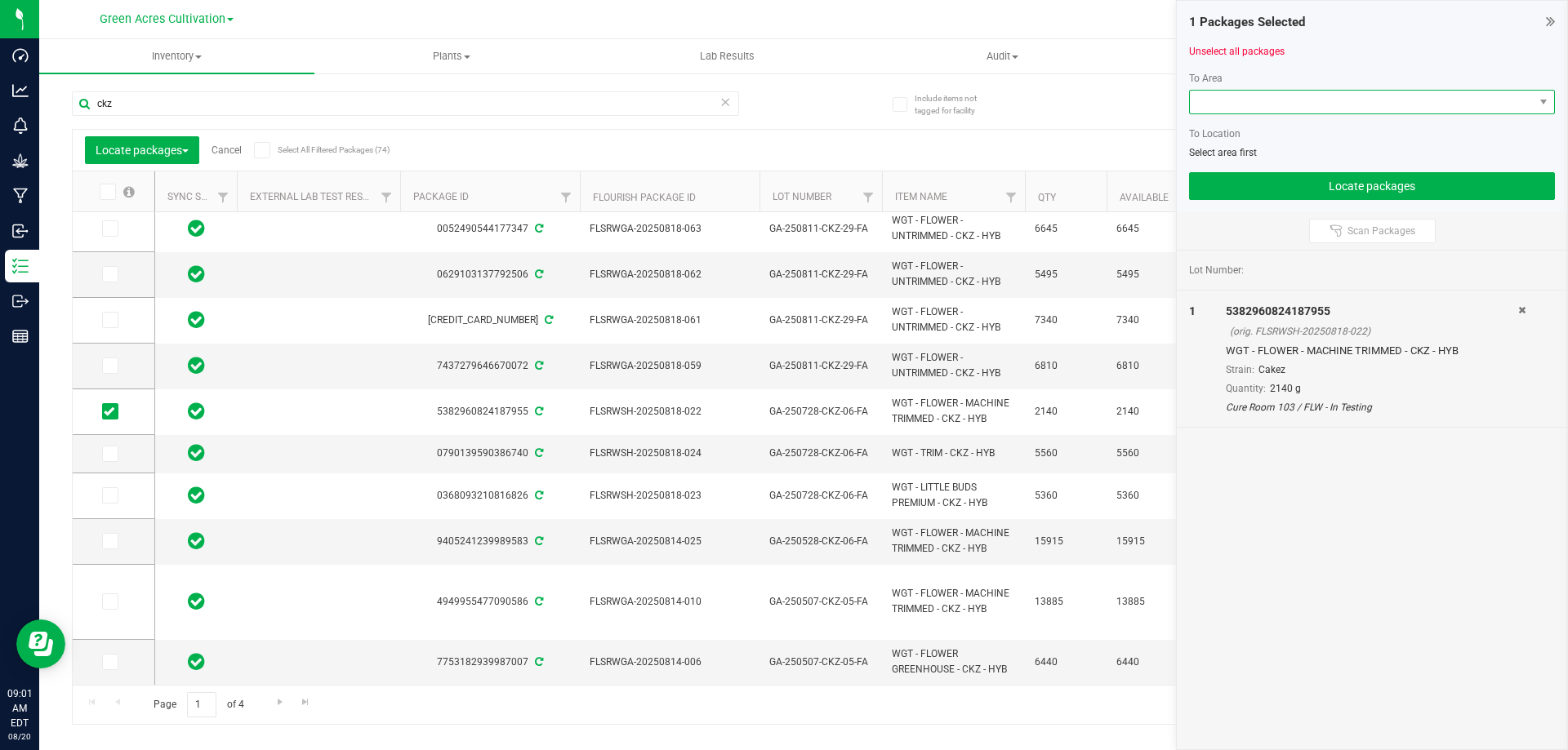
click at [1375, 96] on span at bounding box center [1361, 102] width 344 height 22
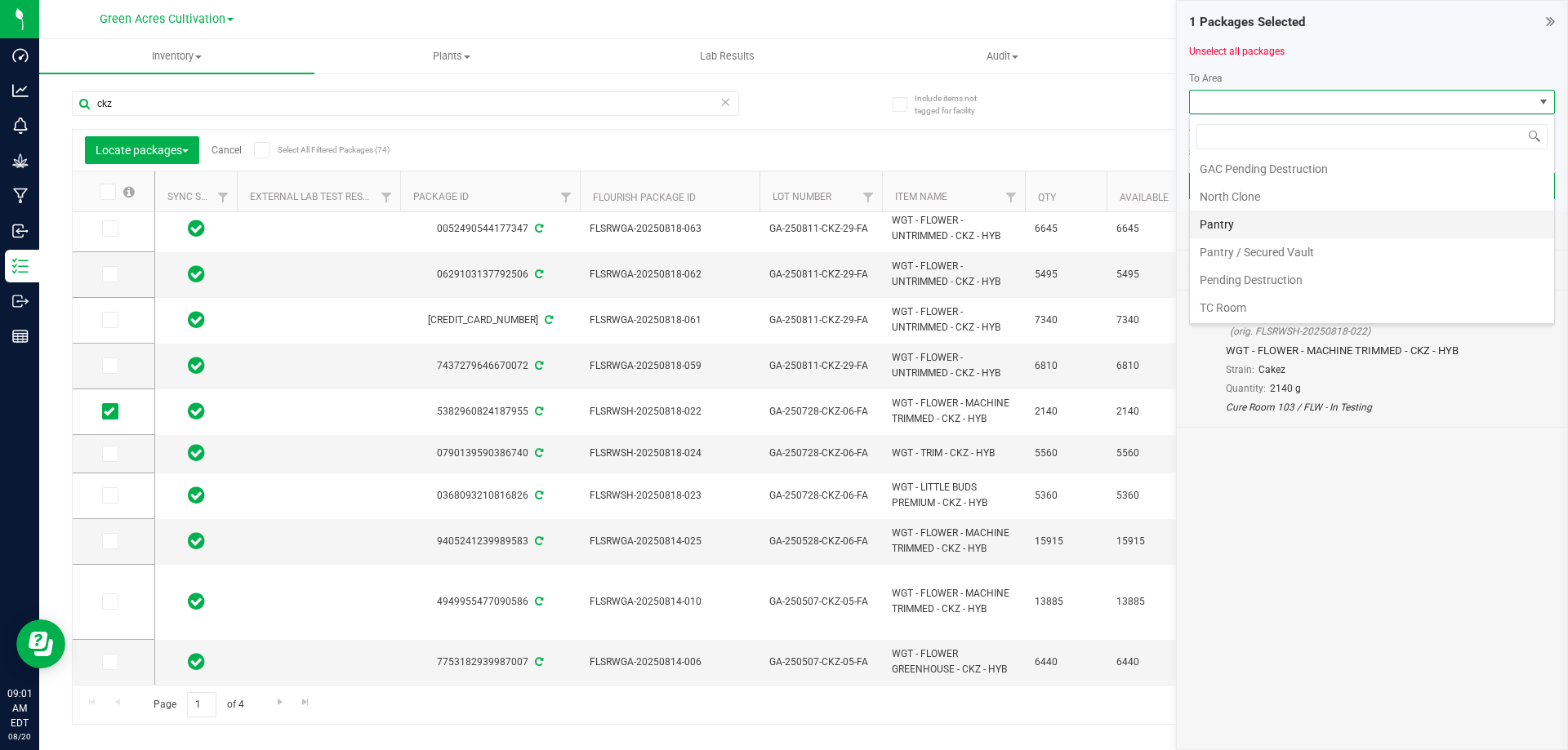
scroll to position [309, 0]
click at [1231, 296] on li "Trim Room 101" at bounding box center [1371, 307] width 364 height 28
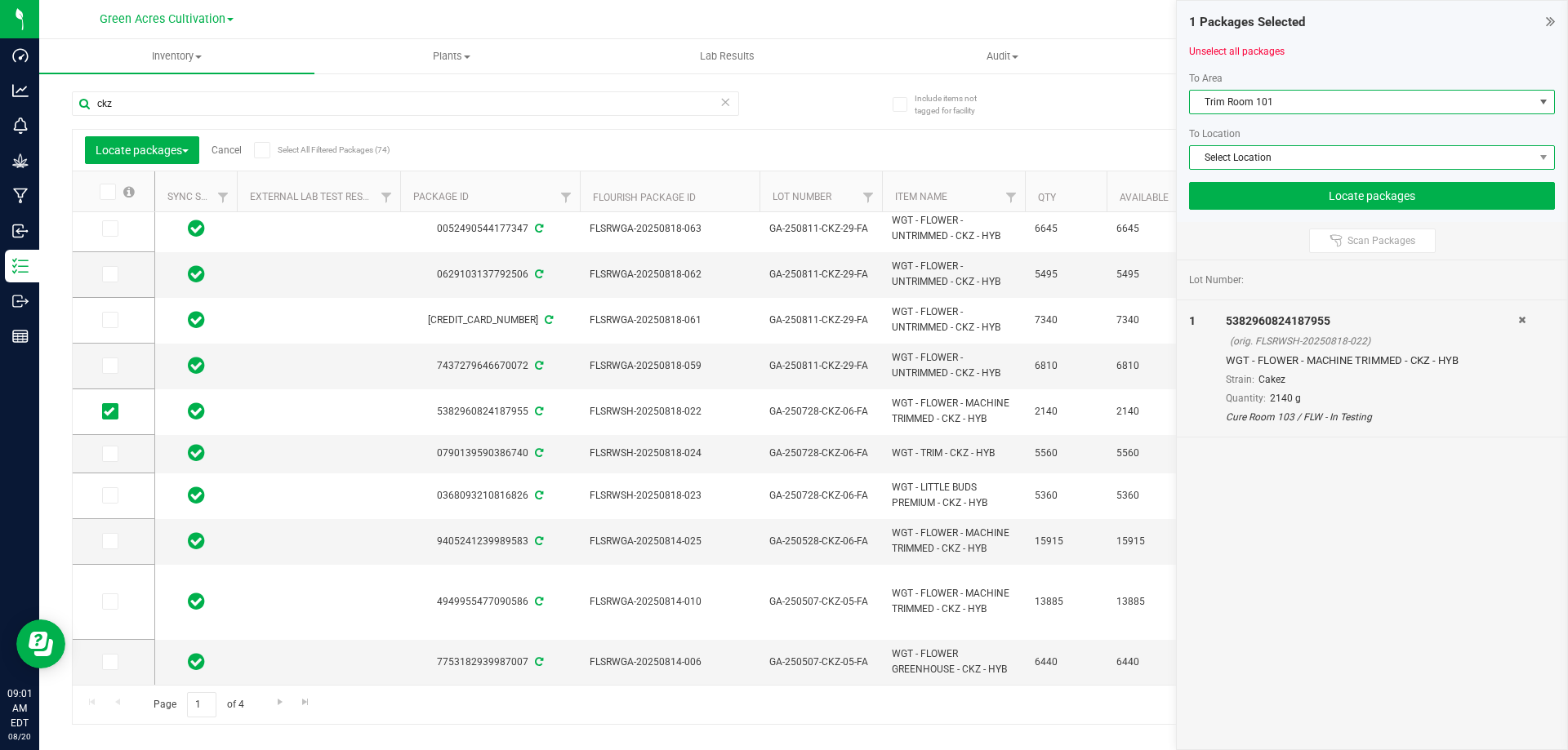
click at [1273, 153] on span "Select Location" at bounding box center [1361, 157] width 344 height 22
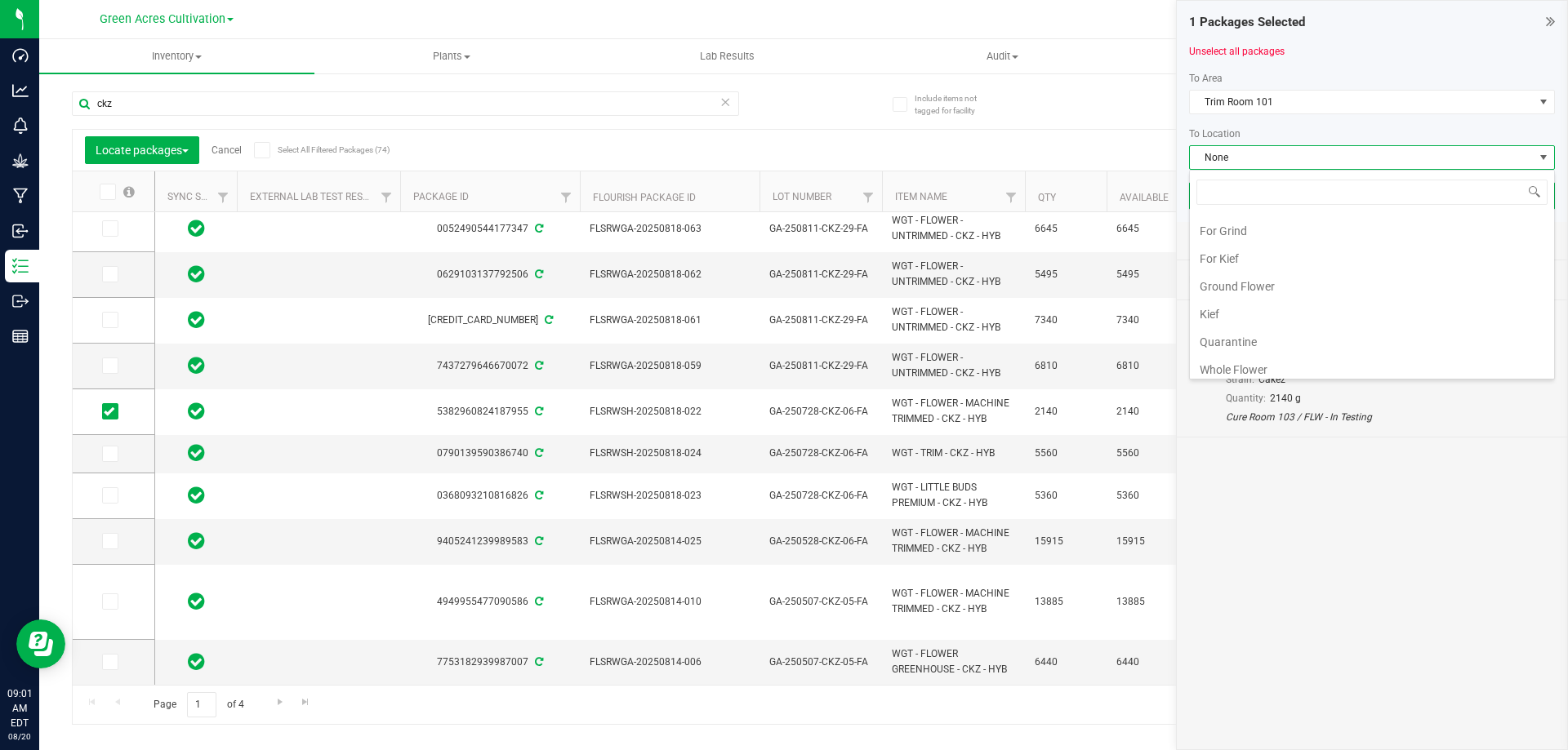
scroll to position [337, 0]
click at [1278, 364] on li "Whole Flower" at bounding box center [1371, 363] width 364 height 28
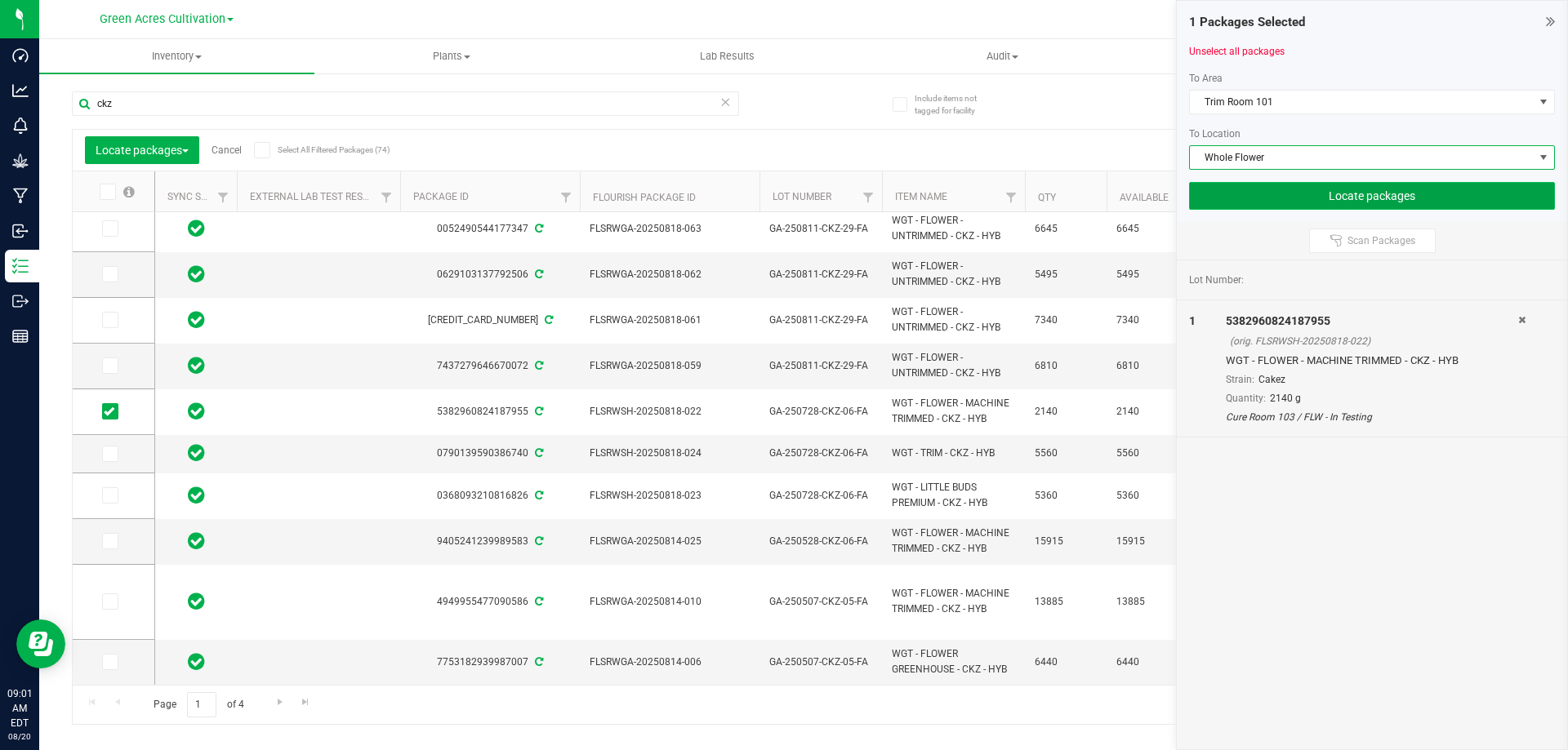
click at [1277, 195] on button "Locate packages" at bounding box center [1371, 196] width 366 height 28
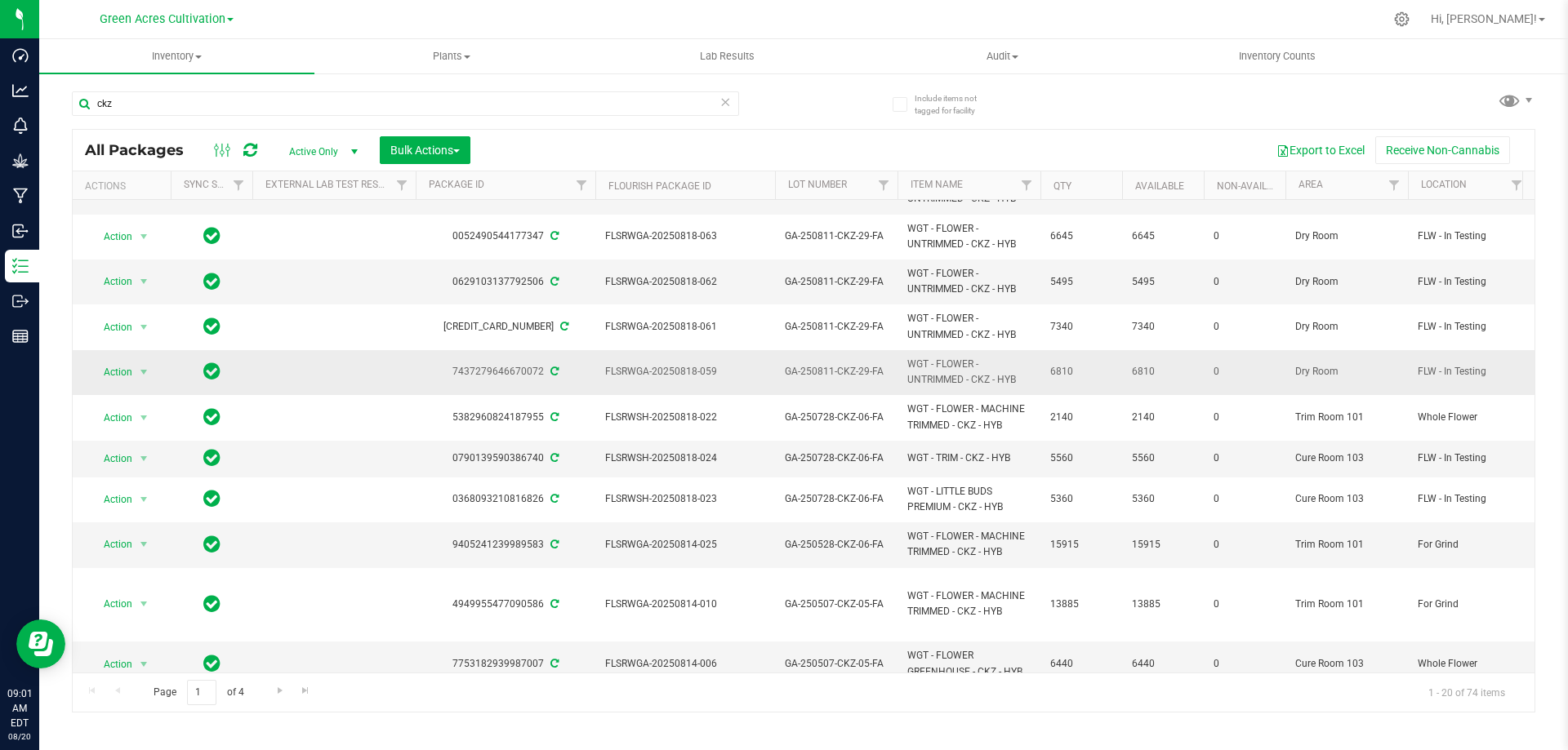
scroll to position [456, 0]
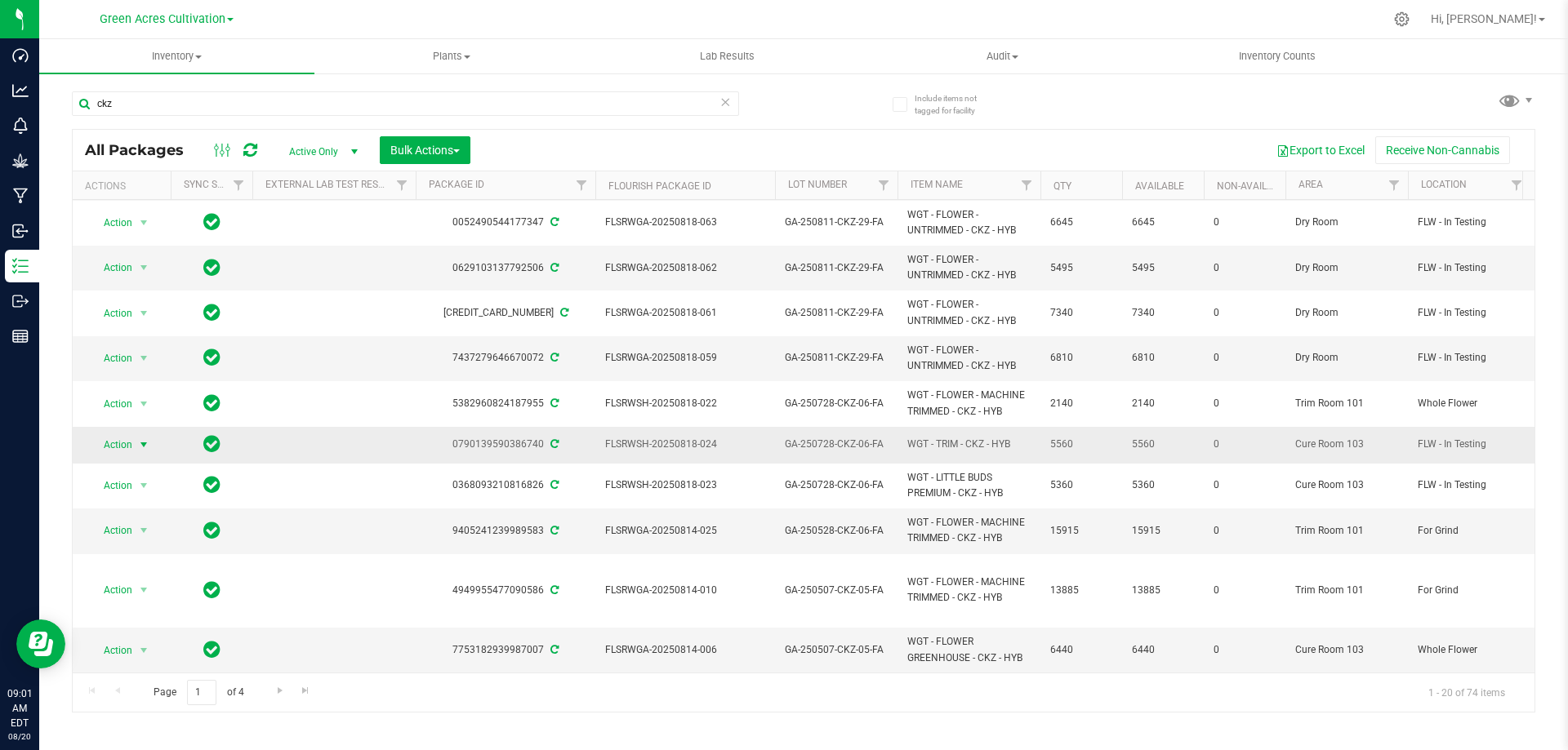
click at [141, 439] on span "select" at bounding box center [144, 445] width 13 height 13
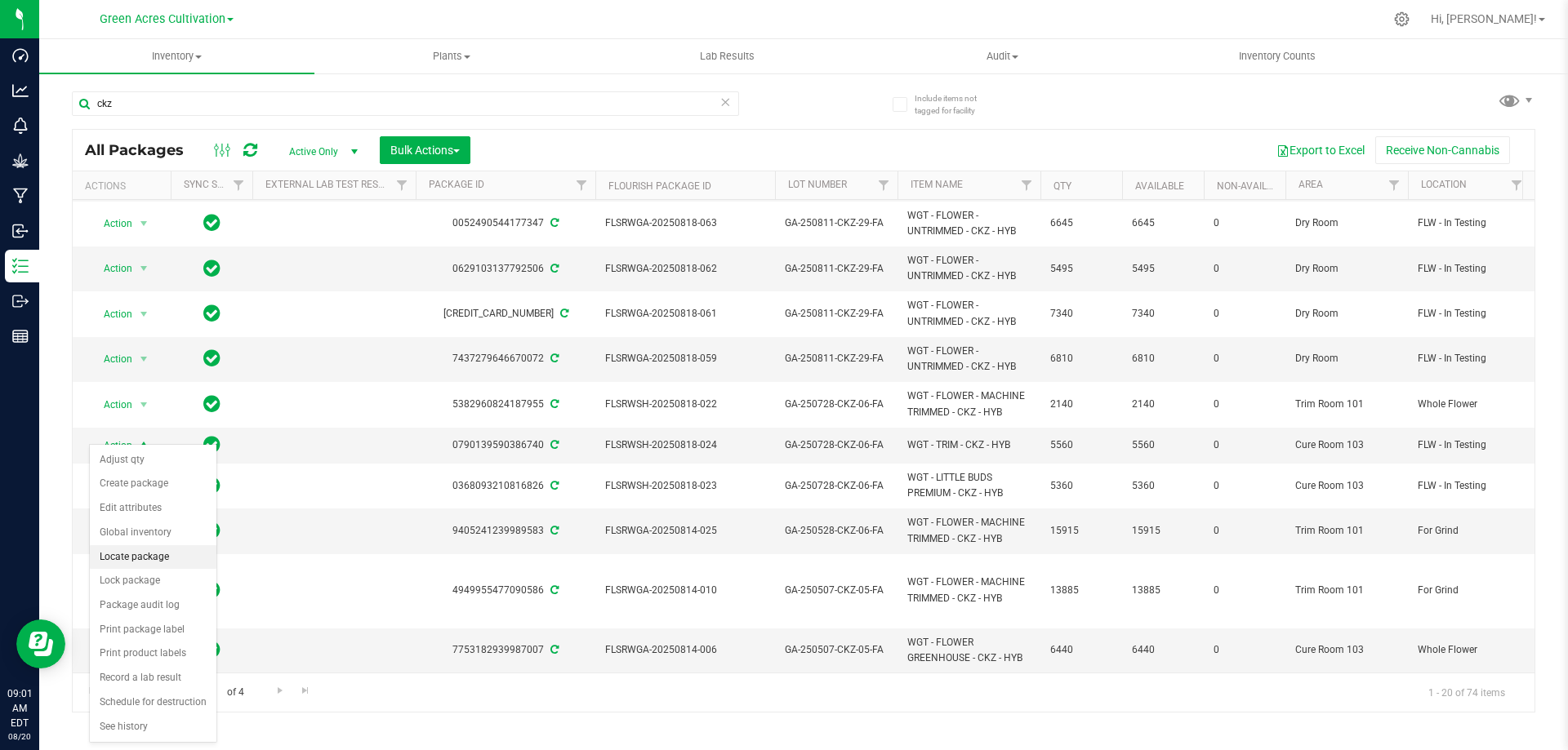
click at [155, 561] on li "Locate package" at bounding box center [152, 557] width 126 height 24
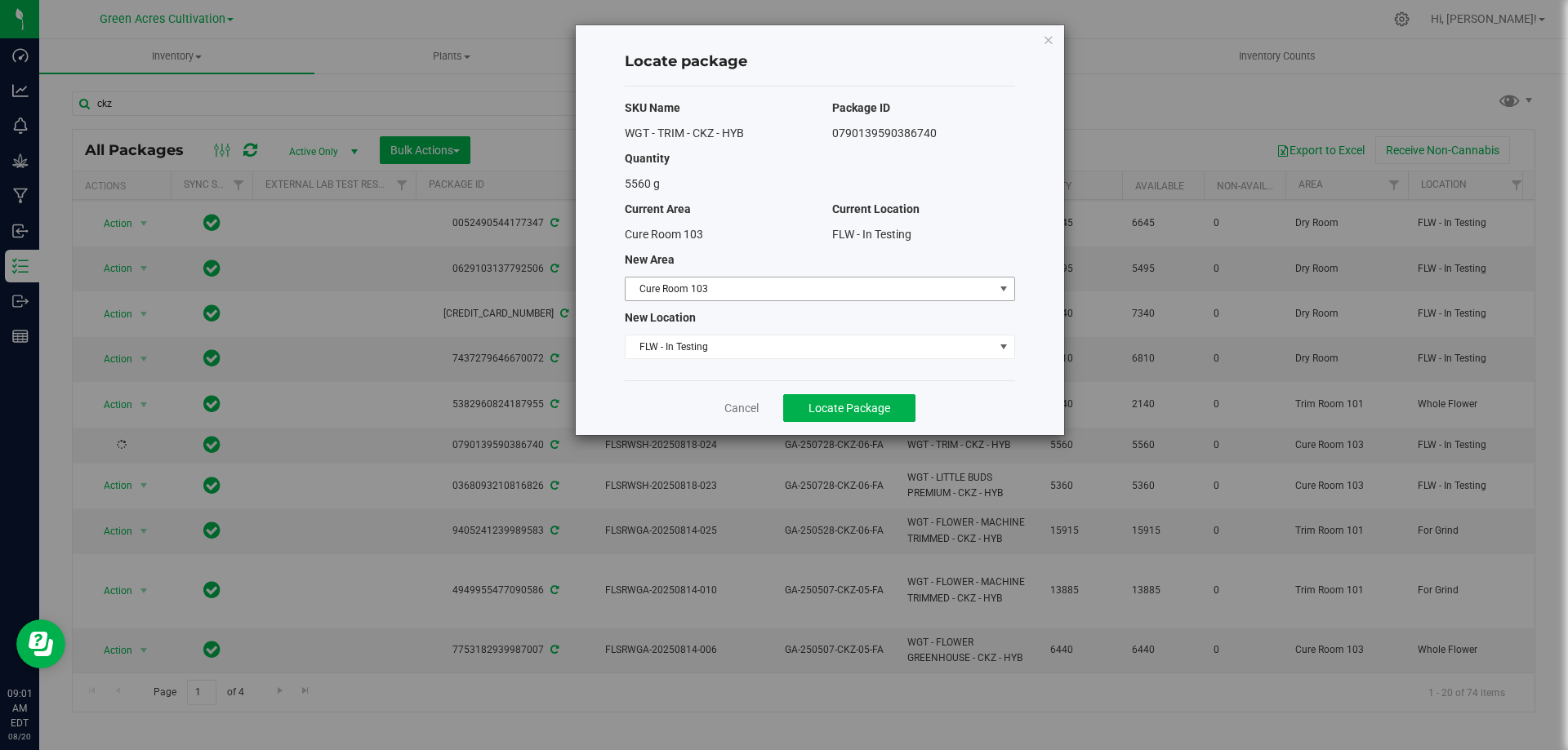
click at [863, 281] on span "Cure Room 103" at bounding box center [810, 289] width 368 height 22
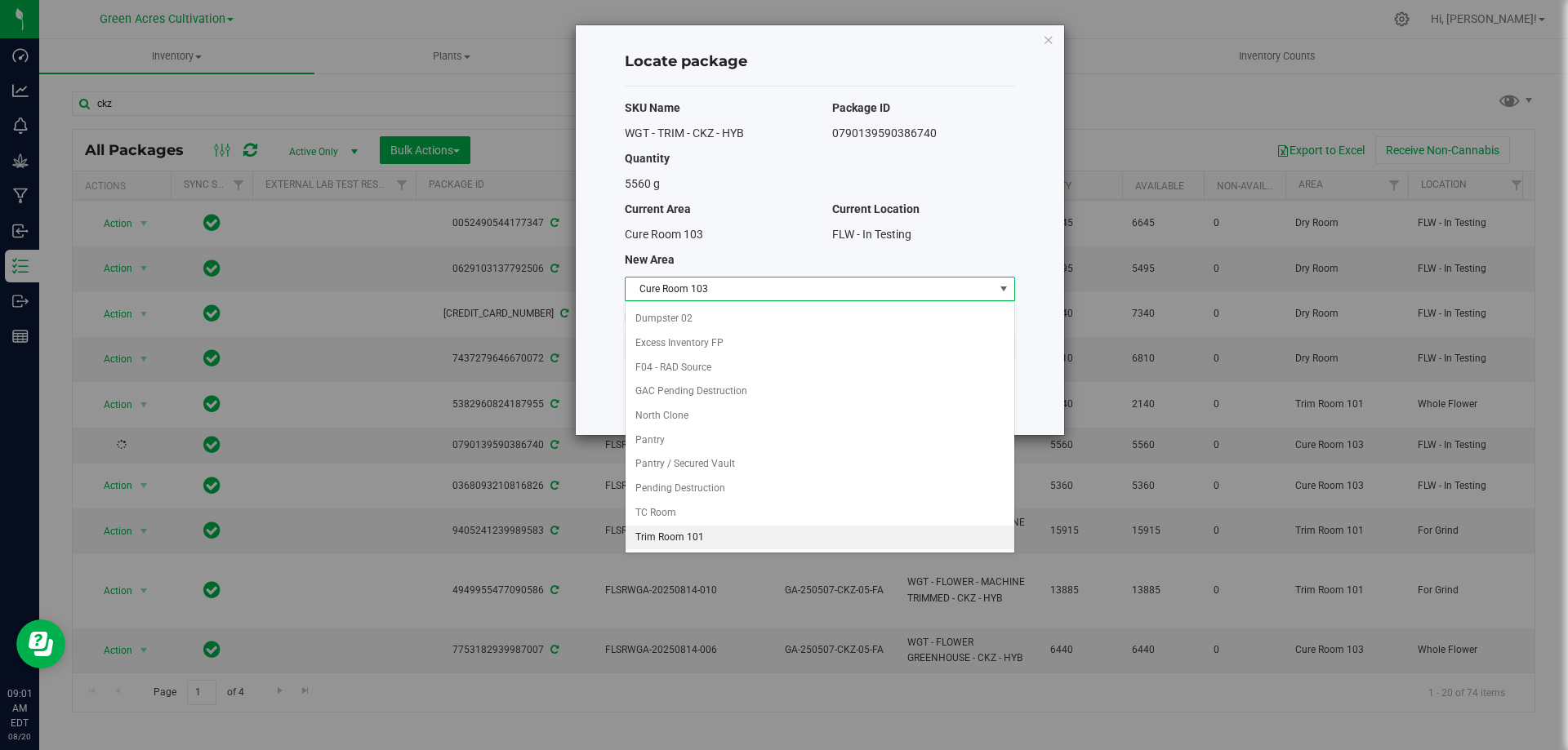
click at [686, 544] on li "Trim Room 101" at bounding box center [820, 538] width 389 height 24
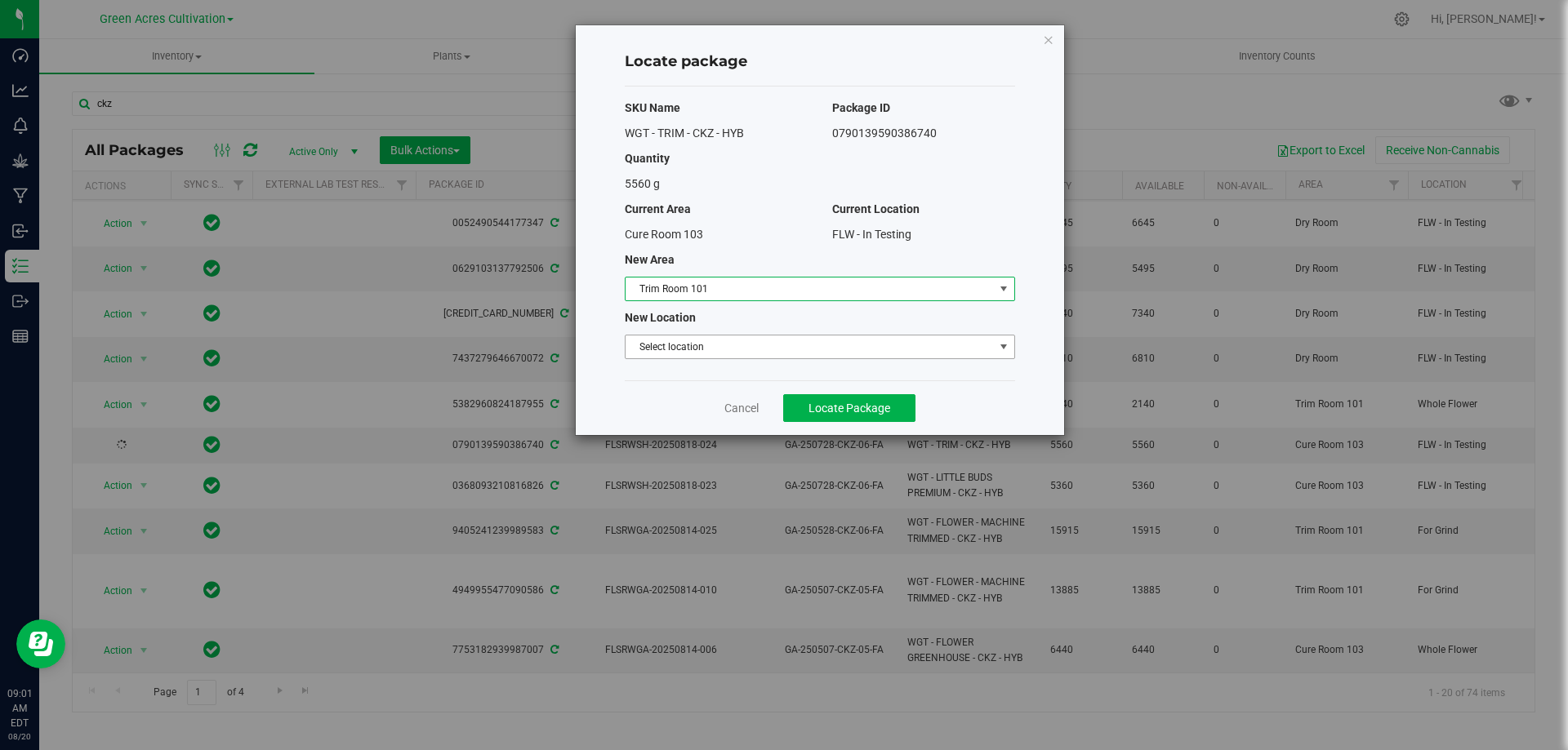
click at [721, 352] on span "Select location" at bounding box center [810, 347] width 368 height 22
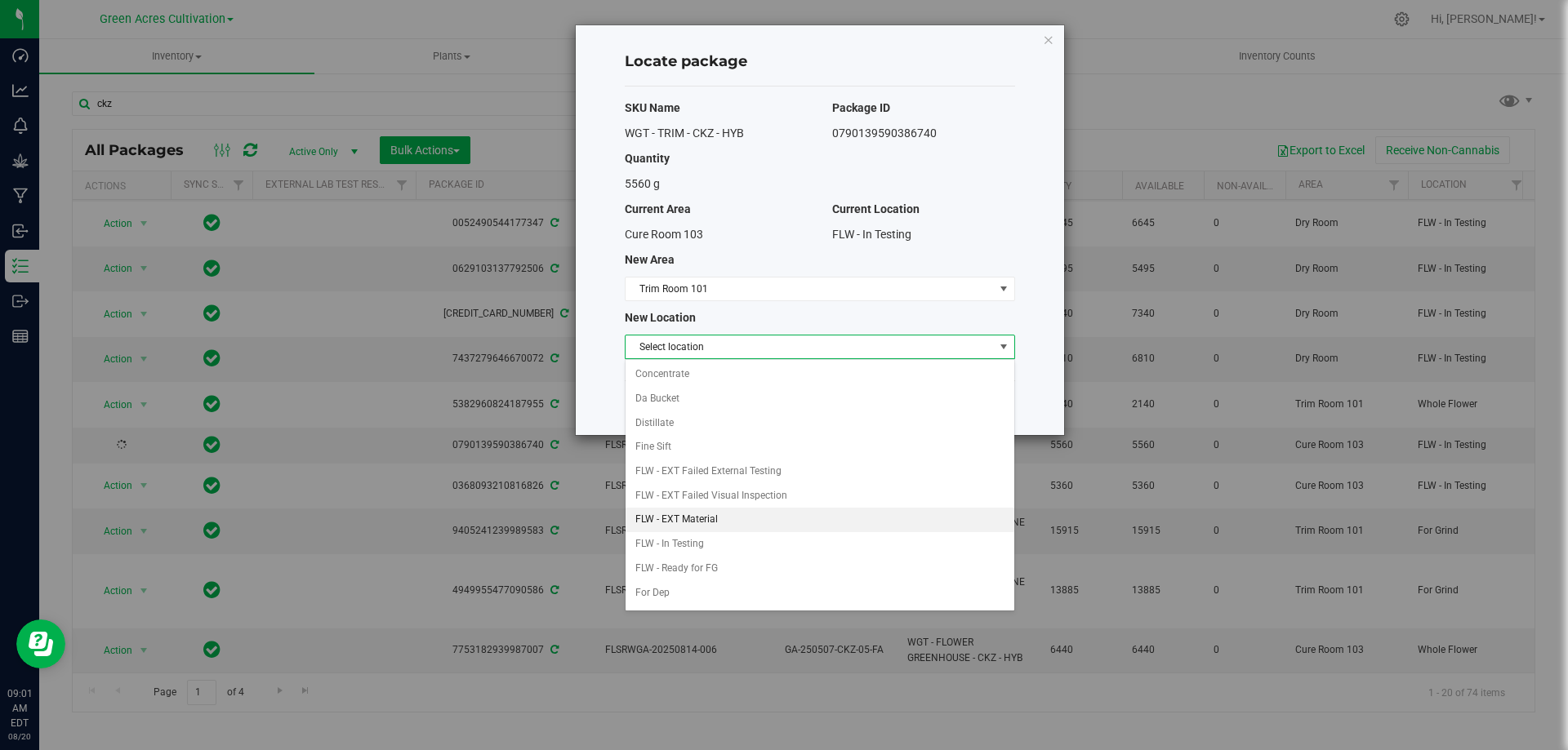
click at [712, 517] on li "FLW - EXT Material" at bounding box center [820, 520] width 389 height 24
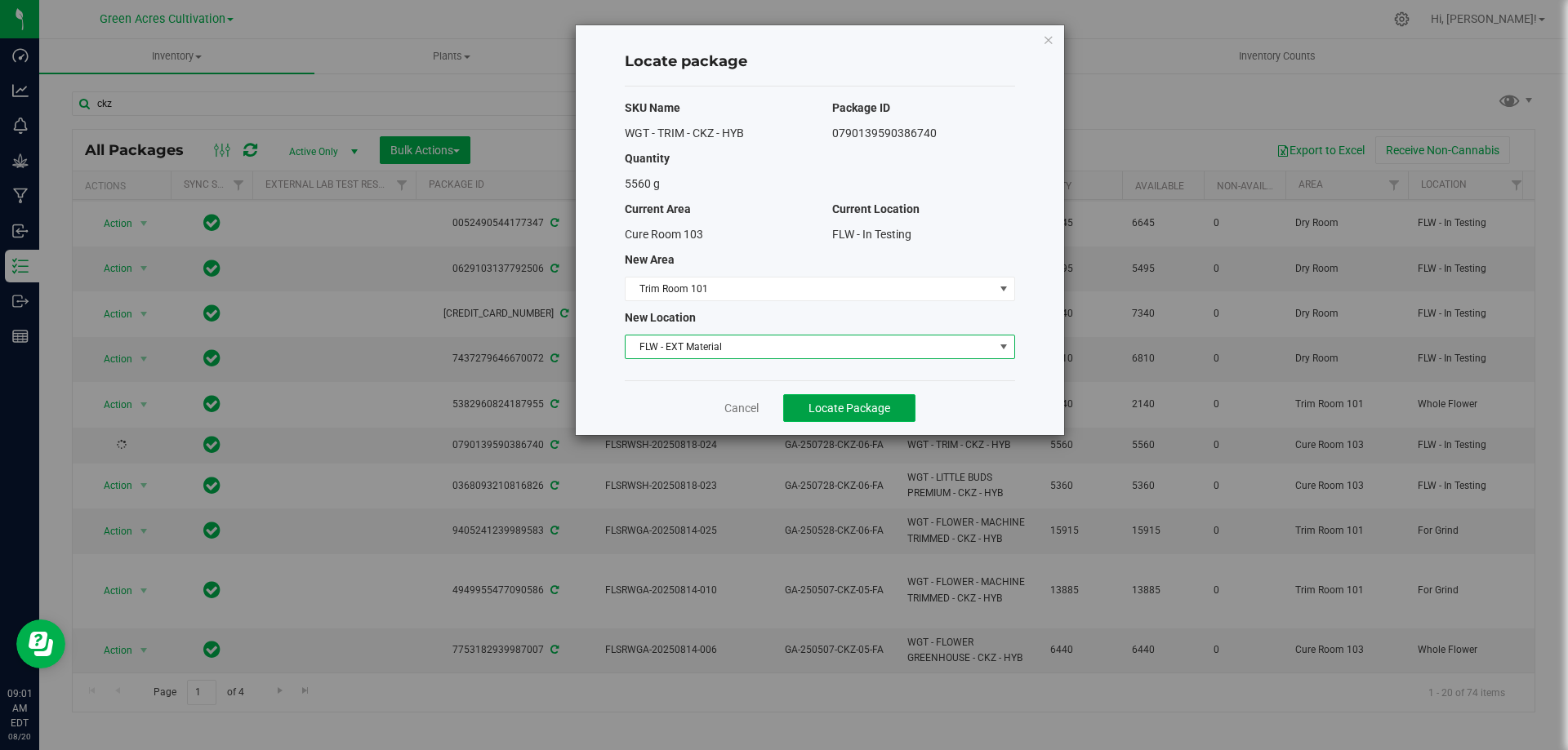
click at [834, 407] on span "Locate Package" at bounding box center [848, 409] width 81 height 13
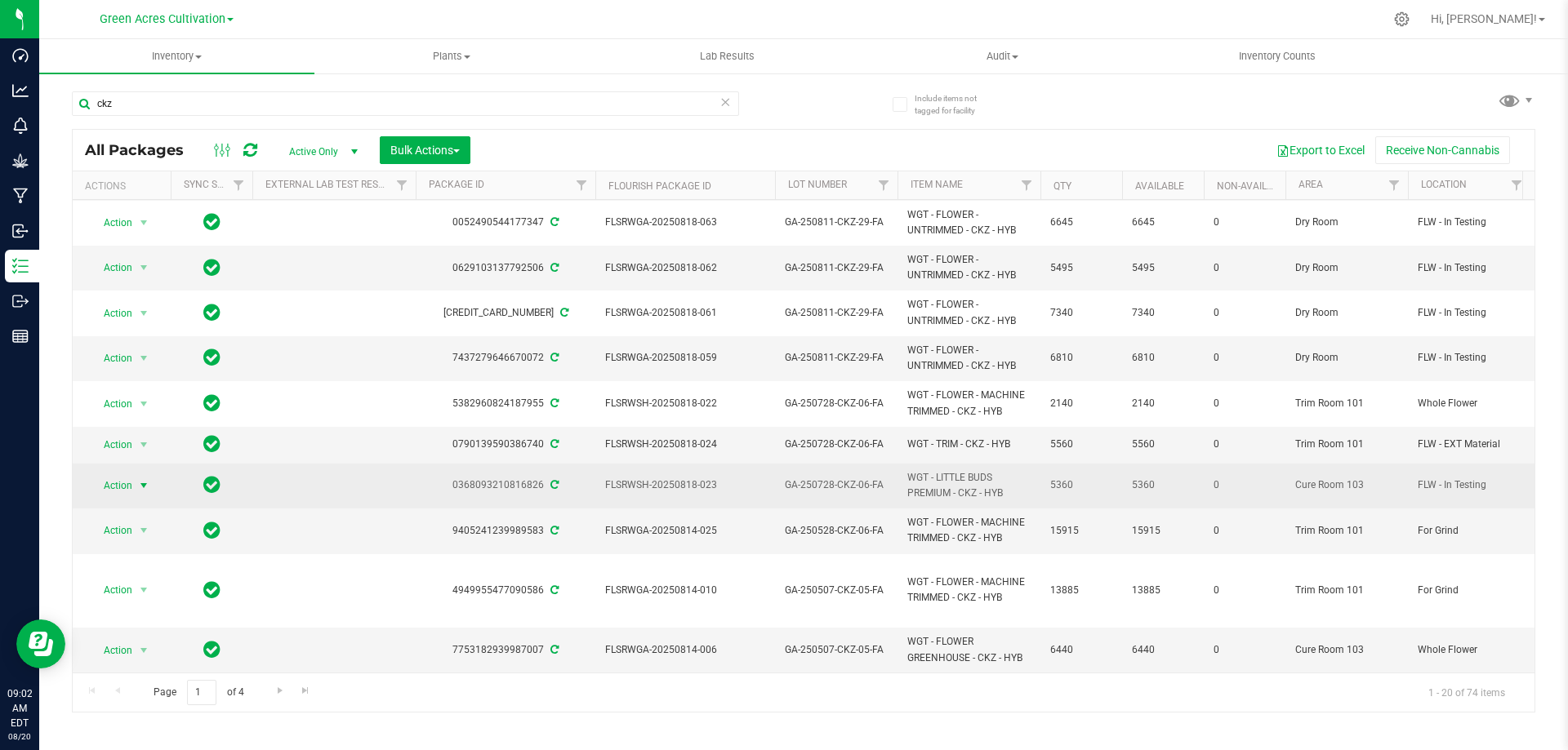
click at [135, 474] on span "select" at bounding box center [144, 485] width 21 height 22
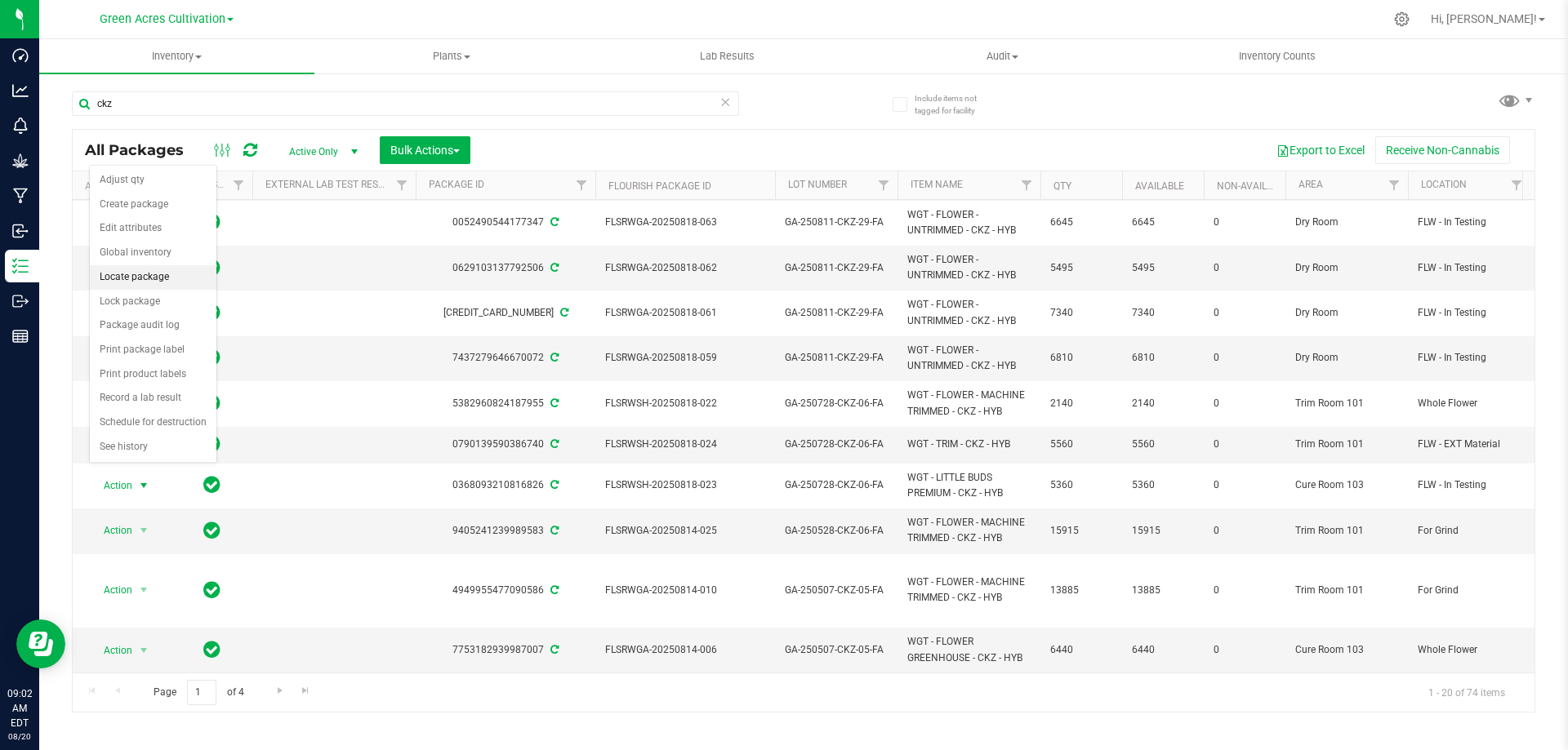
click at [163, 269] on li "Locate package" at bounding box center [152, 278] width 126 height 24
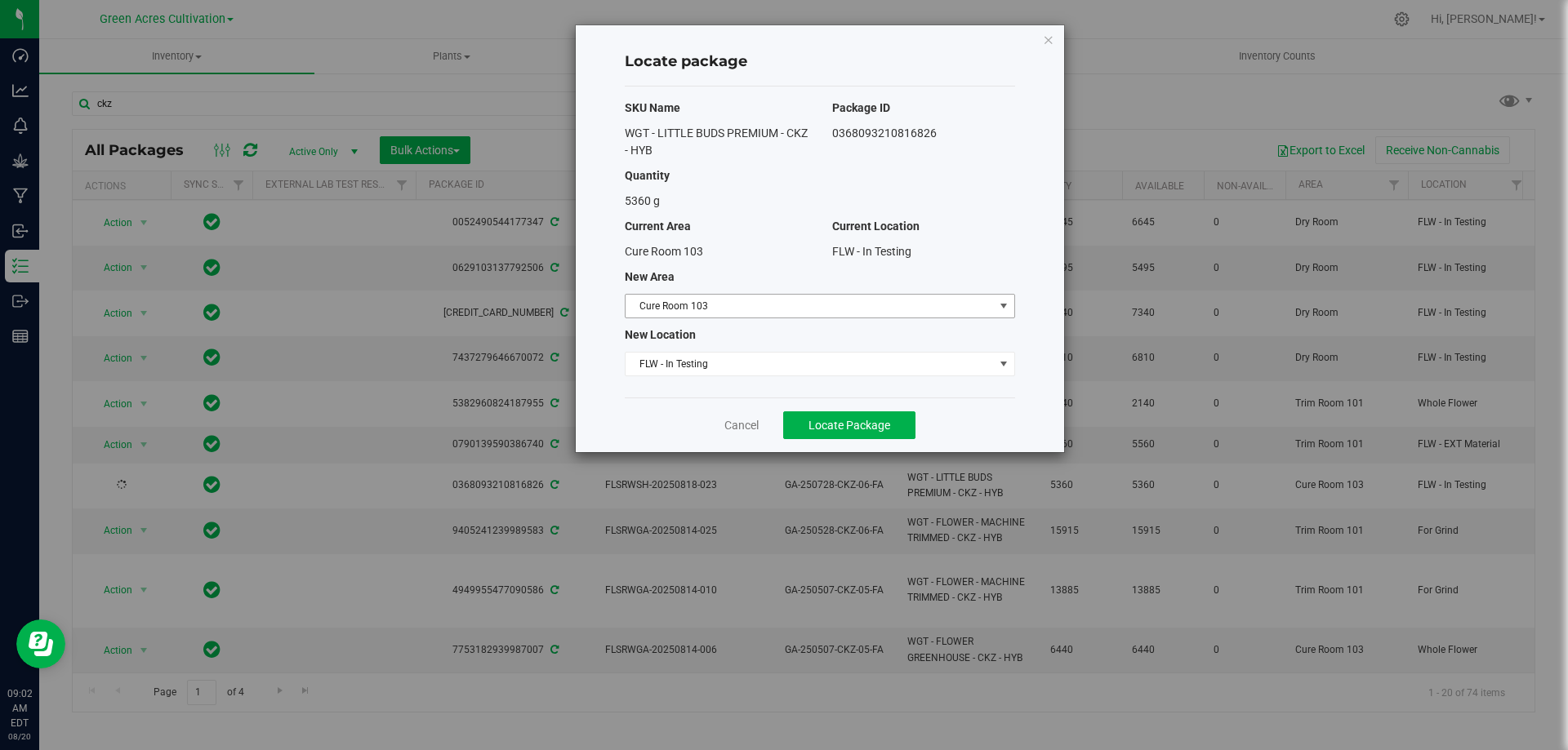
click at [783, 302] on span "Cure Room 103" at bounding box center [810, 306] width 368 height 22
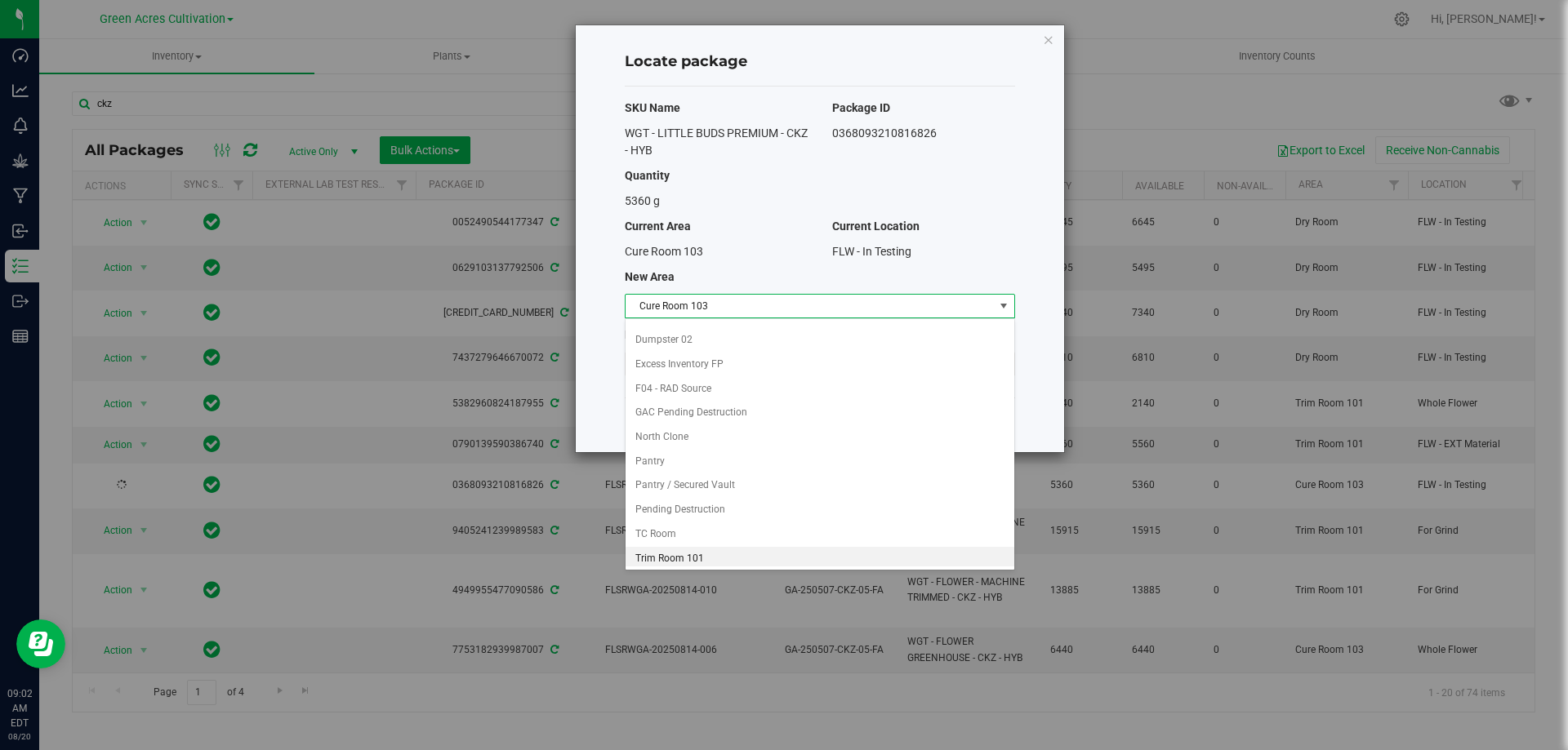
click at [712, 554] on li "Trim Room 101" at bounding box center [820, 559] width 389 height 24
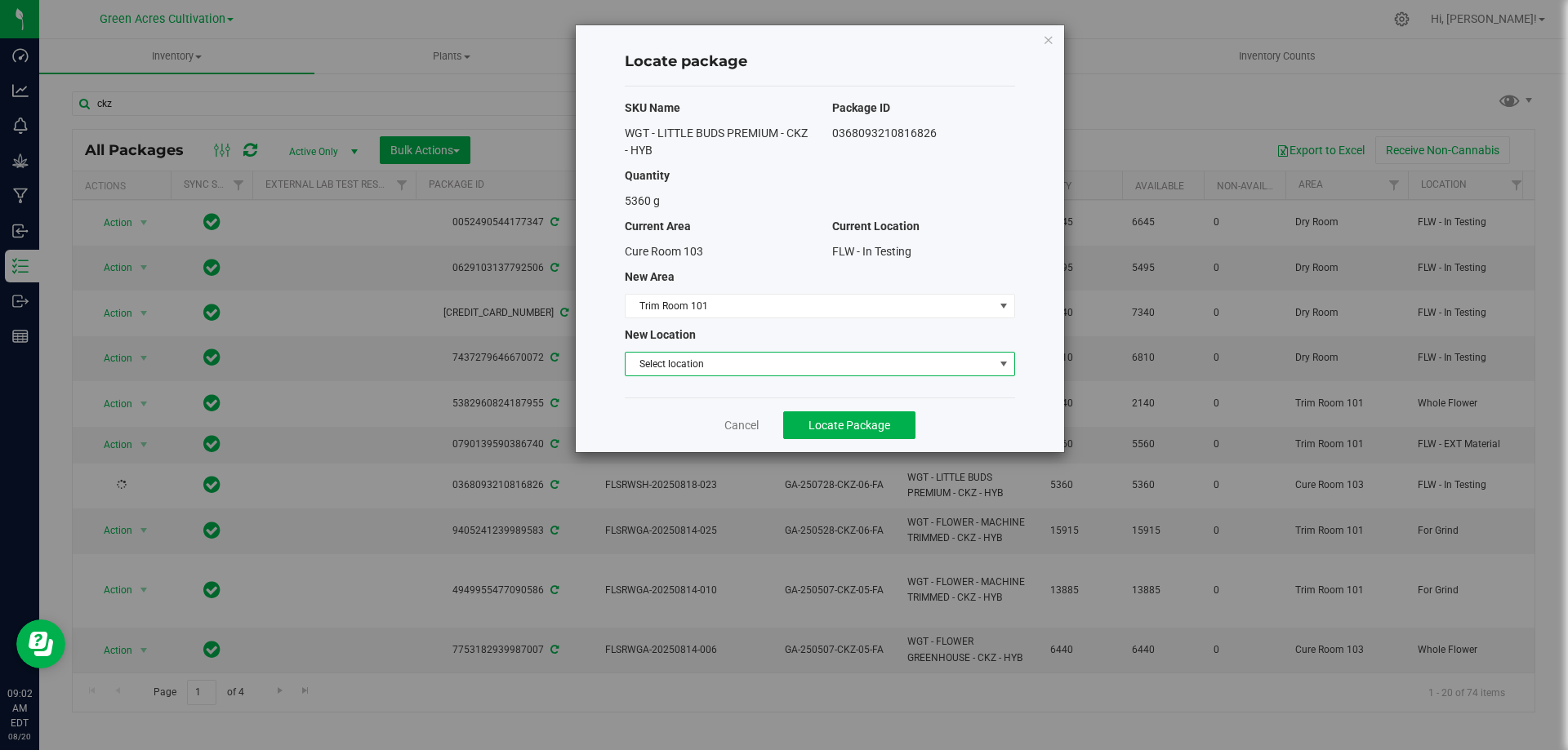
click at [726, 354] on span "Select location" at bounding box center [810, 364] width 368 height 22
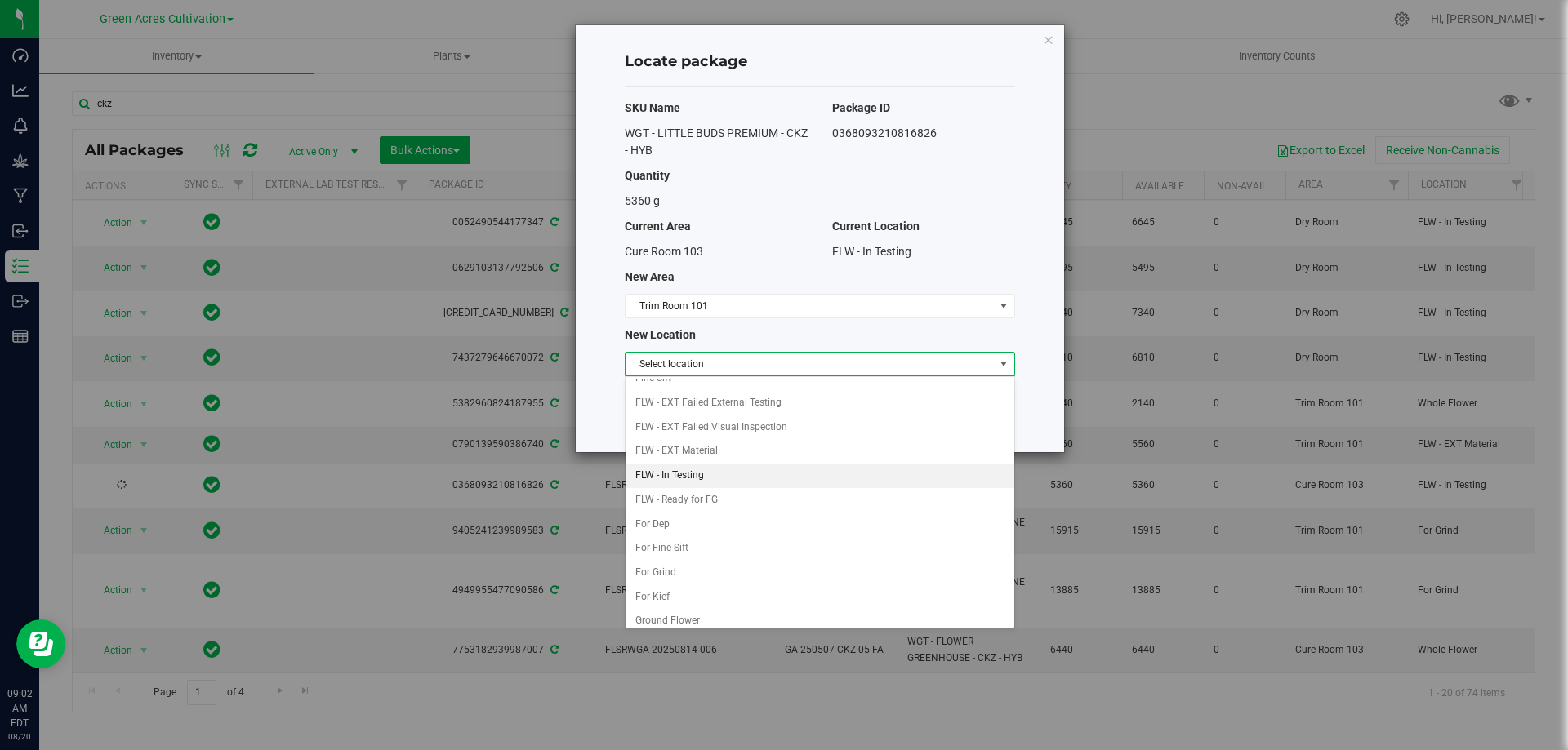
click at [745, 480] on li "FLW - In Testing" at bounding box center [820, 476] width 389 height 24
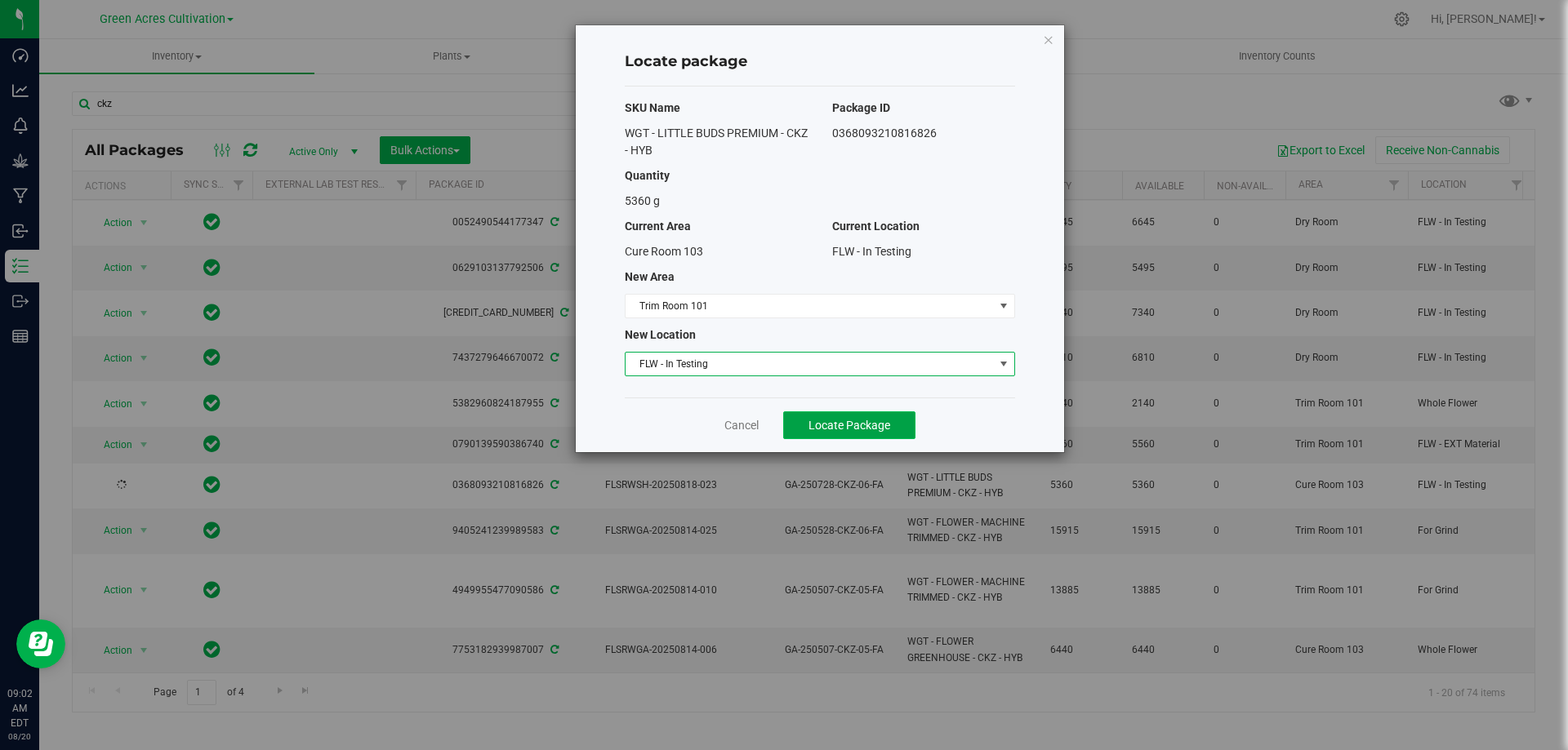
click at [842, 423] on span "Locate Package" at bounding box center [848, 425] width 81 height 13
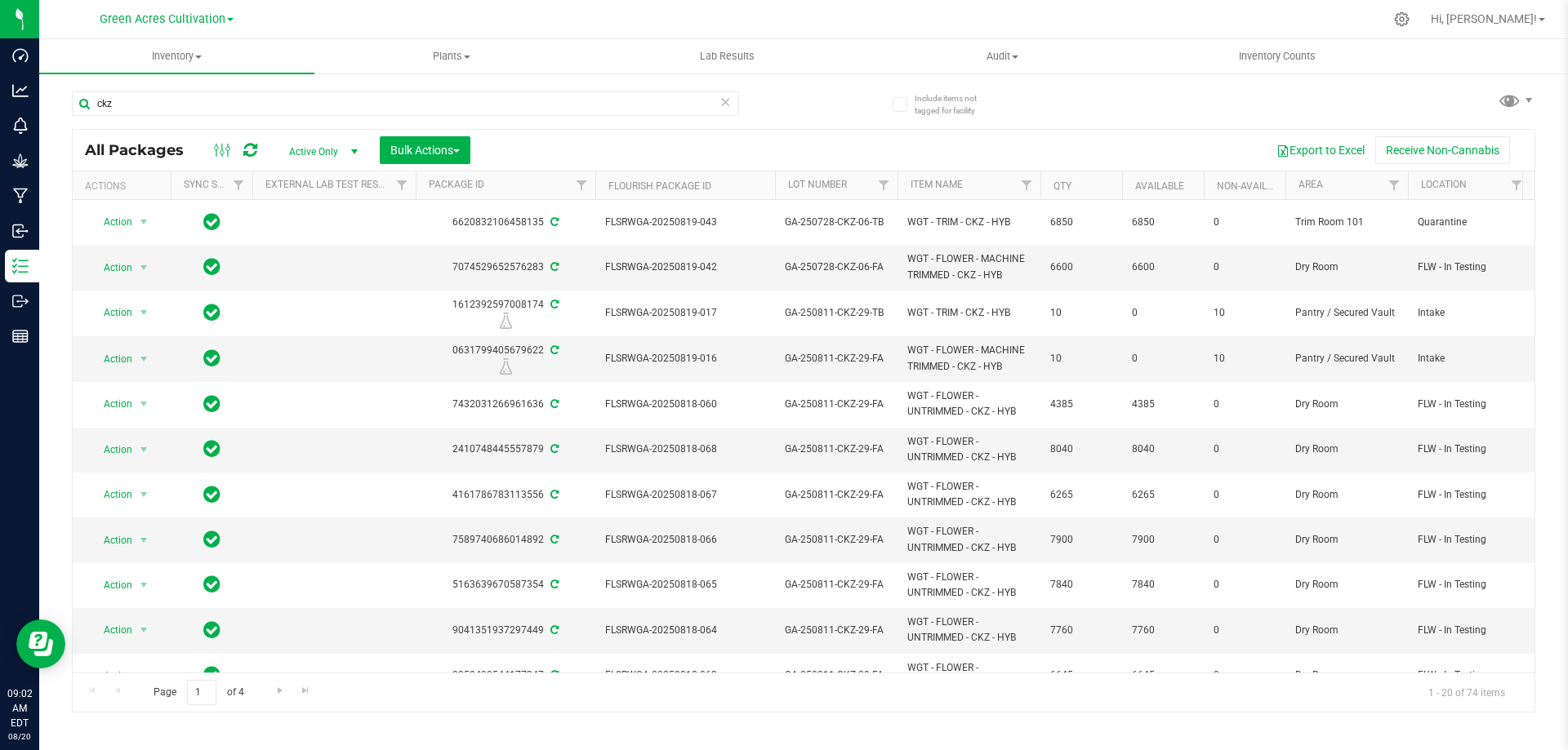
click at [827, 98] on div "ckz All Packages Active Only Active Only Lab Samples Locked All External Intern…" at bounding box center [803, 394] width 1463 height 637
drag, startPoint x: 144, startPoint y: 103, endPoint x: 41, endPoint y: 97, distance: 103.2
click at [41, 97] on div "Include items not tagged for facility ckz All Packages Active Only Active Only …" at bounding box center [803, 321] width 1529 height 498
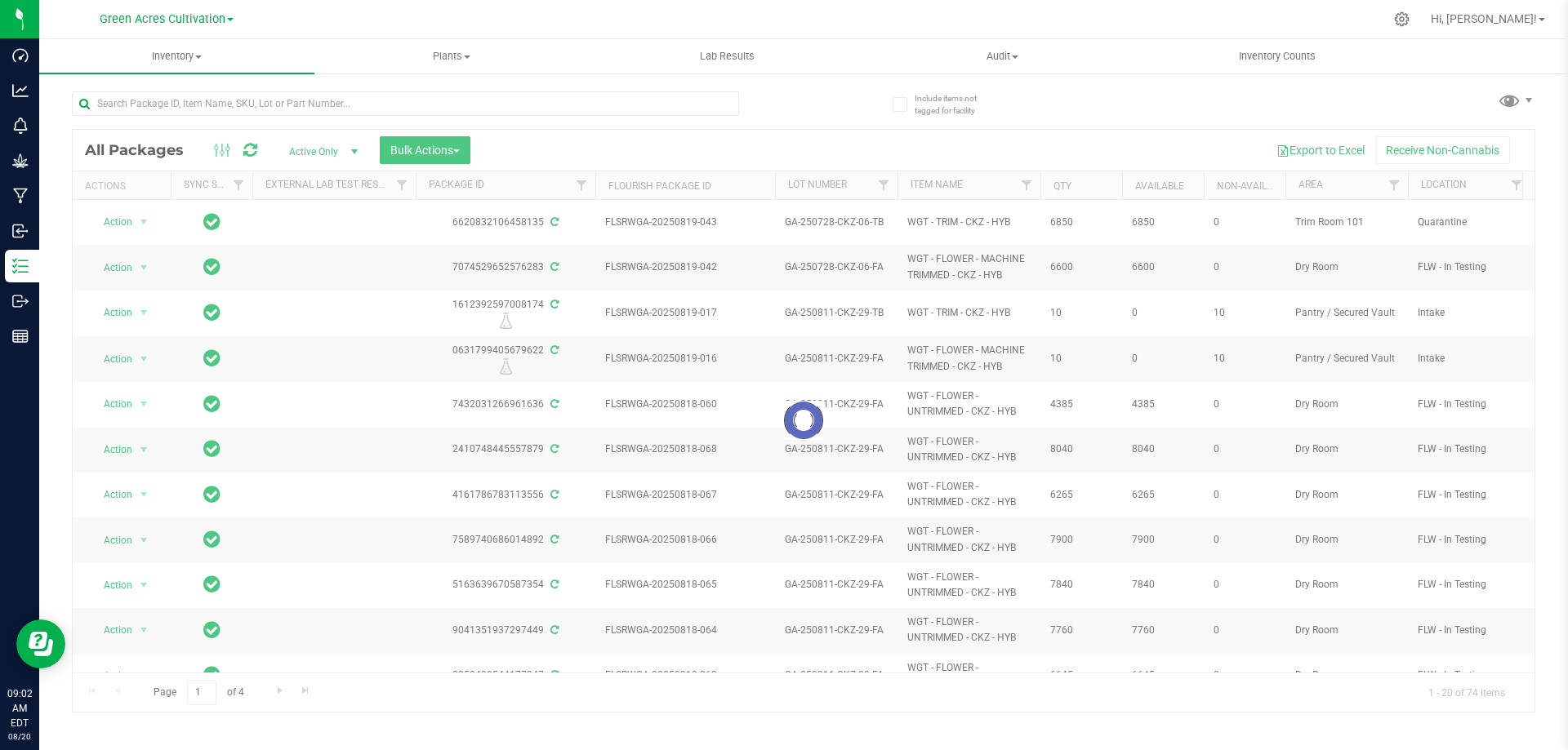
click at [834, 98] on div "Loading... All Packages Active Only Active Only Lab Samples Locked All External…" at bounding box center [803, 394] width 1463 height 637
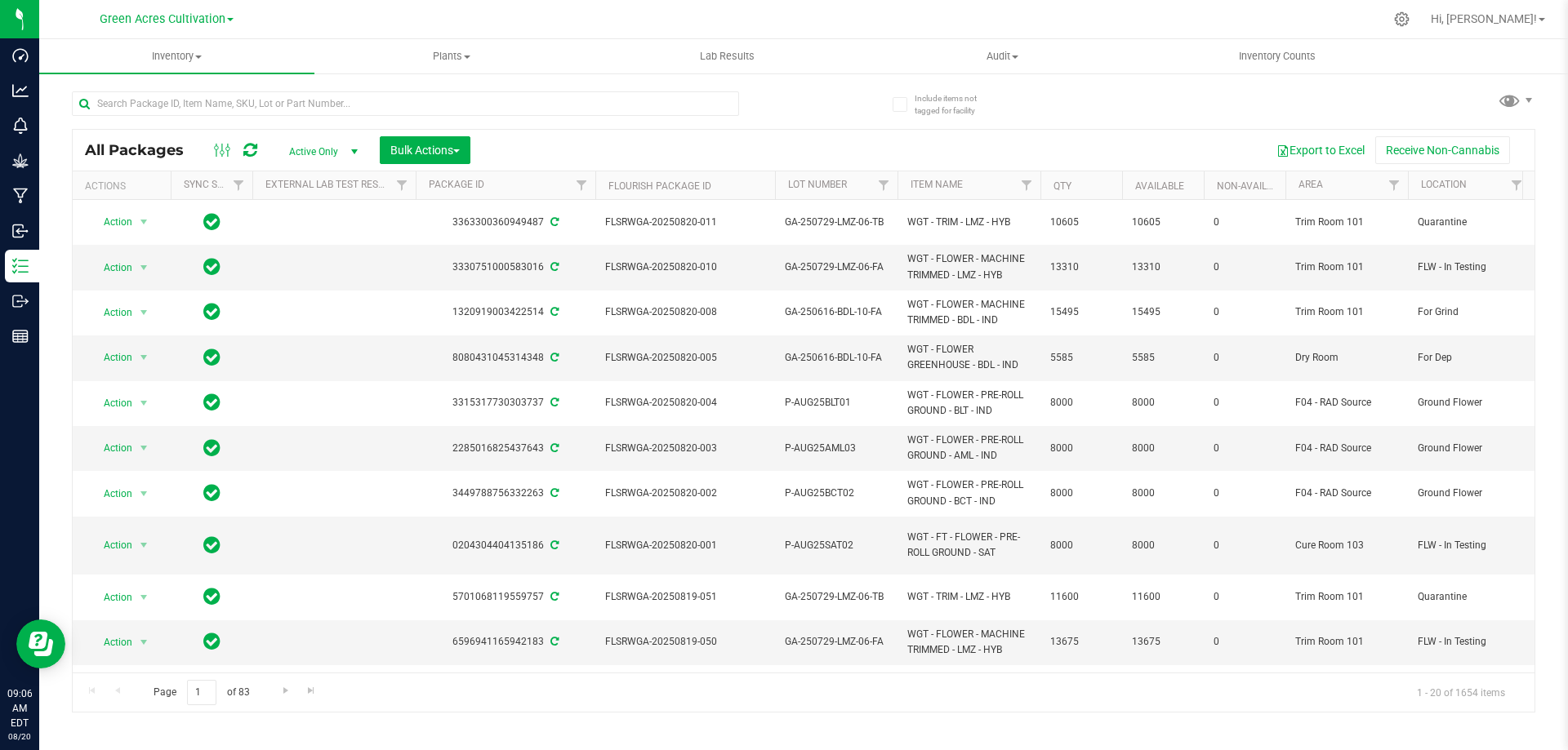
click at [841, 102] on div "All Packages Active Only Active Only Lab Samples Locked All External Internal B…" at bounding box center [803, 394] width 1463 height 637
